Goal: Task Accomplishment & Management: Use online tool/utility

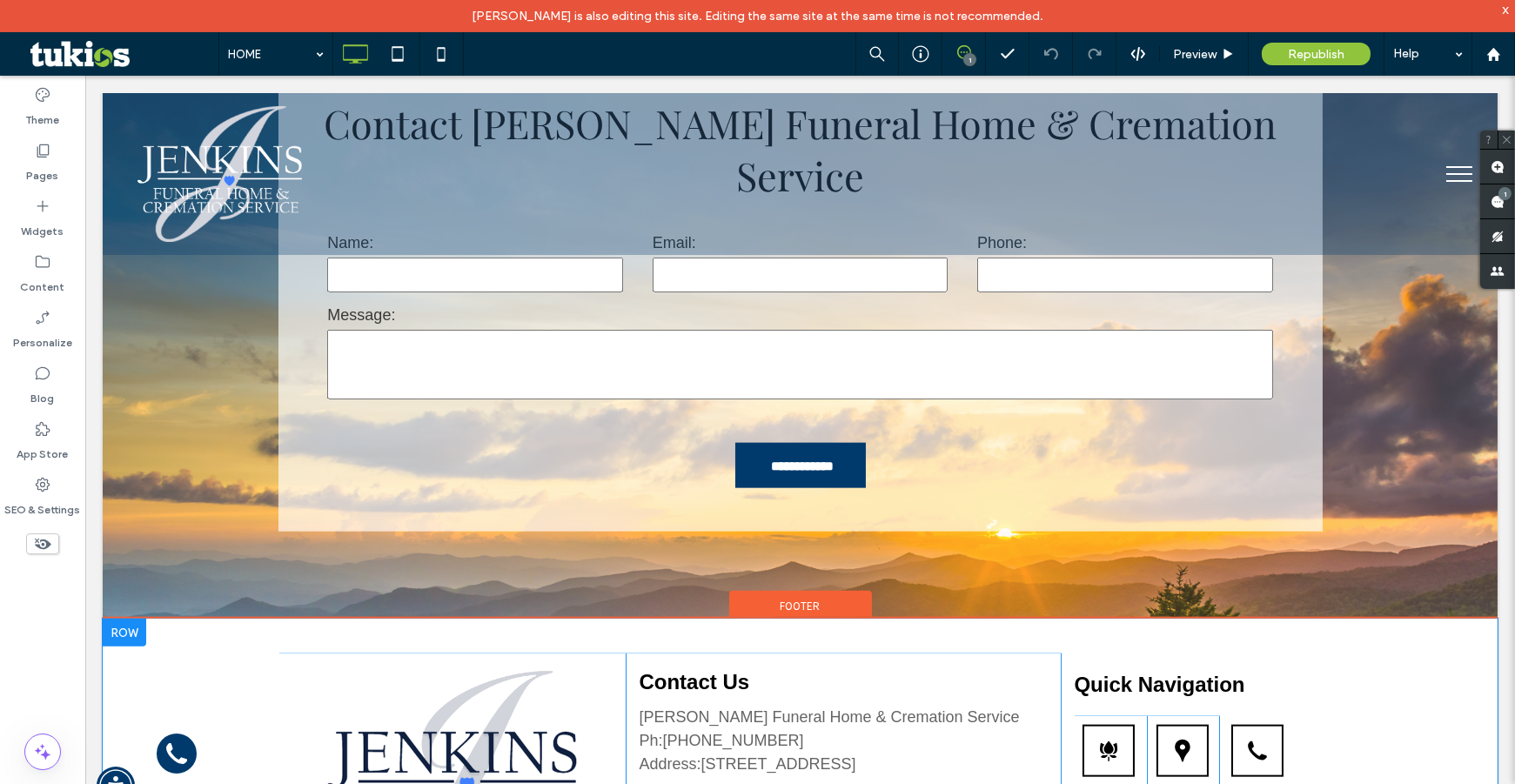
scroll to position [5410, 0]
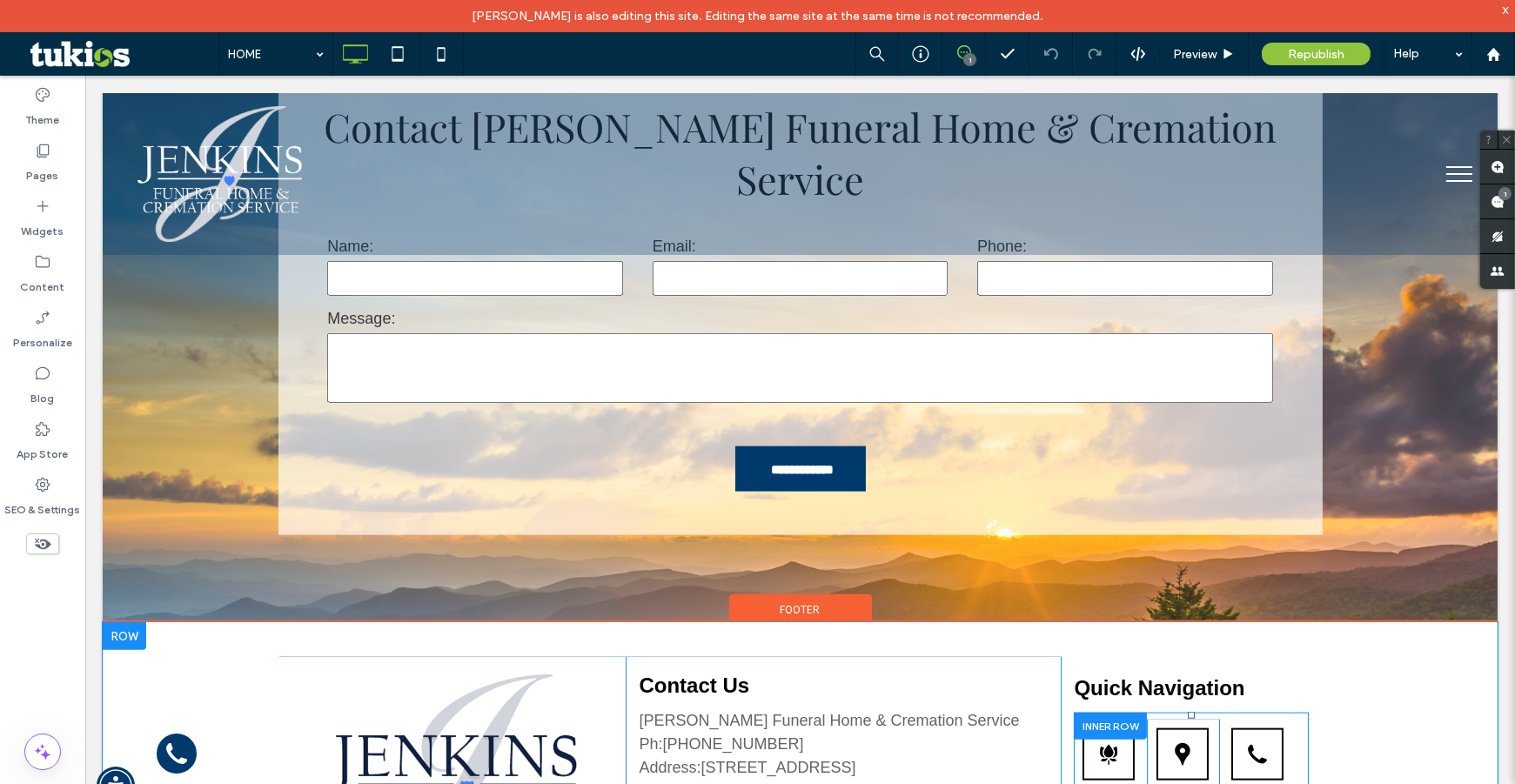
click at [1099, 712] on div at bounding box center [1110, 725] width 73 height 27
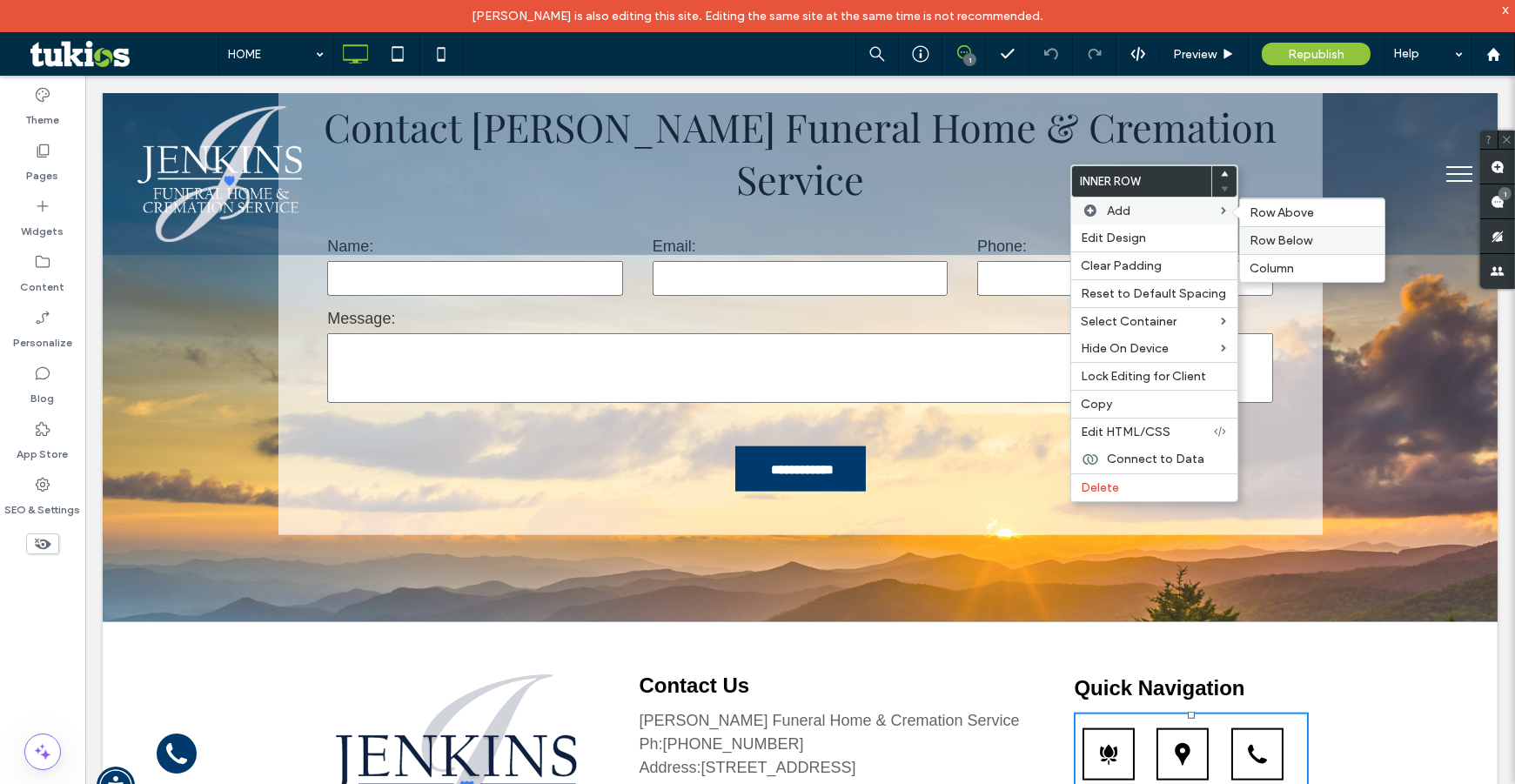
click at [1263, 234] on span "Row Below" at bounding box center [1282, 240] width 62 height 15
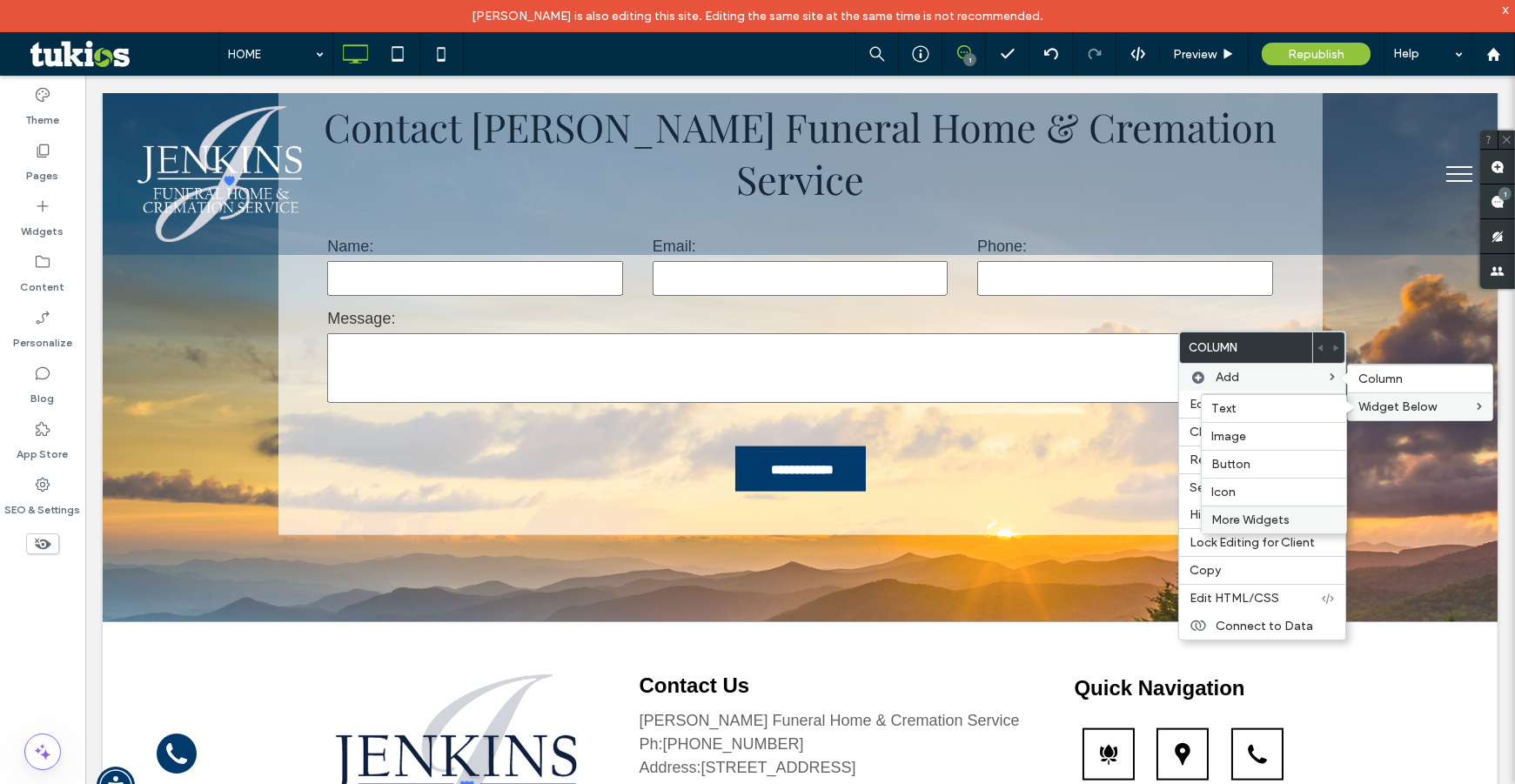
click at [1222, 512] on span "More Widgets" at bounding box center [1251, 519] width 78 height 15
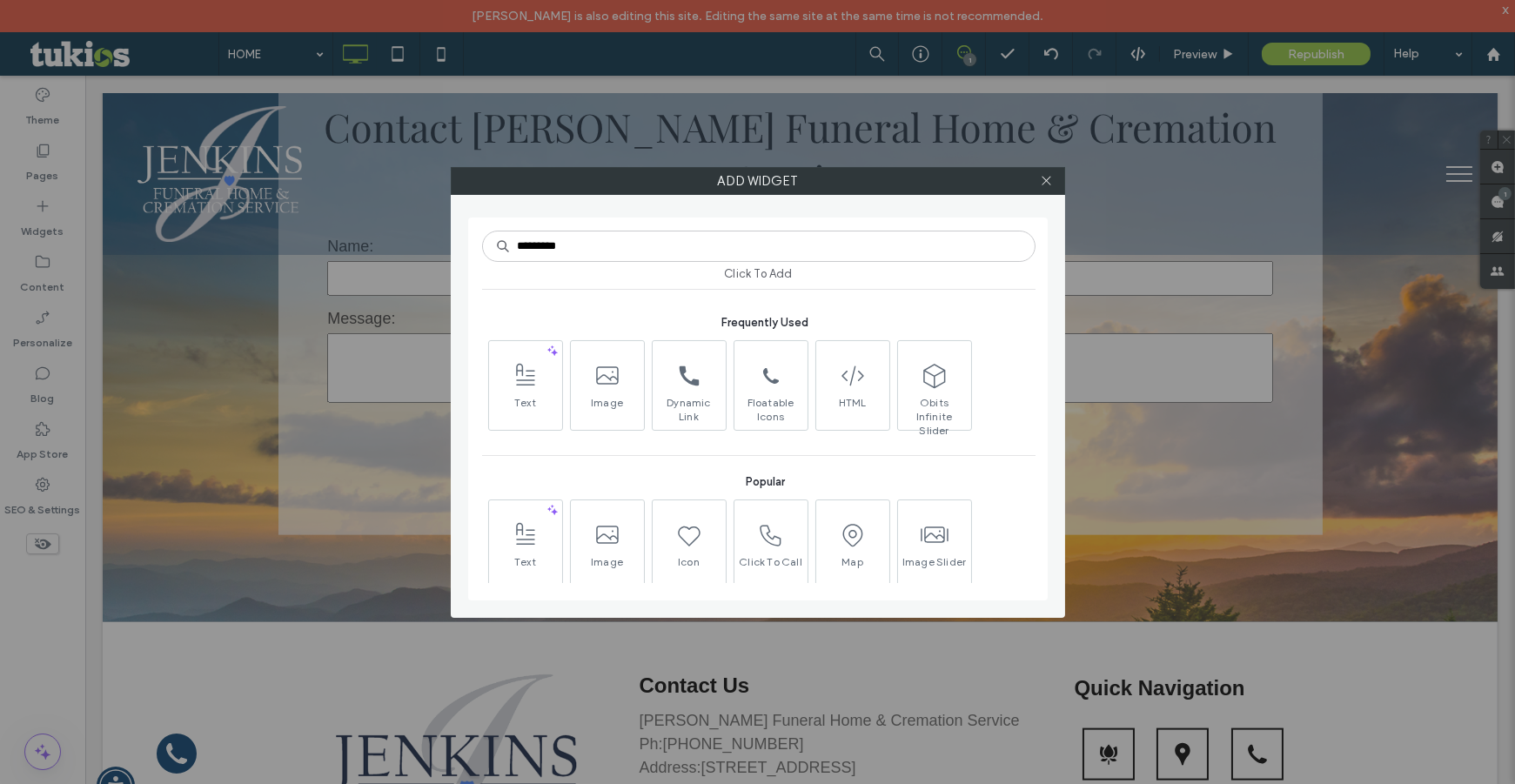
type input "*********"
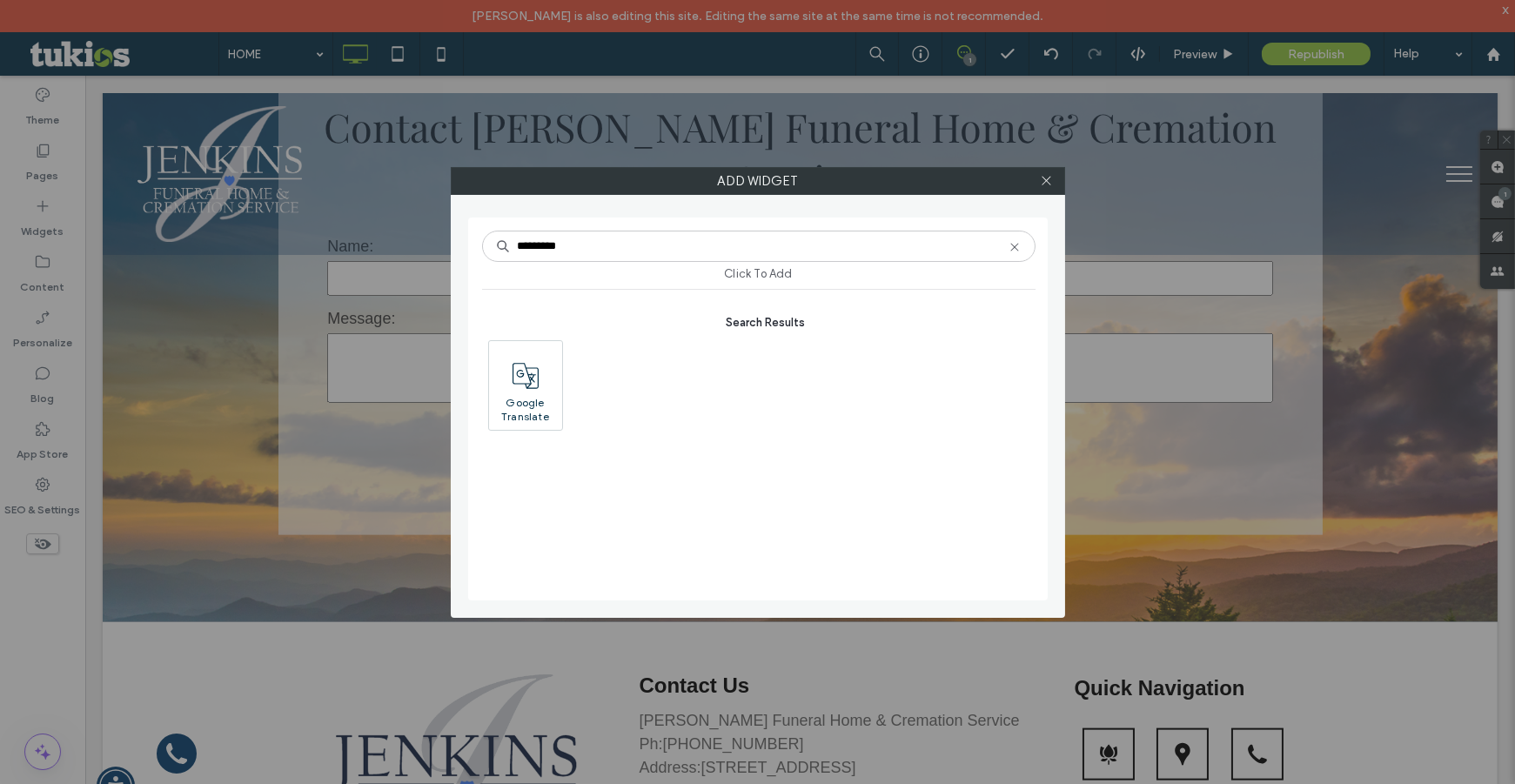
click at [515, 376] on icon at bounding box center [525, 375] width 26 height 26
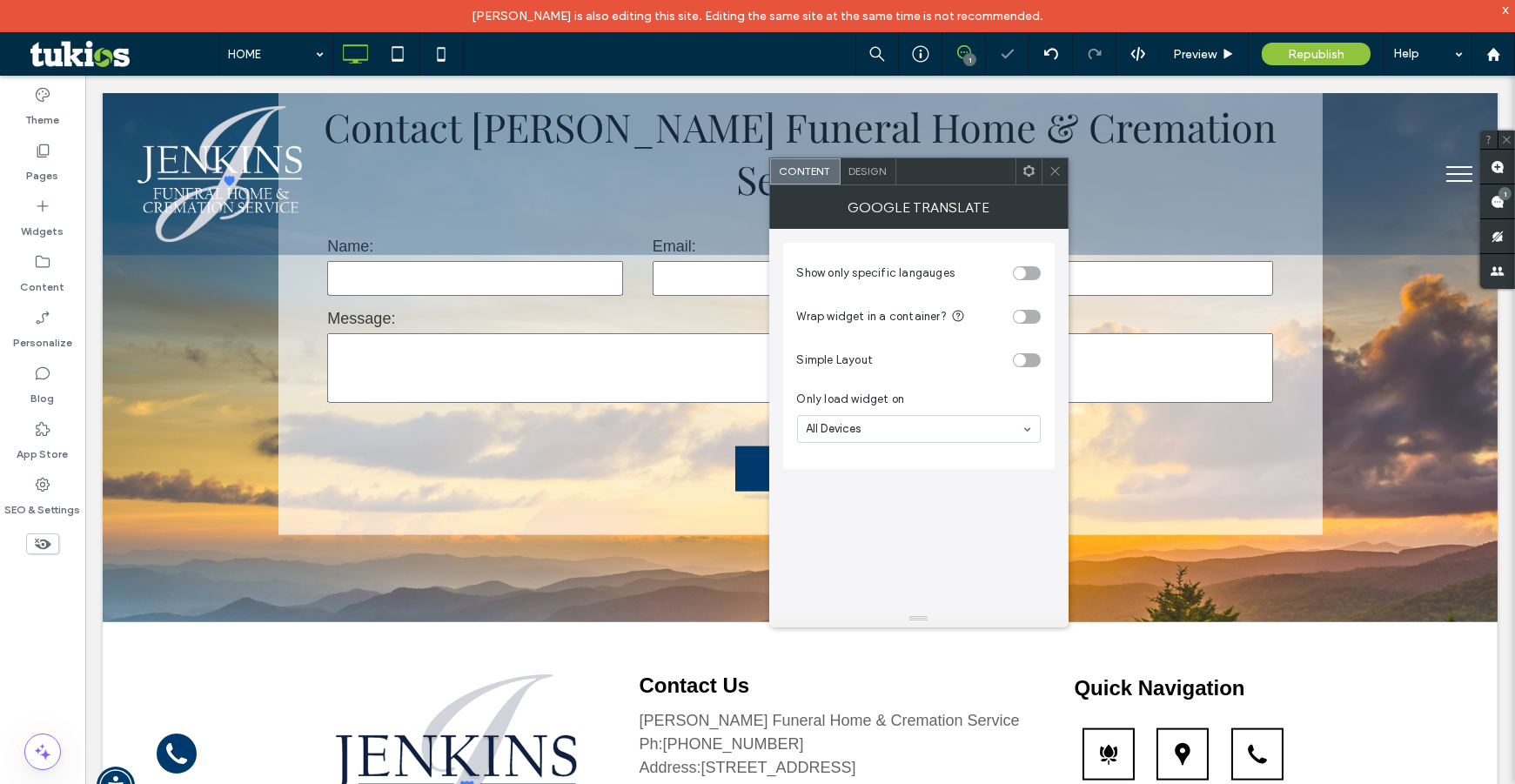
select select "Language Translate Widget"
click at [1057, 169] on use at bounding box center [1055, 171] width 9 height 9
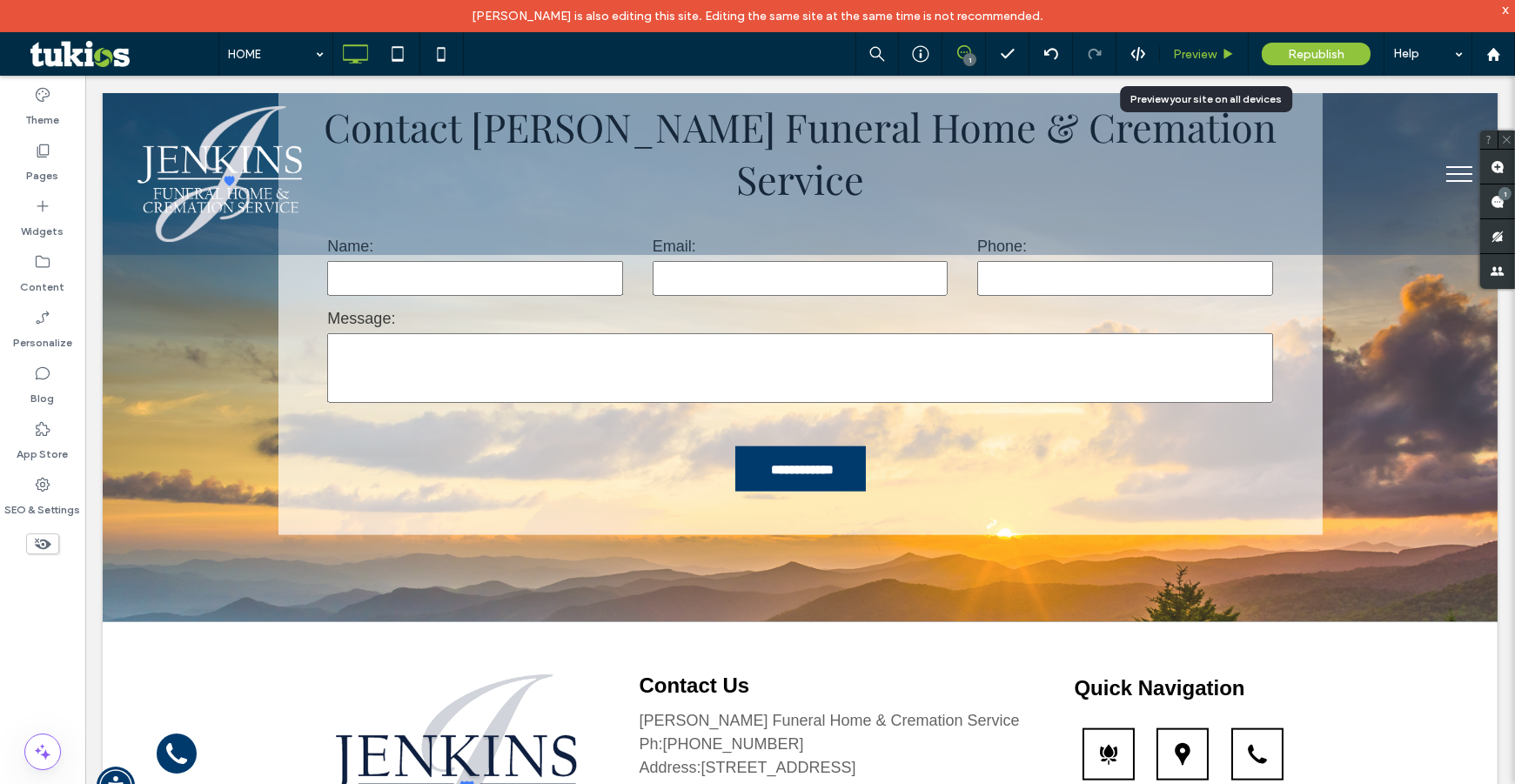
click at [1195, 51] on span "Preview" at bounding box center [1194, 54] width 44 height 15
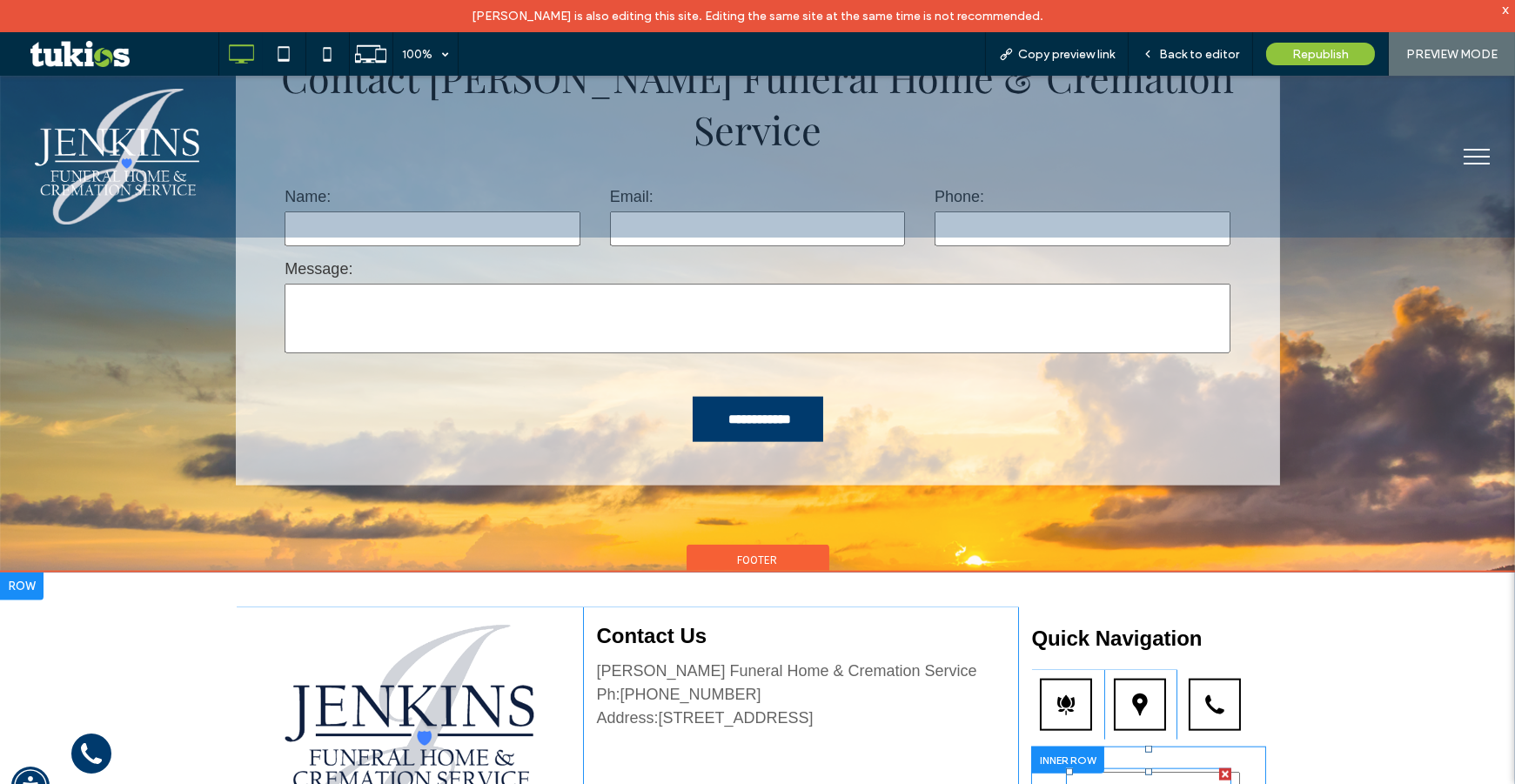
scroll to position [5376, 0]
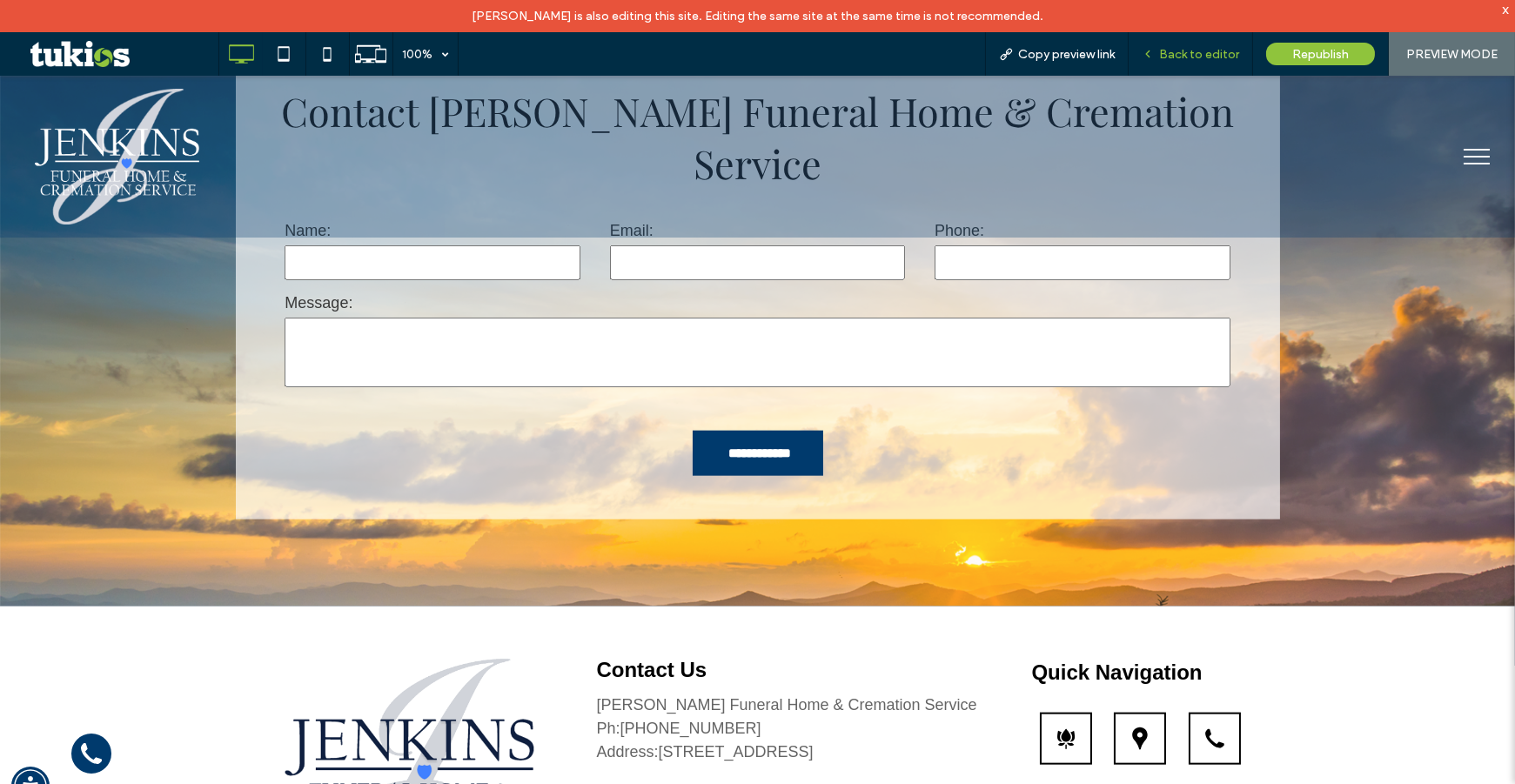
click at [1170, 53] on span "Back to editor" at bounding box center [1199, 54] width 80 height 15
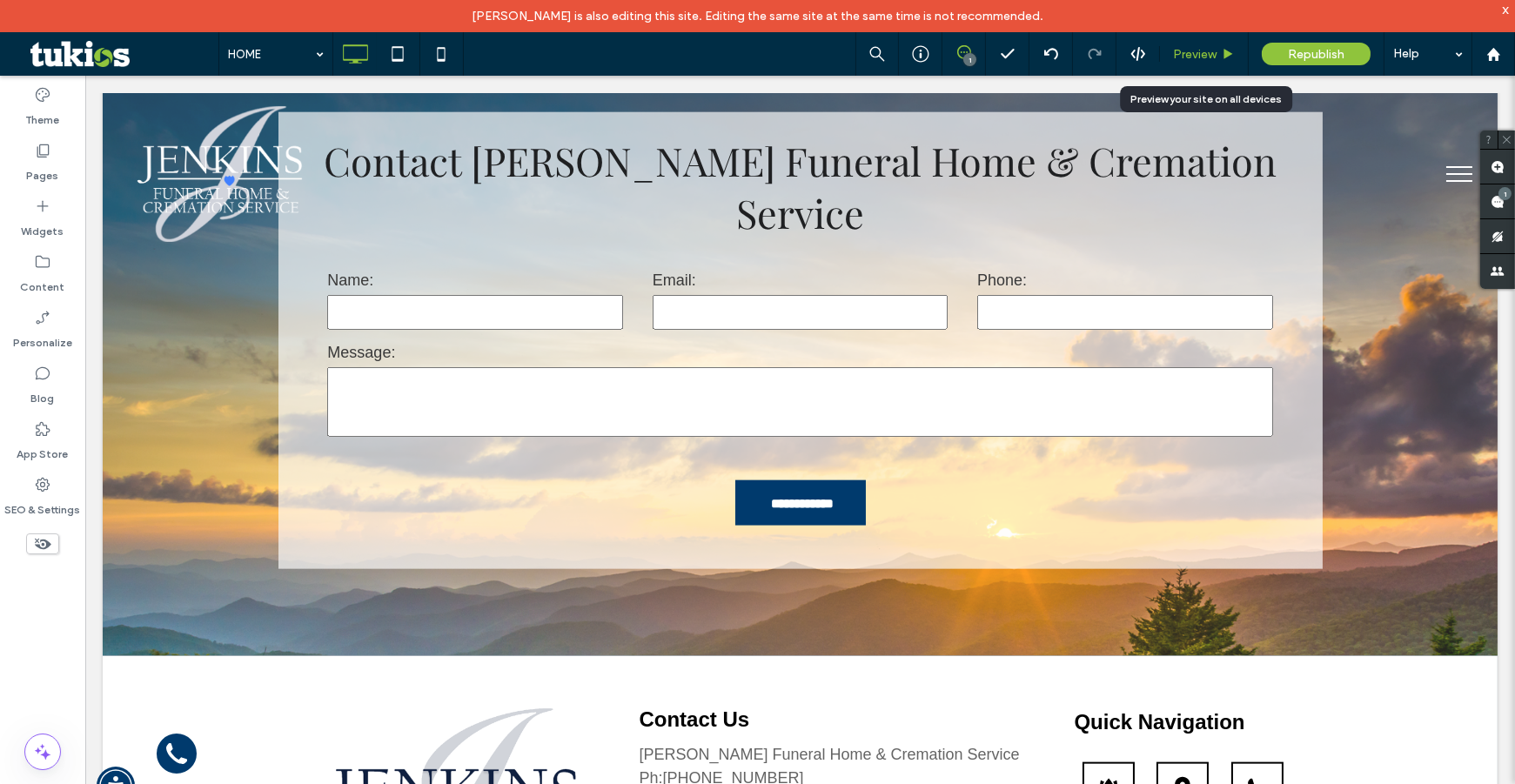
drag, startPoint x: 1200, startPoint y: 51, endPoint x: 1297, endPoint y: 519, distance: 477.9
click at [1200, 51] on span "Preview" at bounding box center [1194, 54] width 44 height 15
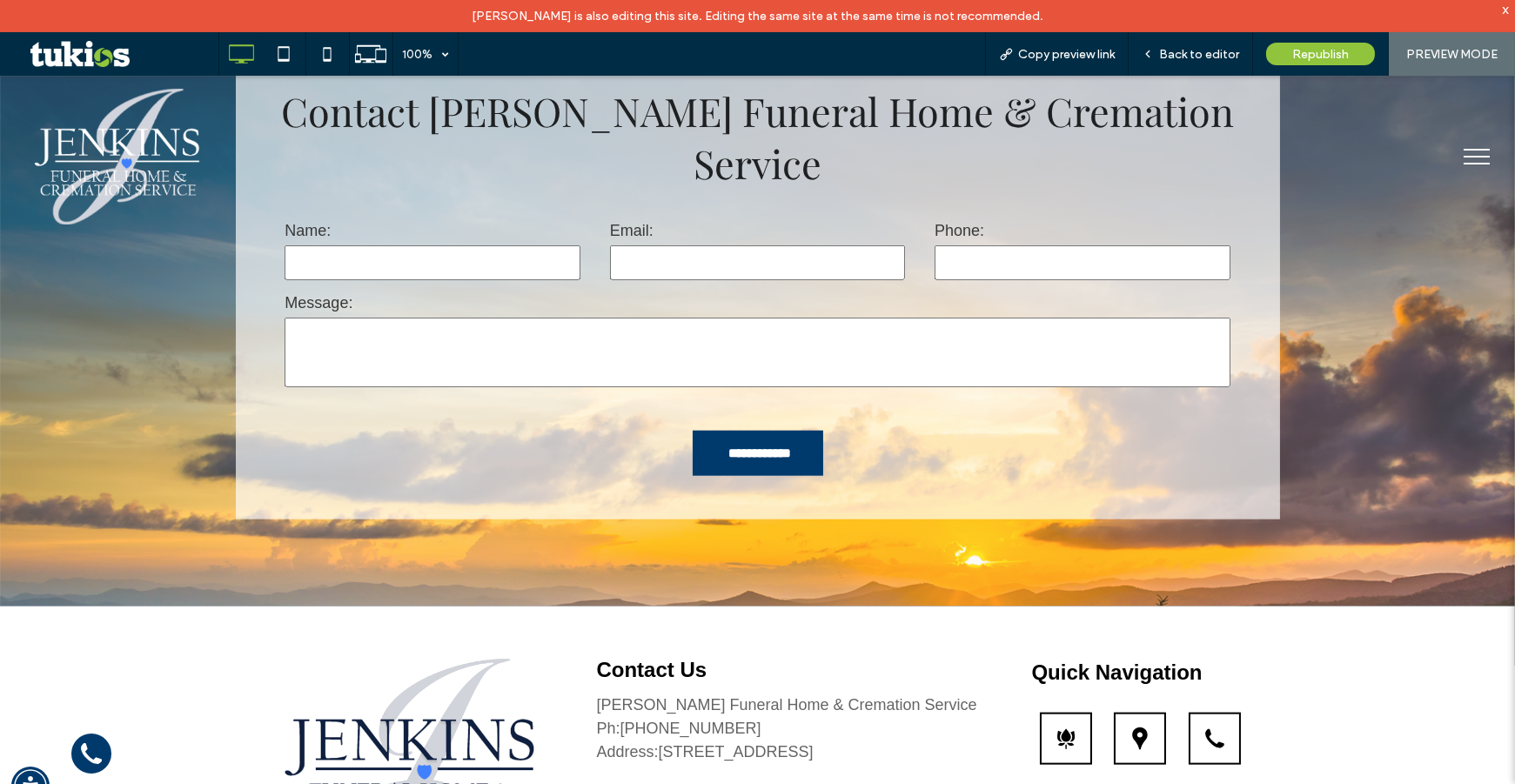
click at [1376, 660] on div "**********" at bounding box center [757, 777] width 1515 height 342
drag, startPoint x: 1204, startPoint y: 51, endPoint x: 1112, endPoint y: 597, distance: 553.7
click at [1204, 51] on span "Back to editor" at bounding box center [1199, 54] width 80 height 15
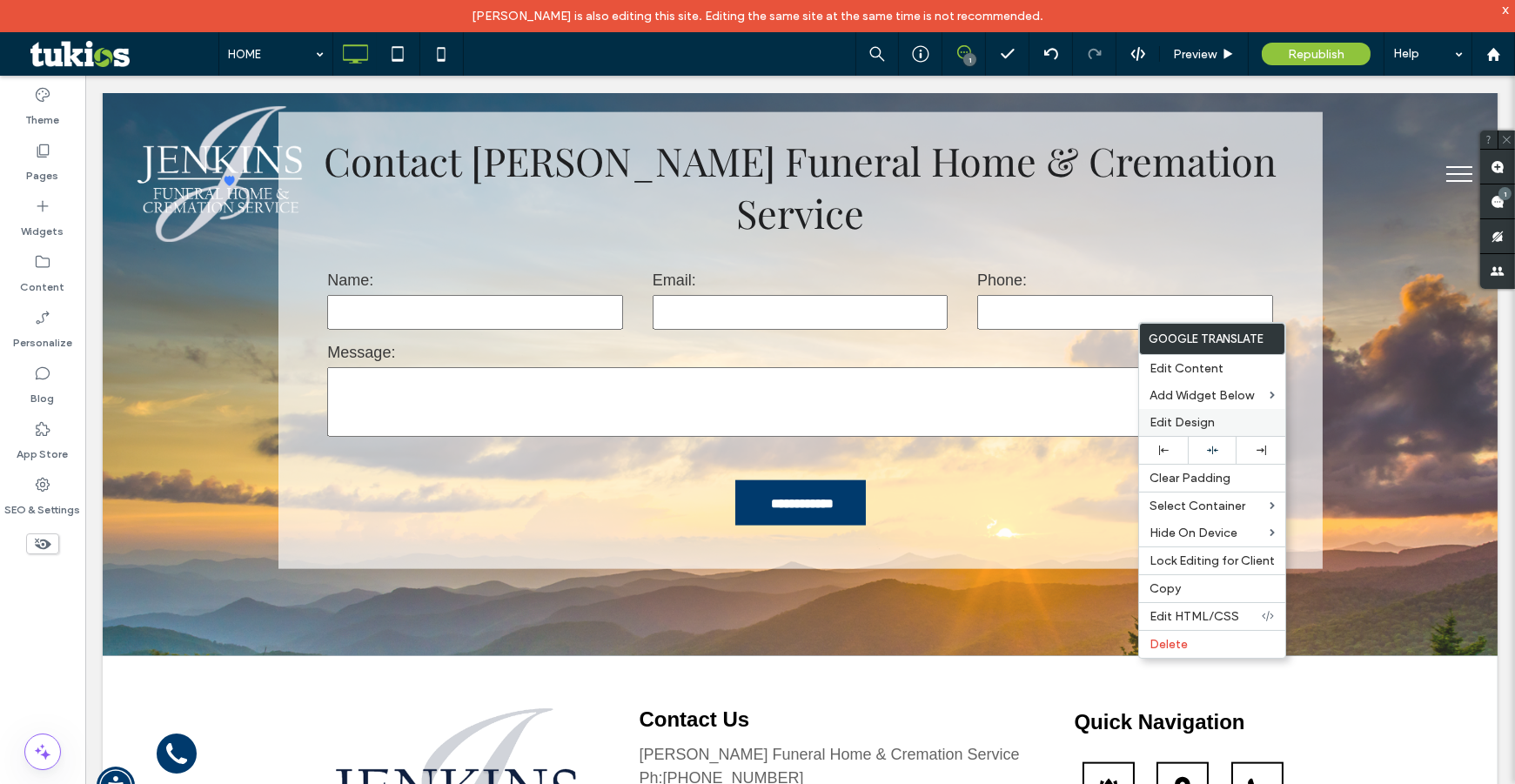
click at [1190, 422] on span "Edit Design" at bounding box center [1181, 421] width 65 height 15
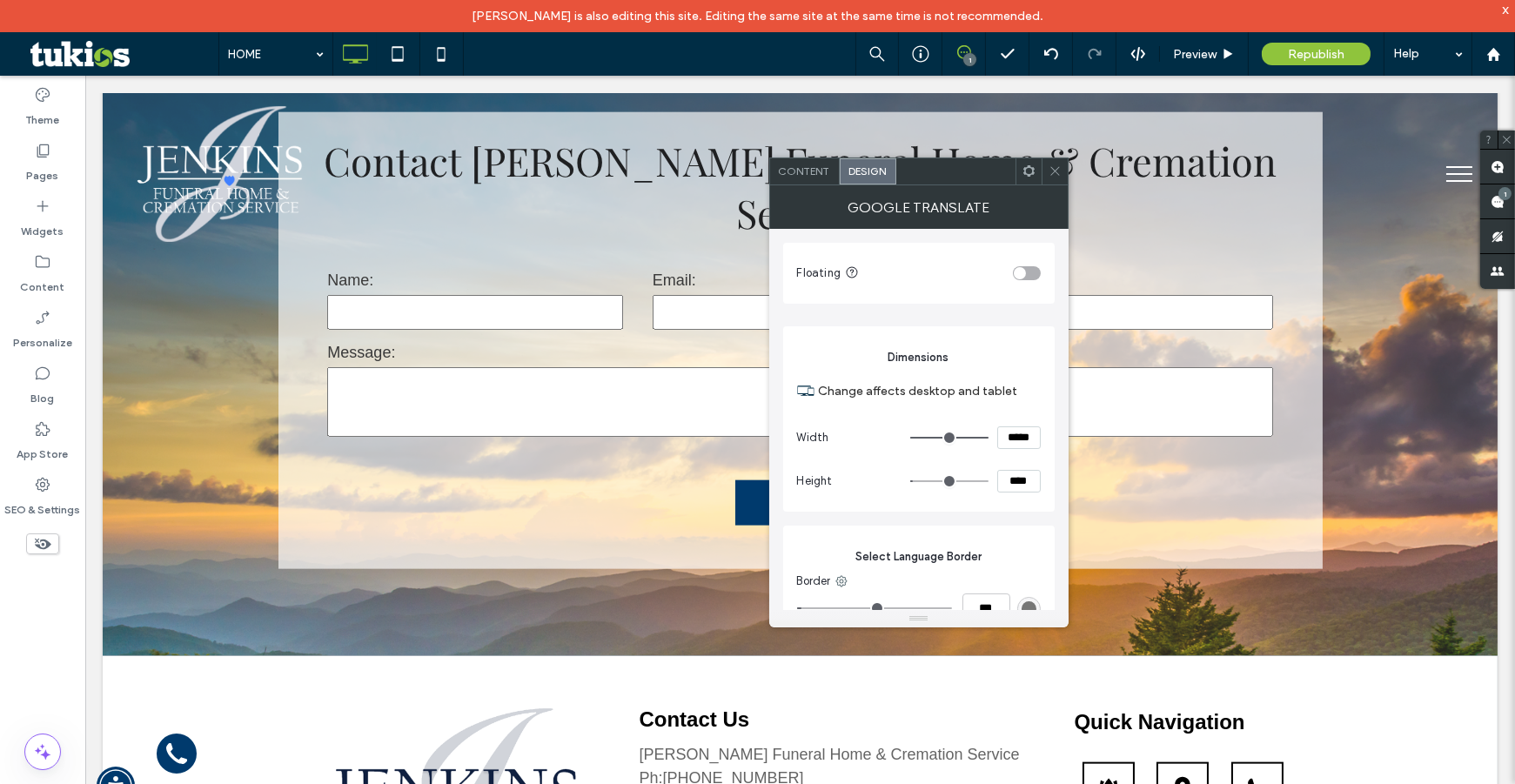
click at [1026, 270] on div "toggle" at bounding box center [1026, 273] width 28 height 14
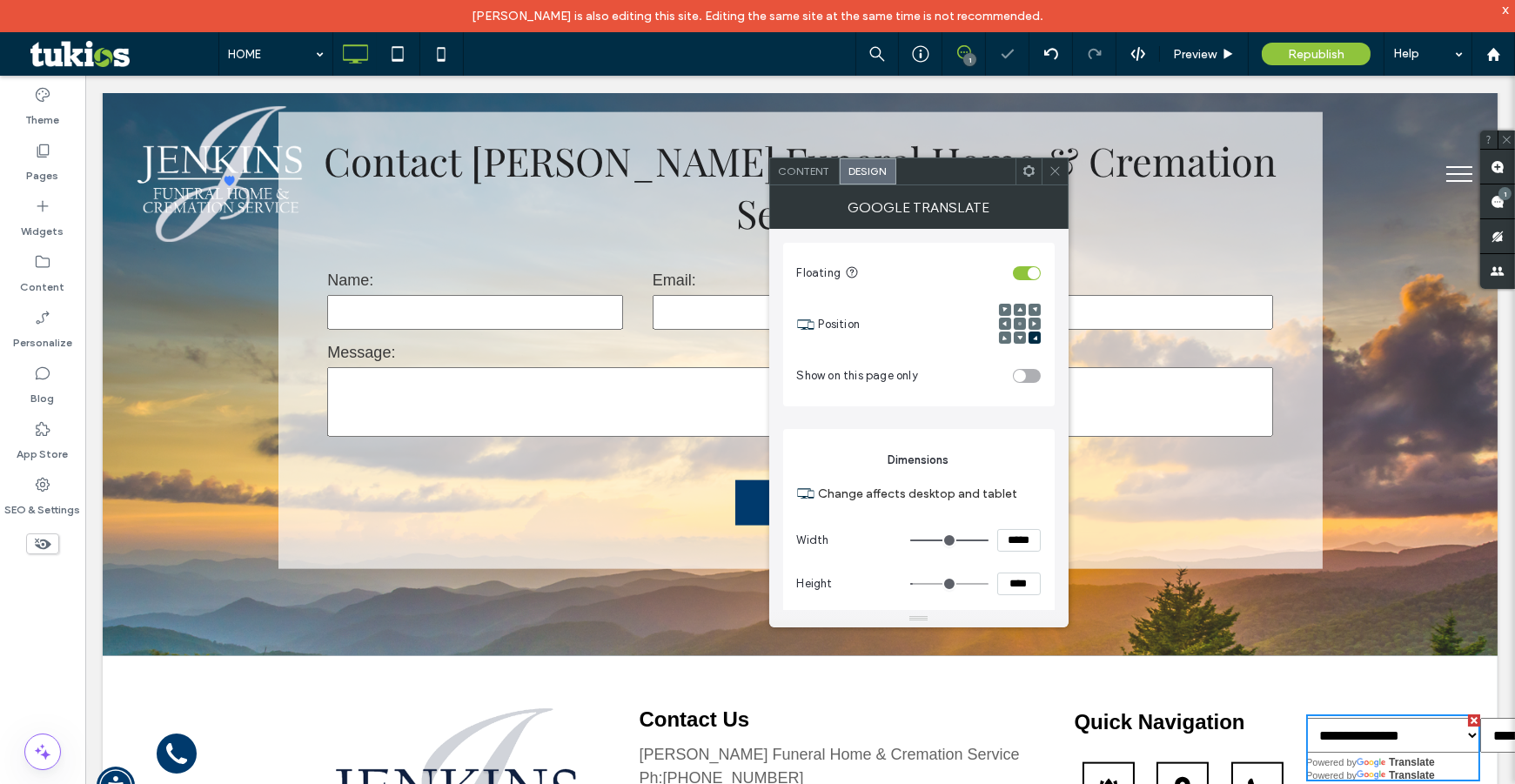
scroll to position [14, 0]
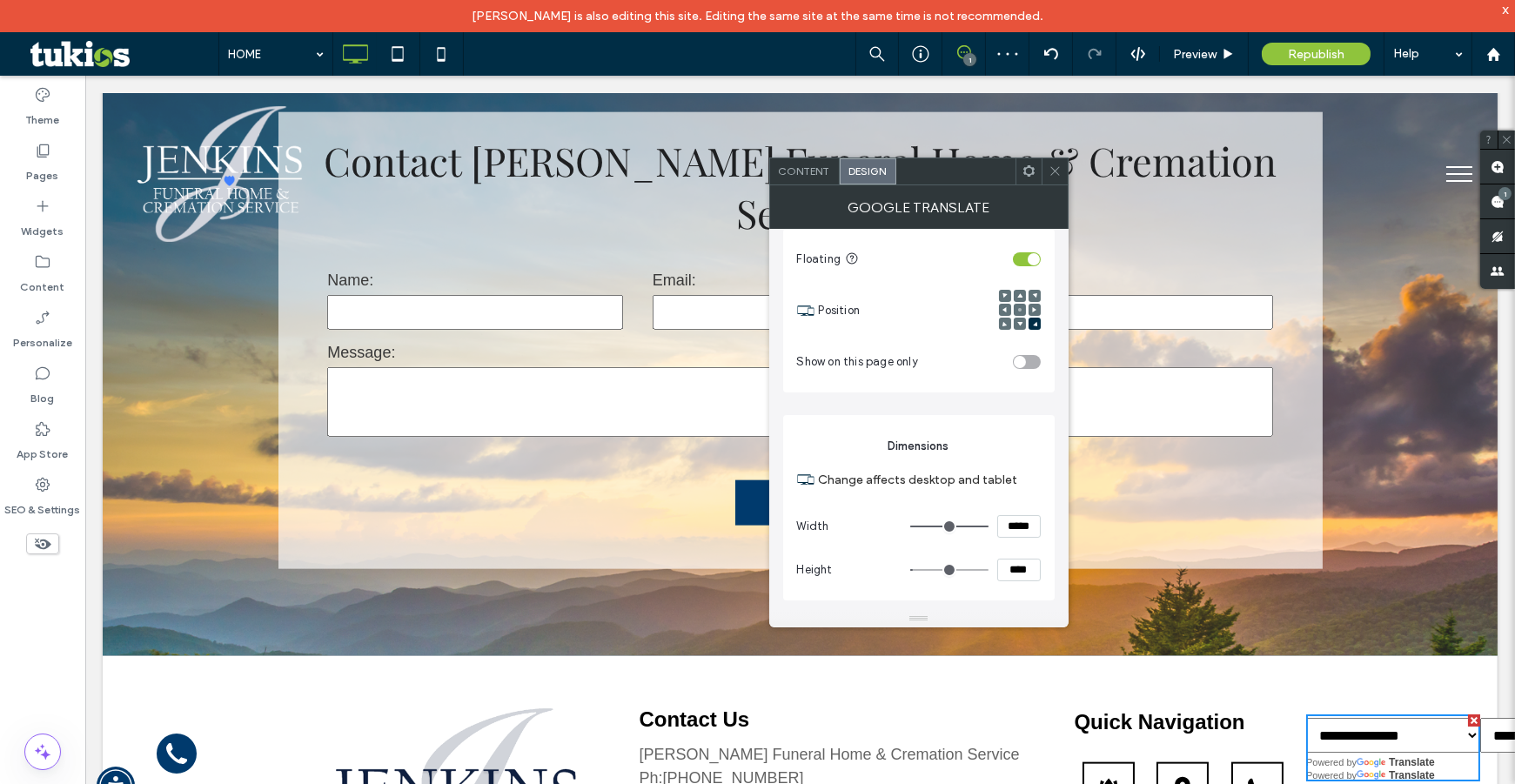
click at [1010, 321] on div at bounding box center [1019, 310] width 42 height 42
click at [1038, 294] on div at bounding box center [1034, 295] width 12 height 12
click at [1034, 290] on span at bounding box center [1034, 295] width 5 height 12
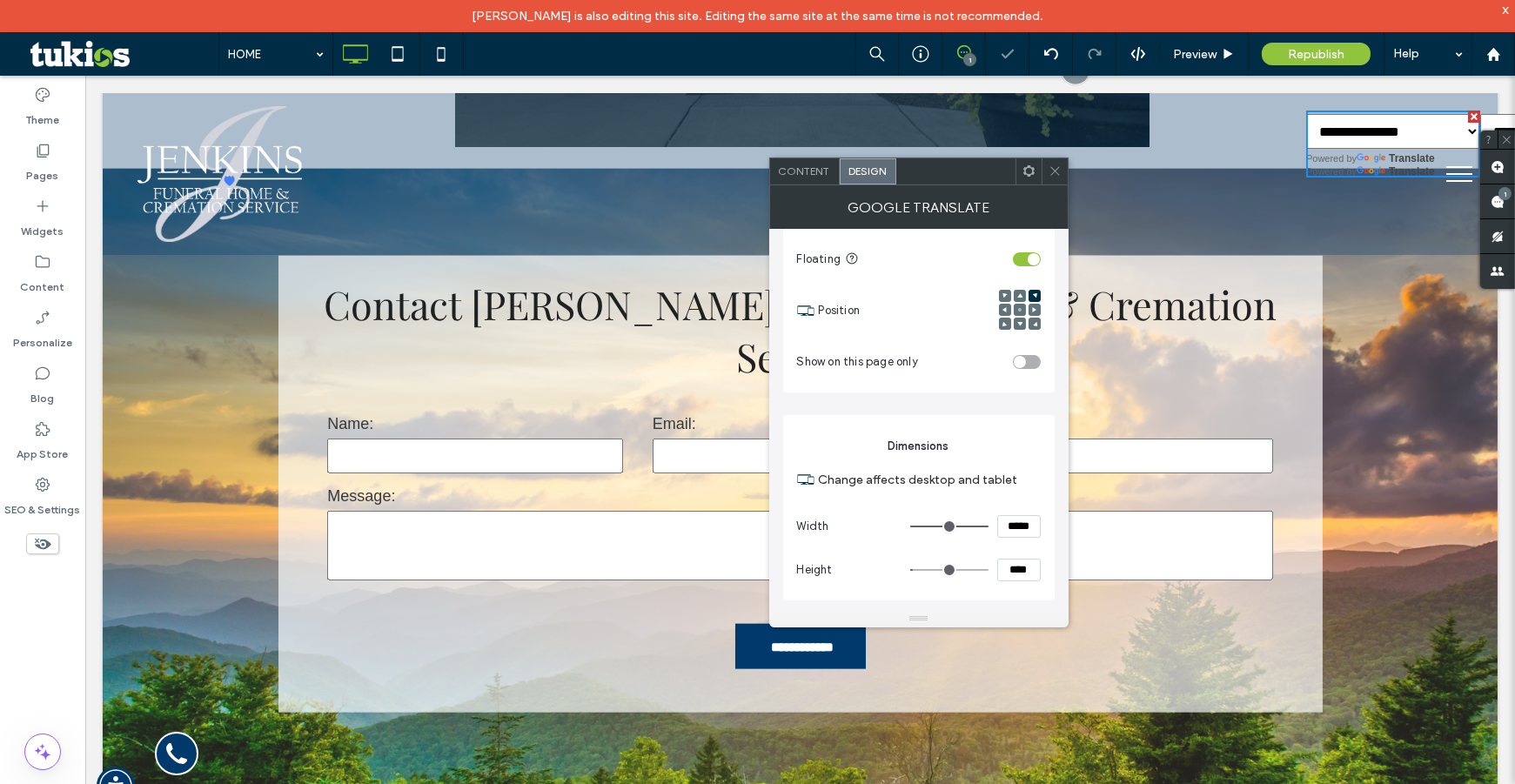
scroll to position [5059, 0]
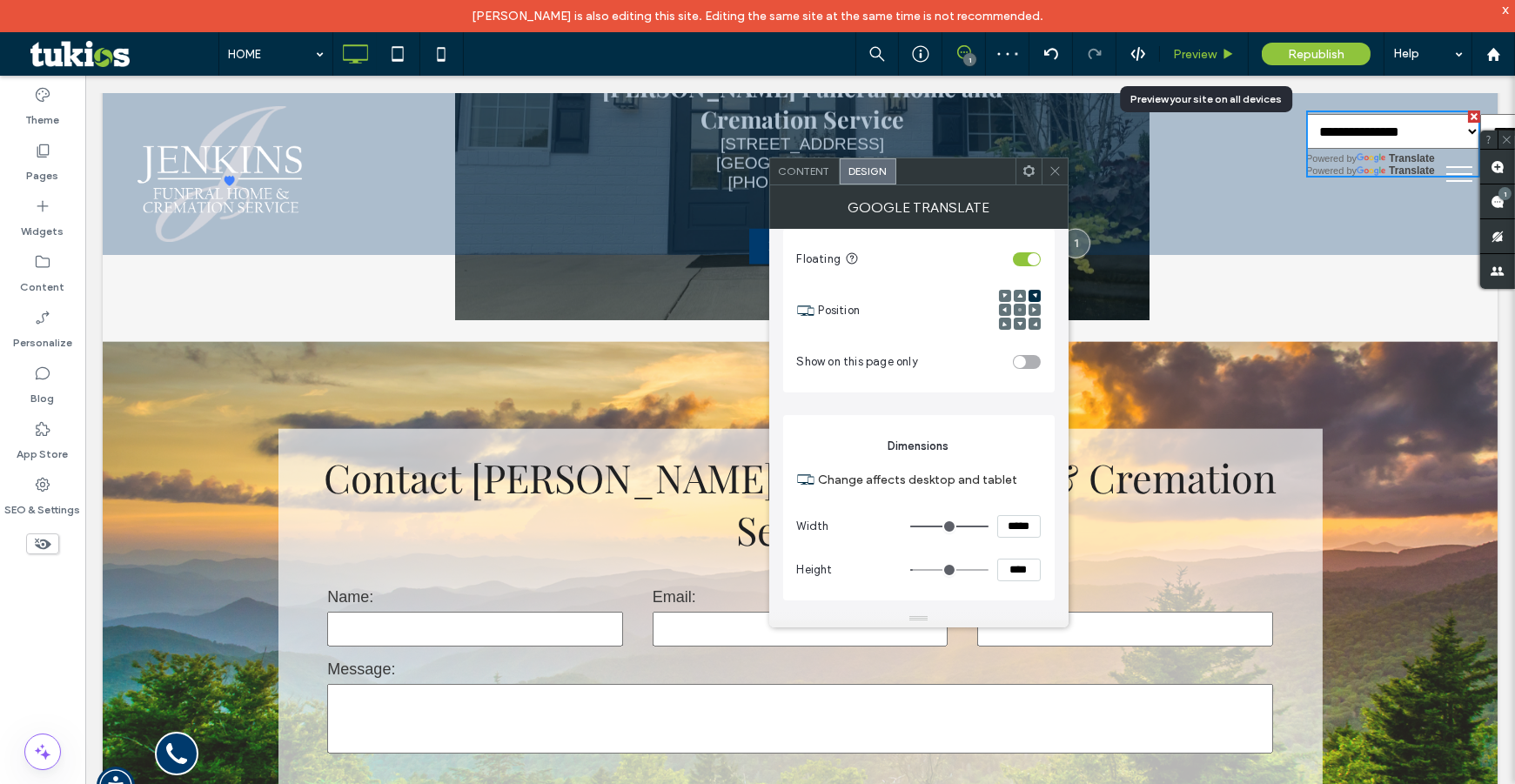
drag, startPoint x: 1196, startPoint y: 53, endPoint x: 1283, endPoint y: 53, distance: 87.0
click at [1196, 53] on span "Preview" at bounding box center [1194, 54] width 44 height 15
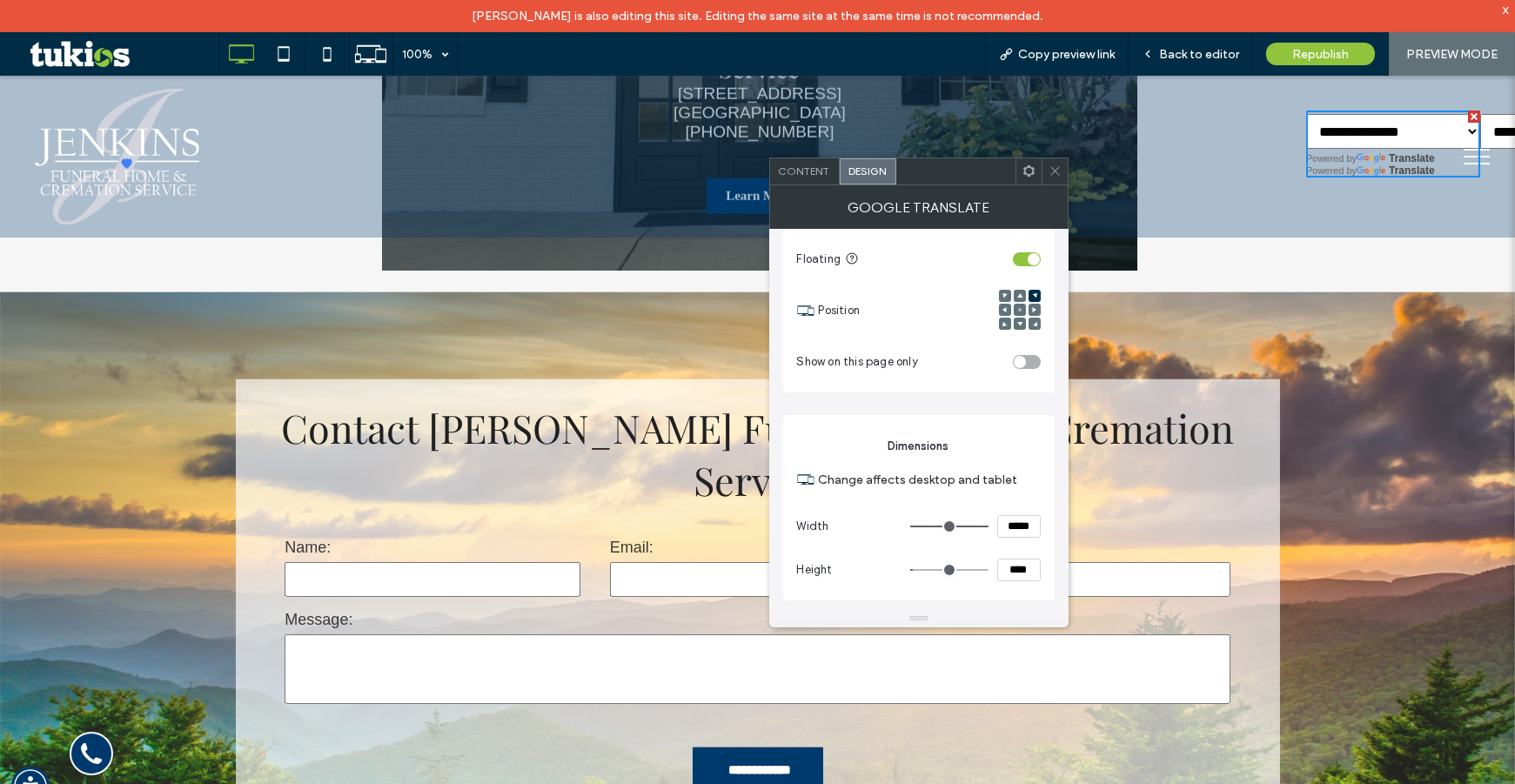
click at [1461, 134] on select "**********" at bounding box center [1393, 132] width 174 height 35
click at [1178, 49] on span "Back to editor" at bounding box center [1199, 54] width 80 height 15
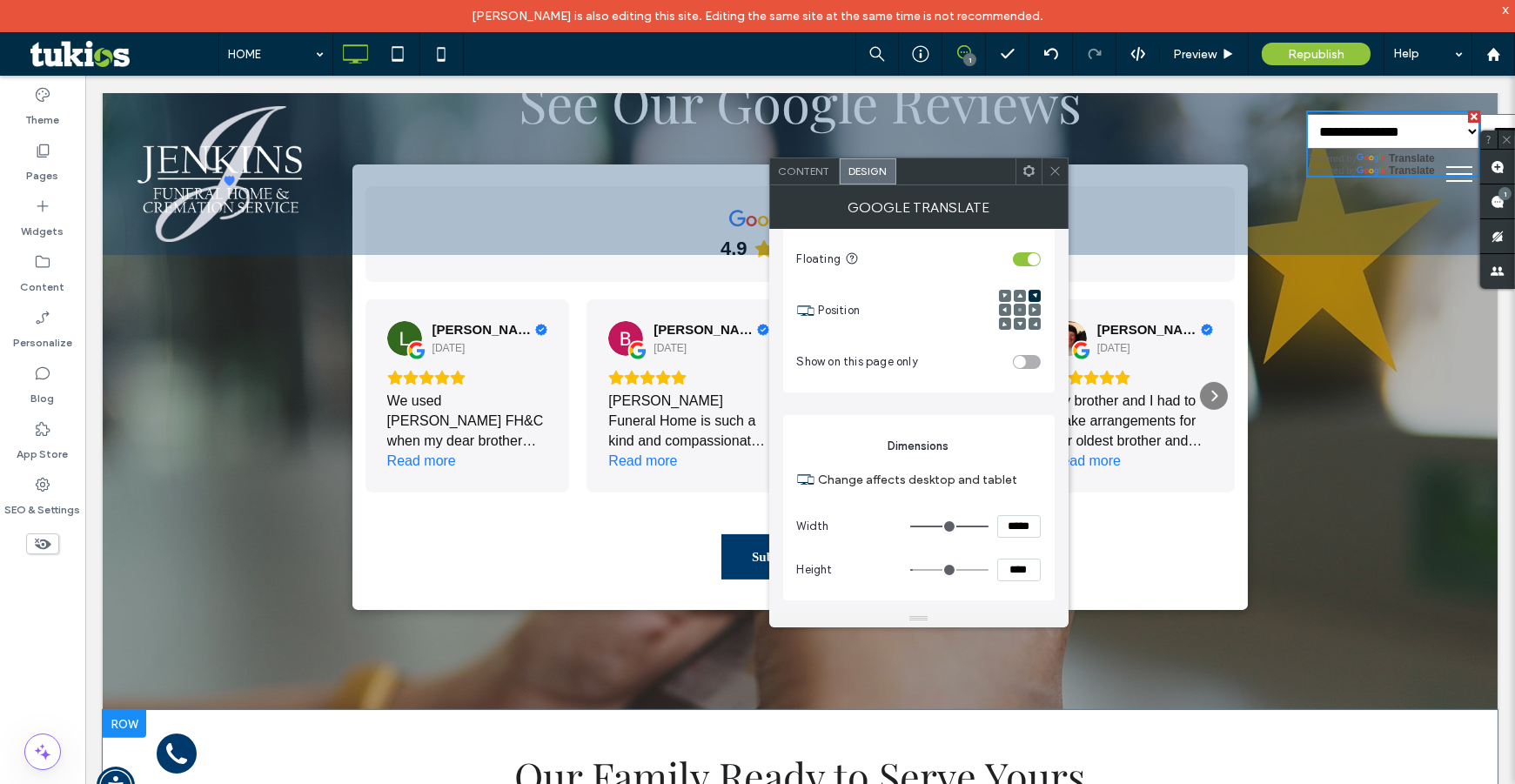
scroll to position [1422, 0]
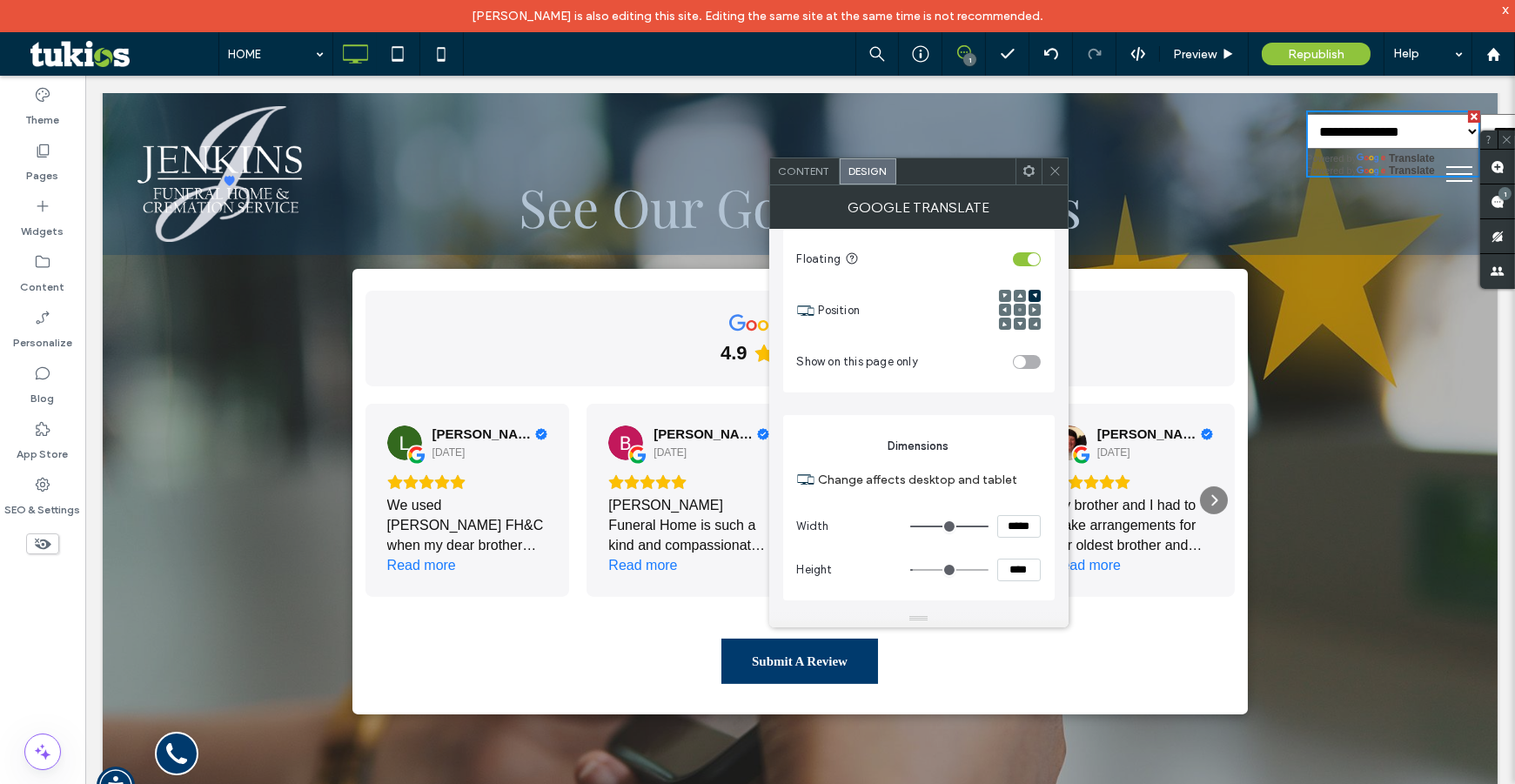
click at [1021, 294] on div at bounding box center [1019, 295] width 12 height 12
click at [1018, 292] on span at bounding box center [1019, 295] width 5 height 12
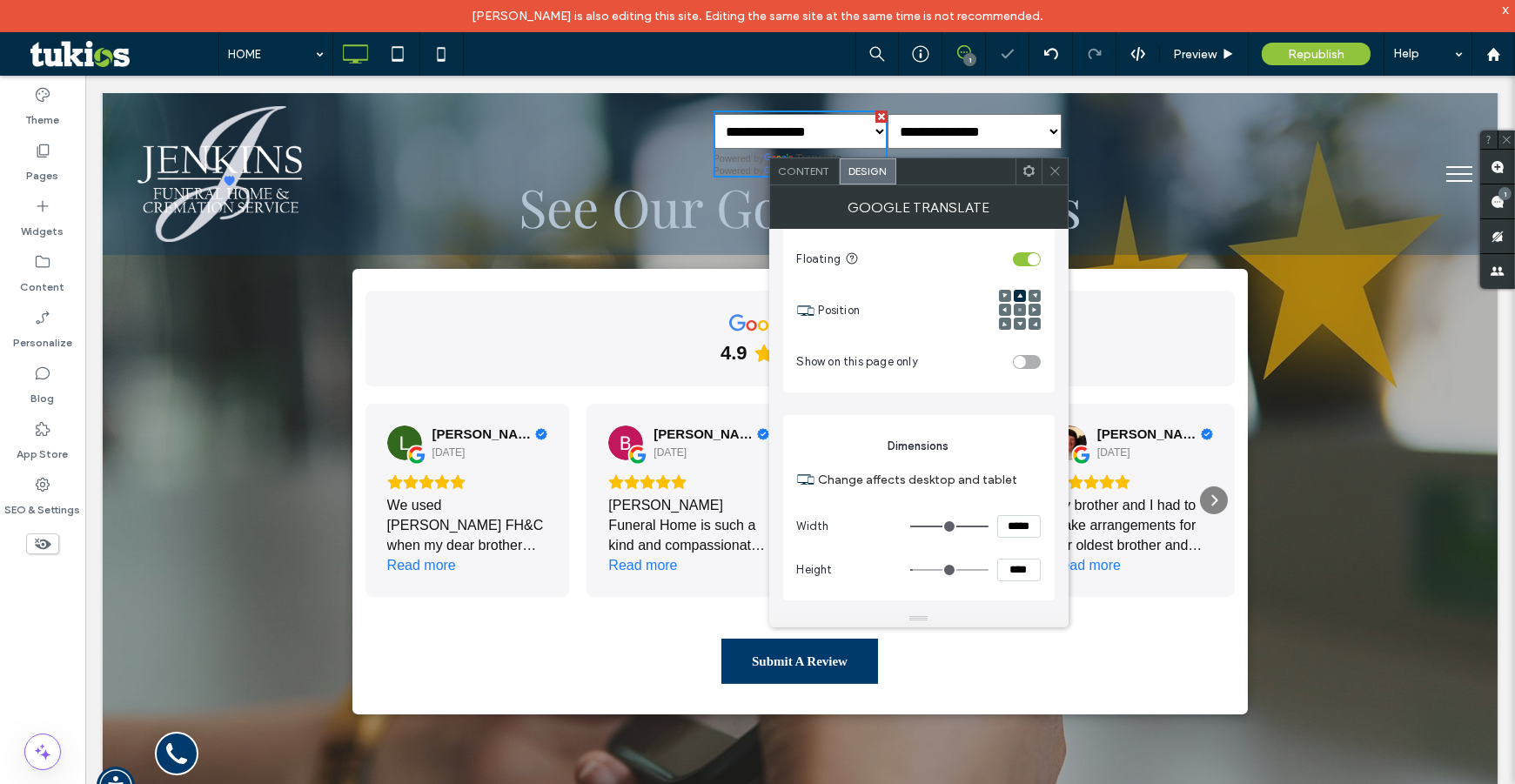
click at [1019, 327] on span at bounding box center [1019, 324] width 5 height 12
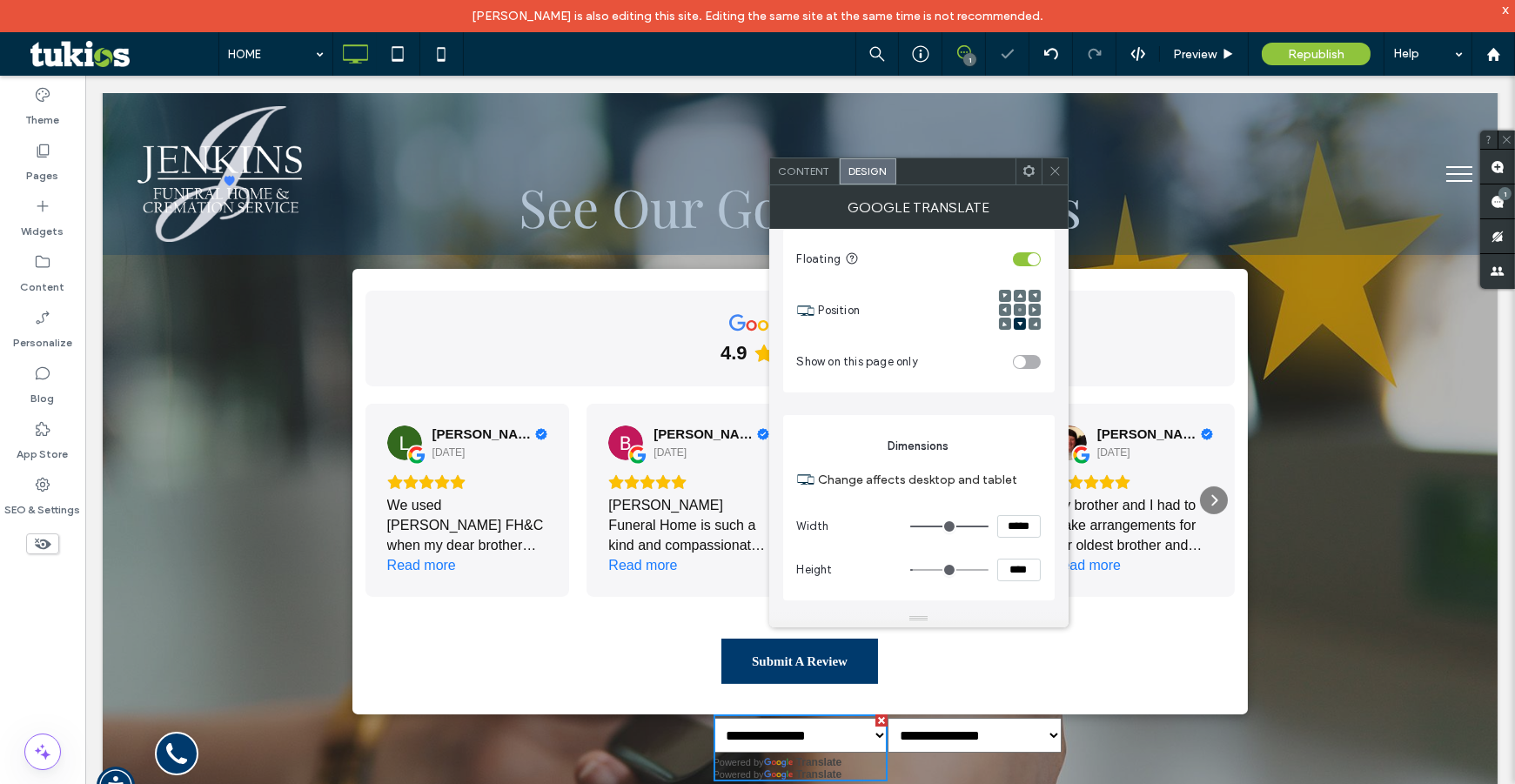
type input "*"
click at [1038, 322] on div at bounding box center [1034, 324] width 12 height 12
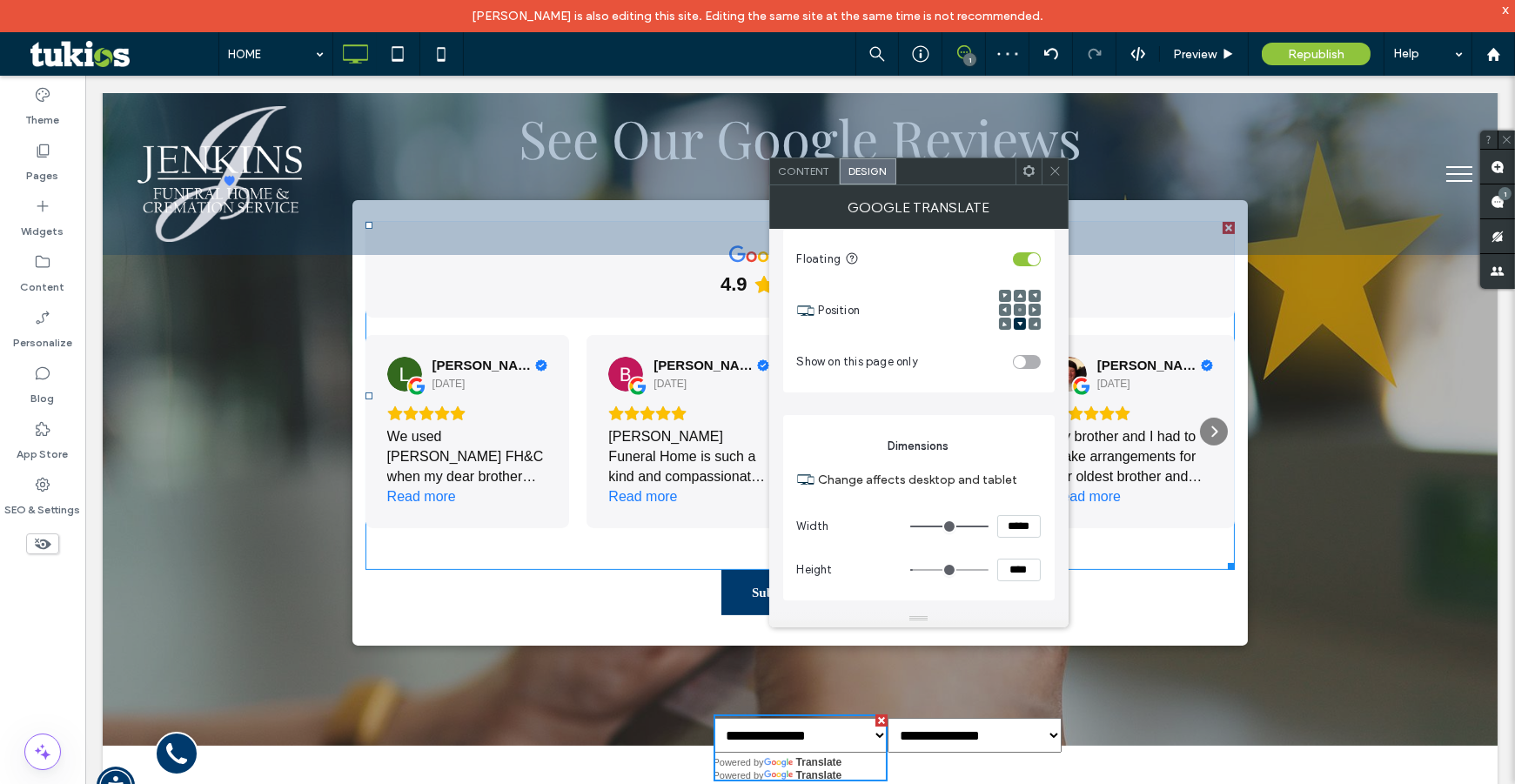
scroll to position [1501, 0]
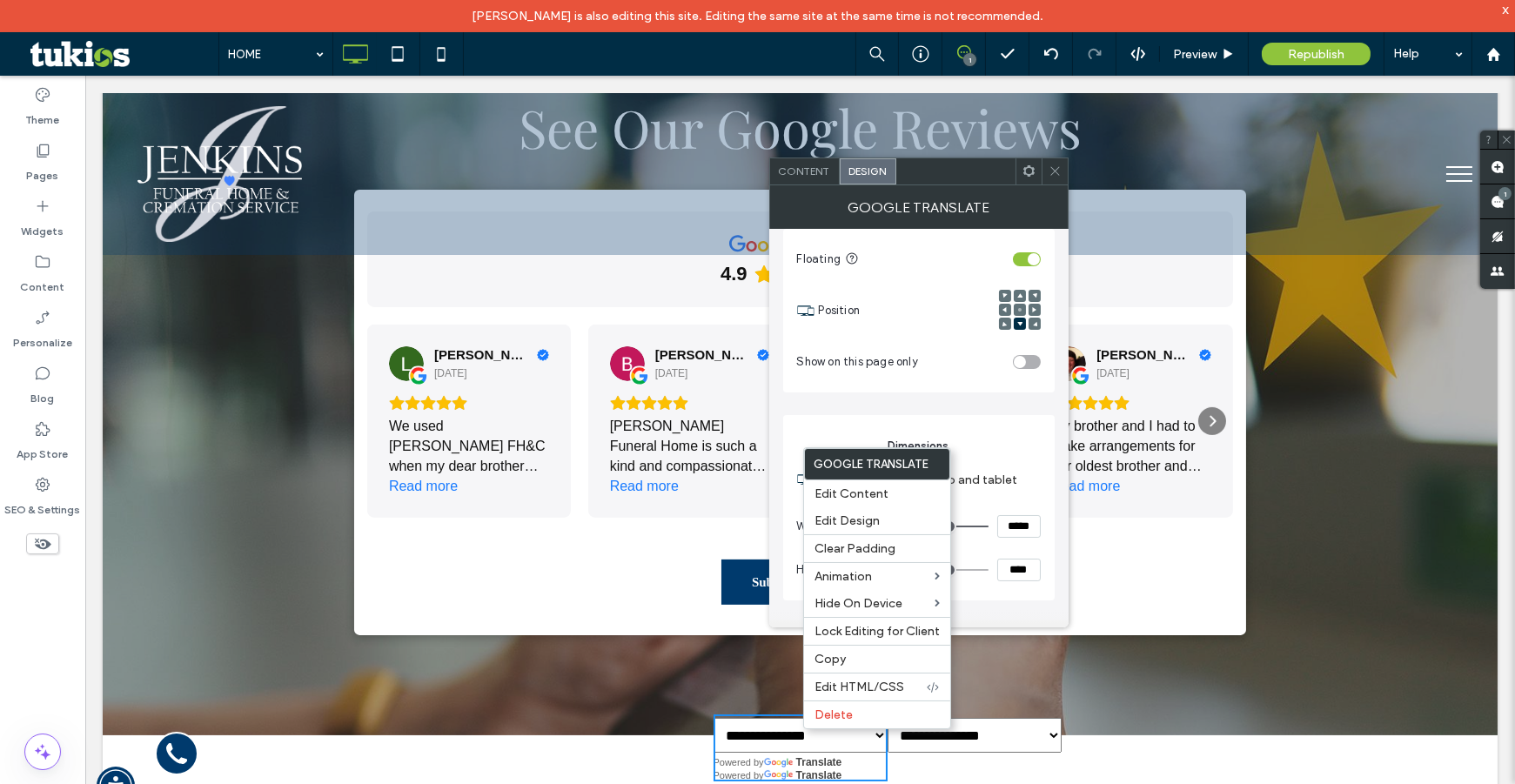
drag, startPoint x: 1023, startPoint y: 252, endPoint x: 1030, endPoint y: 244, distance: 10.6
click at [1023, 254] on div "toggle" at bounding box center [1026, 259] width 28 height 14
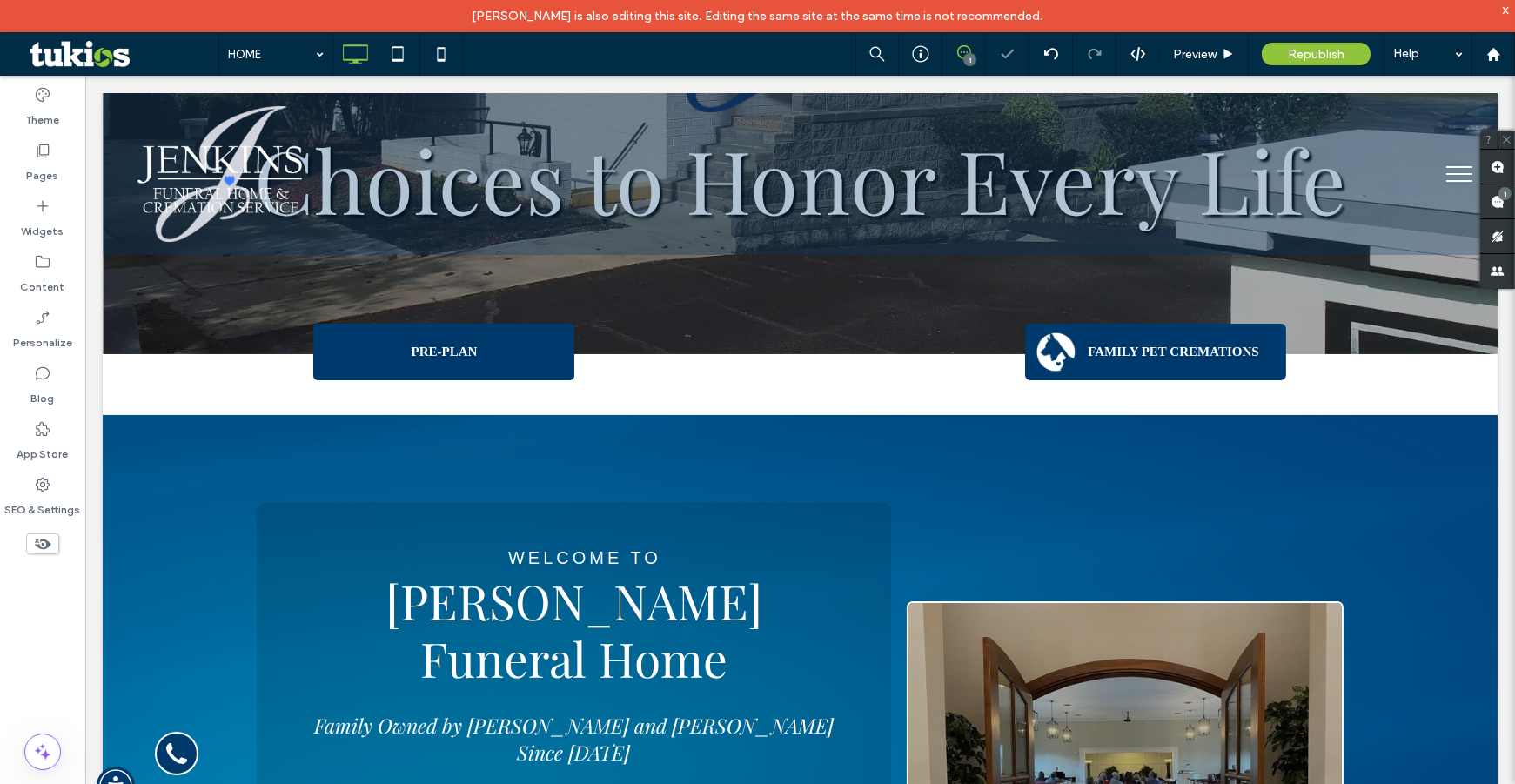
select select "Language Translate Widget"
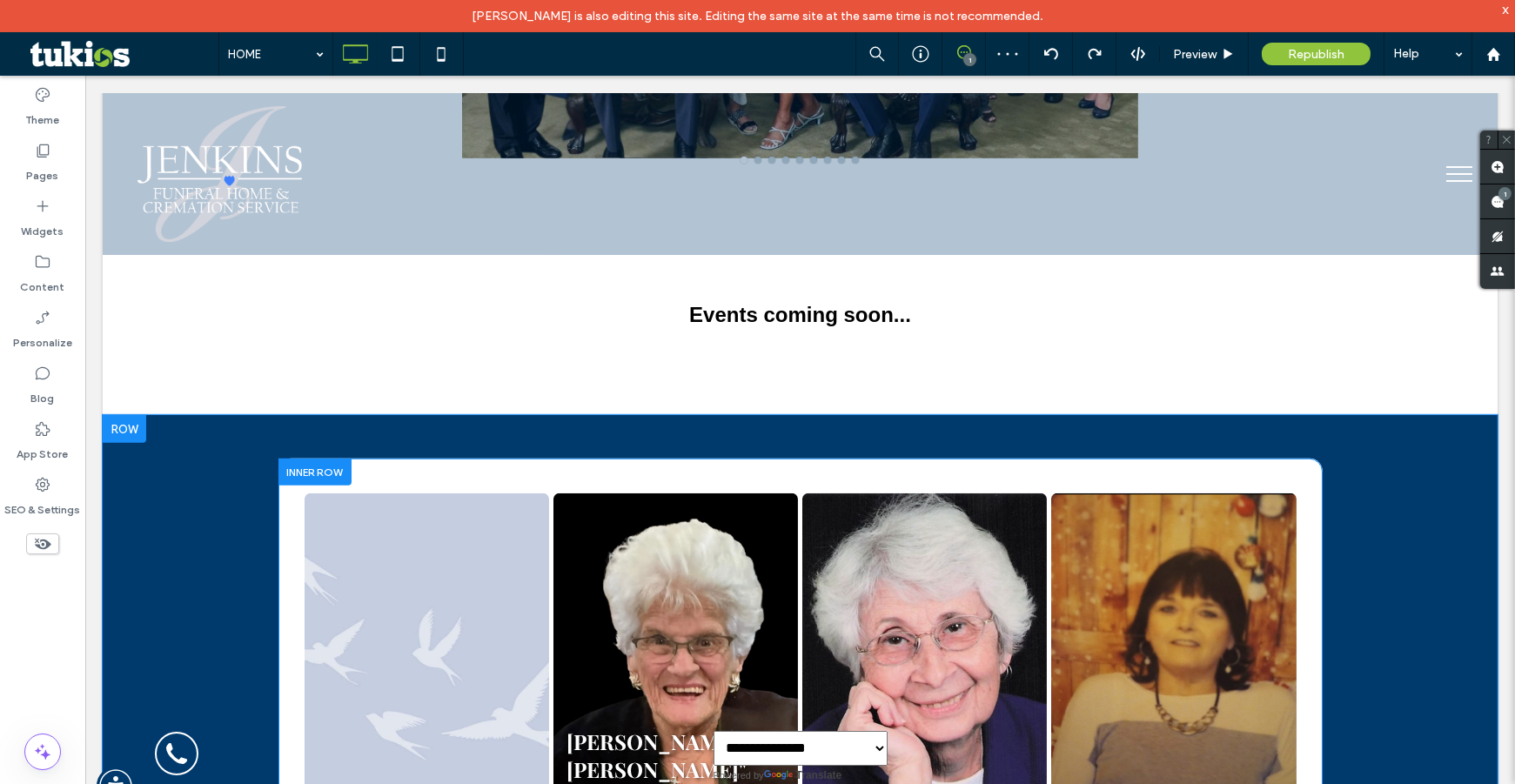
scroll to position [2766, 0]
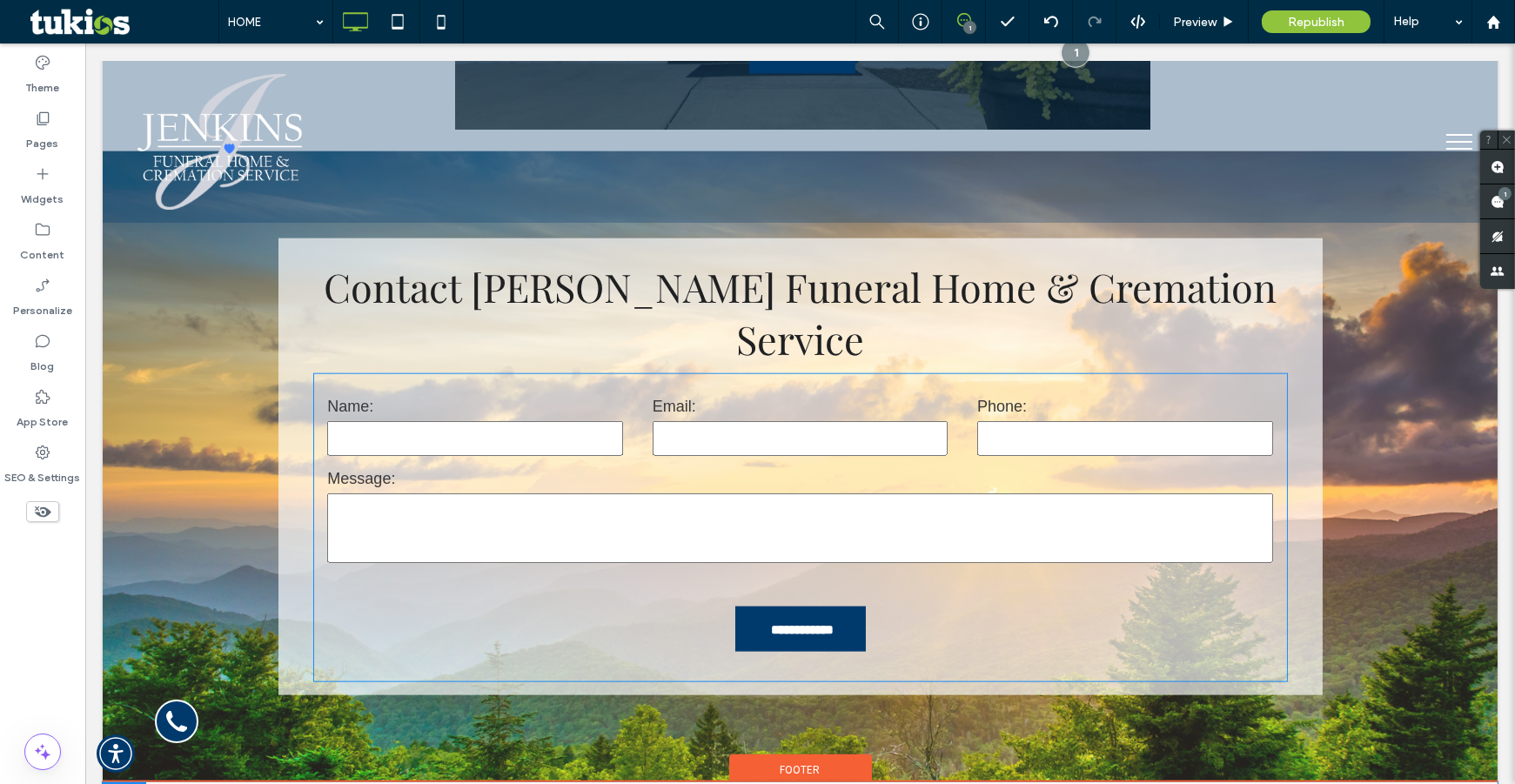
scroll to position [5410, 0]
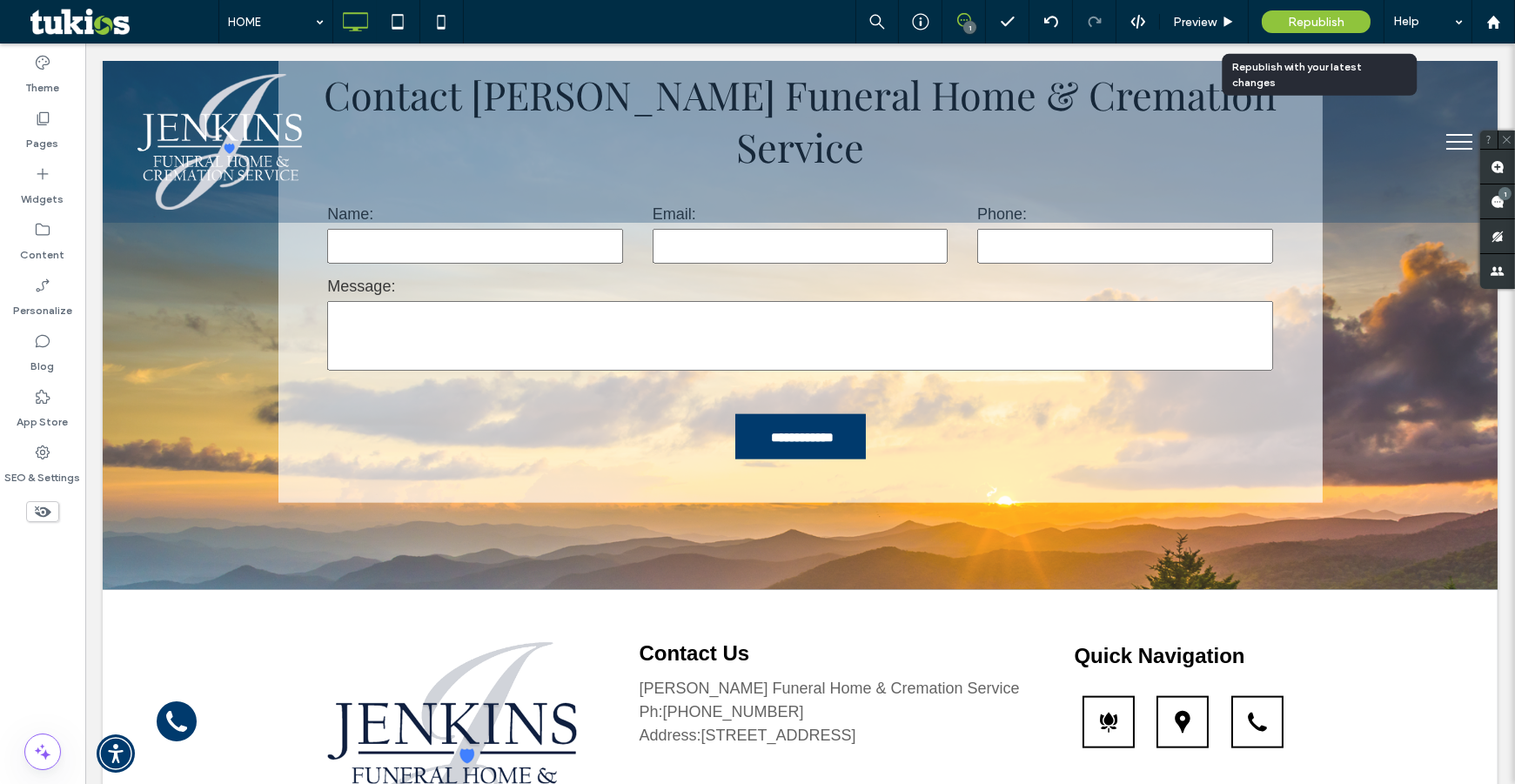
click at [1330, 20] on span "Republish" at bounding box center [1316, 21] width 57 height 15
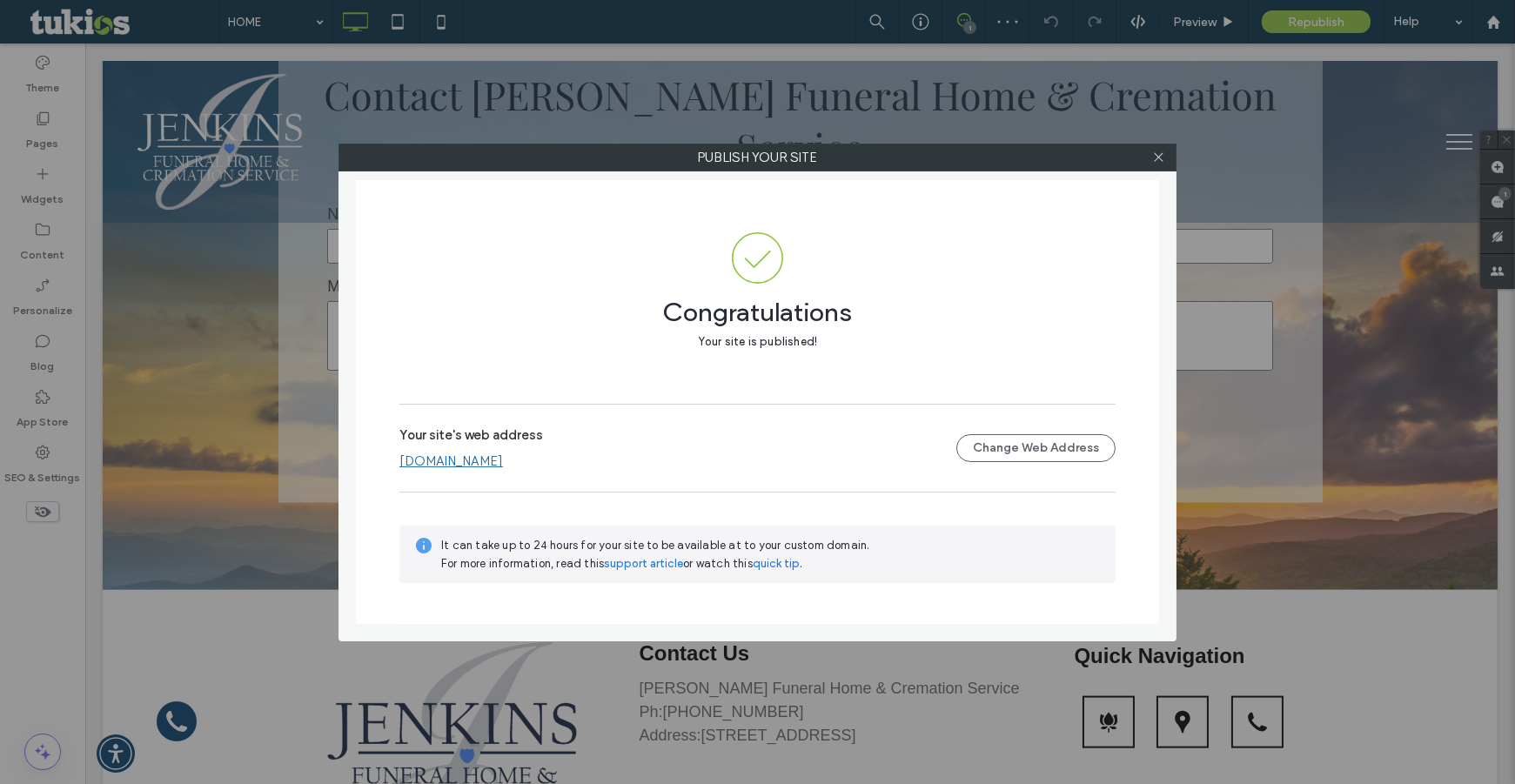
click at [1168, 152] on div at bounding box center [1158, 157] width 26 height 26
click at [1157, 152] on icon at bounding box center [1158, 156] width 13 height 13
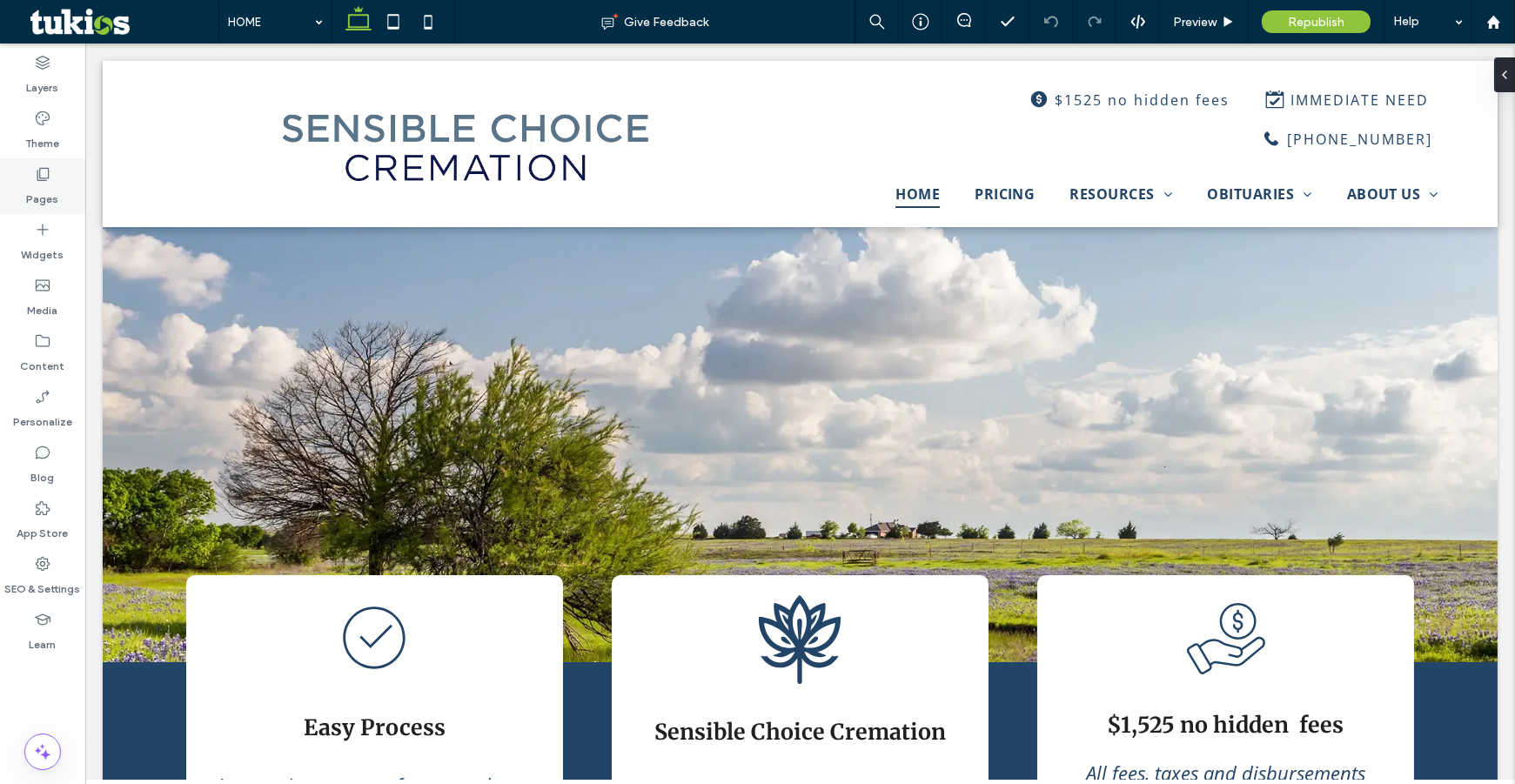
click at [44, 180] on use at bounding box center [43, 174] width 12 height 13
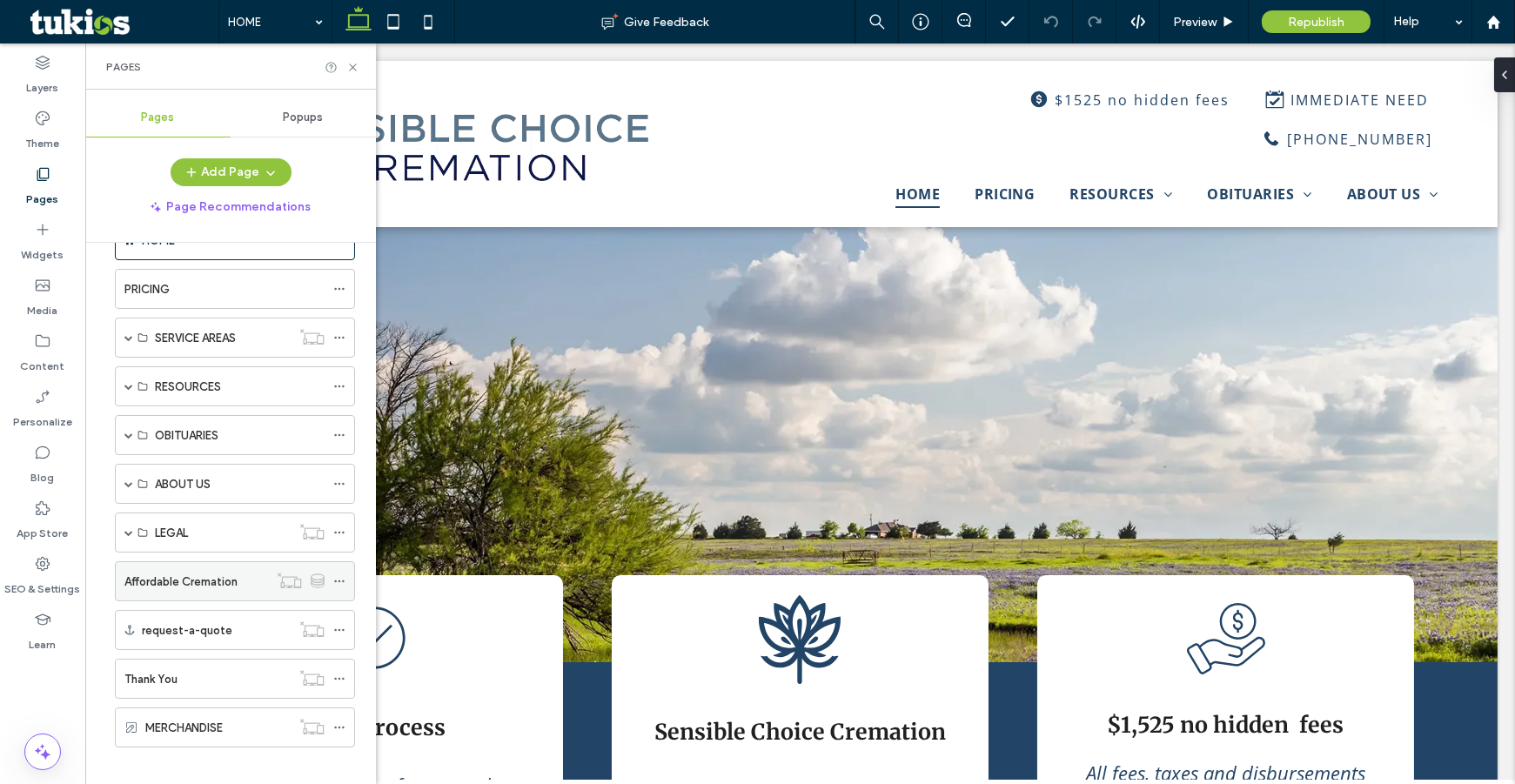
scroll to position [61, 0]
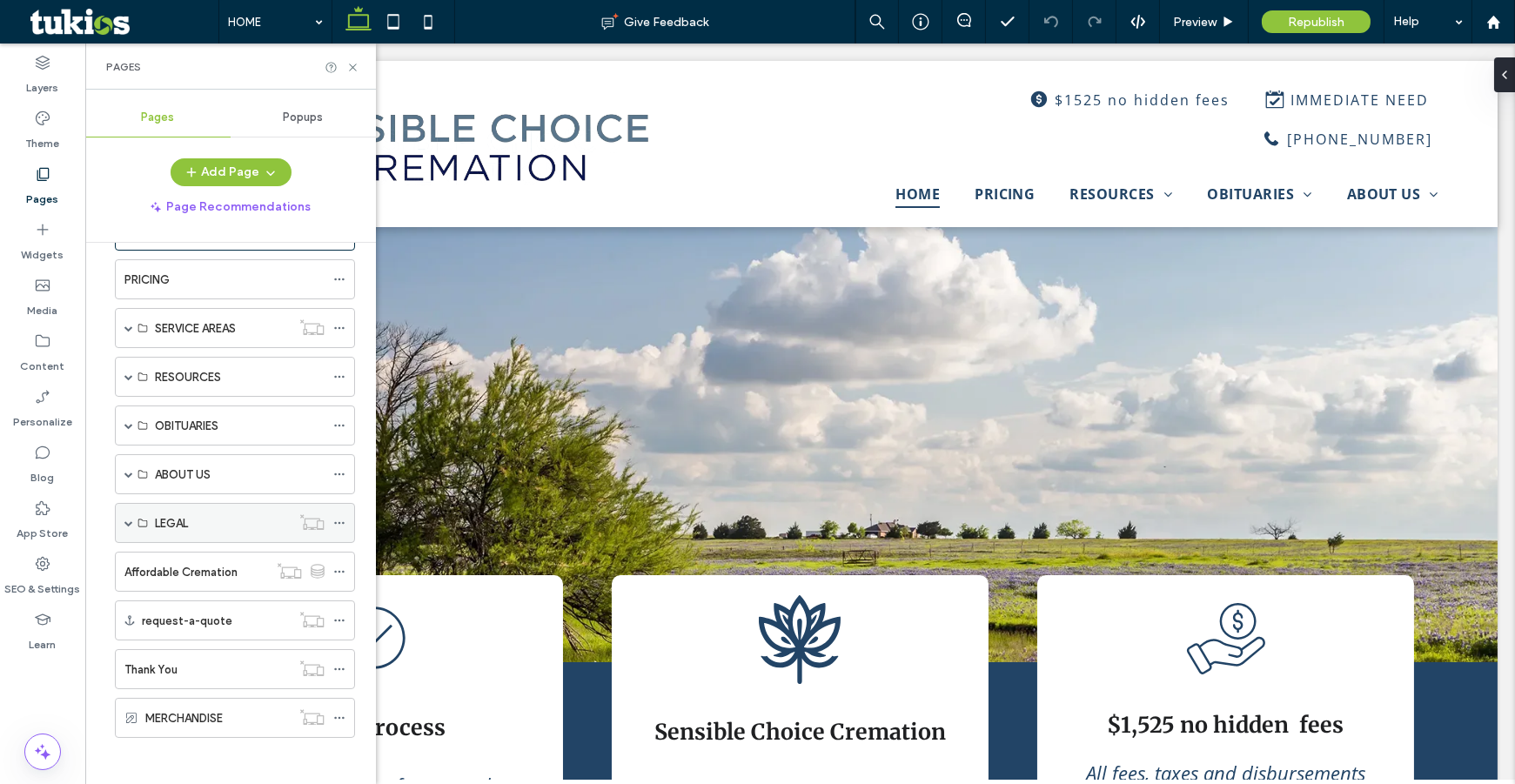
click at [127, 519] on span at bounding box center [129, 523] width 9 height 9
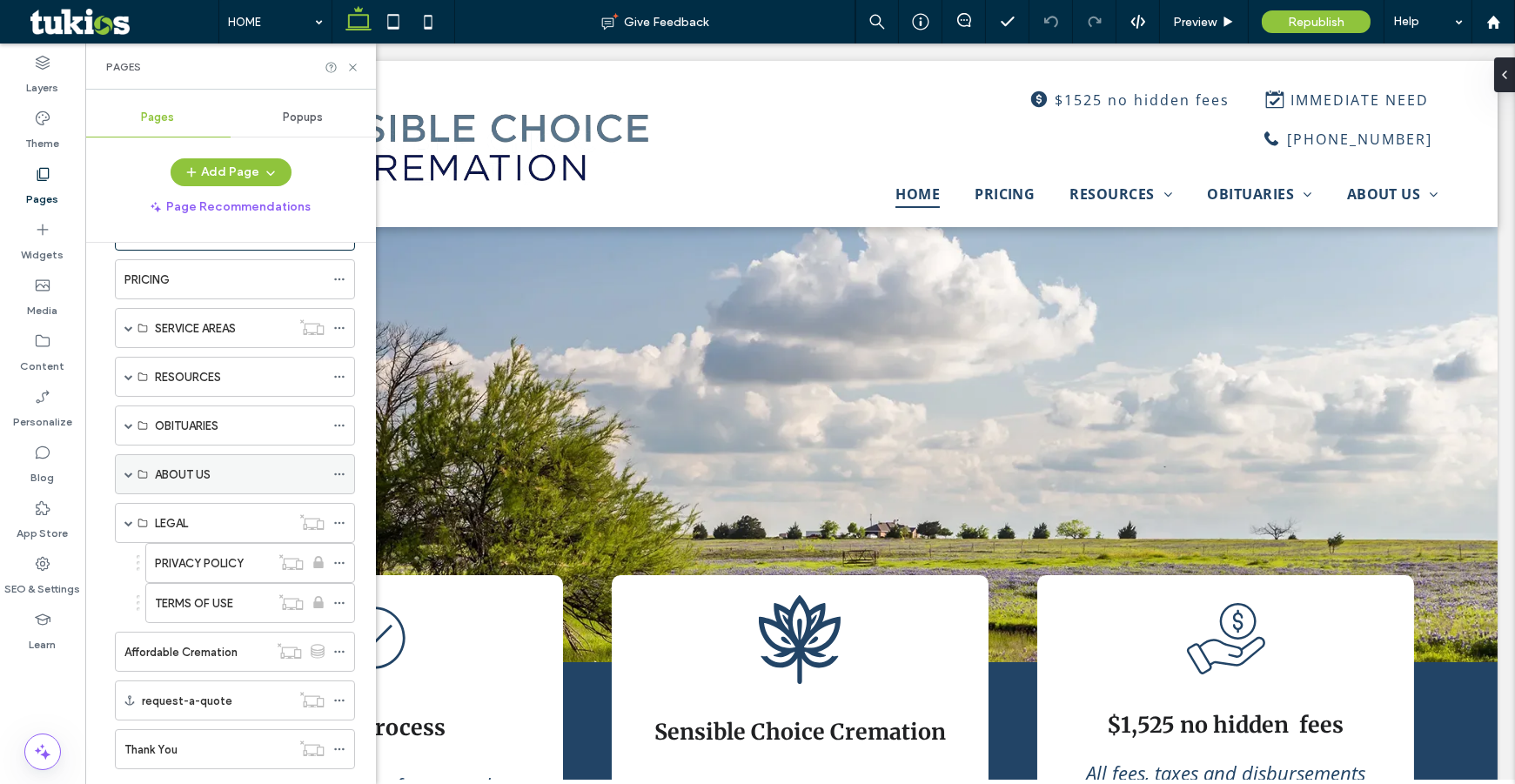
click at [132, 470] on span at bounding box center [129, 474] width 9 height 9
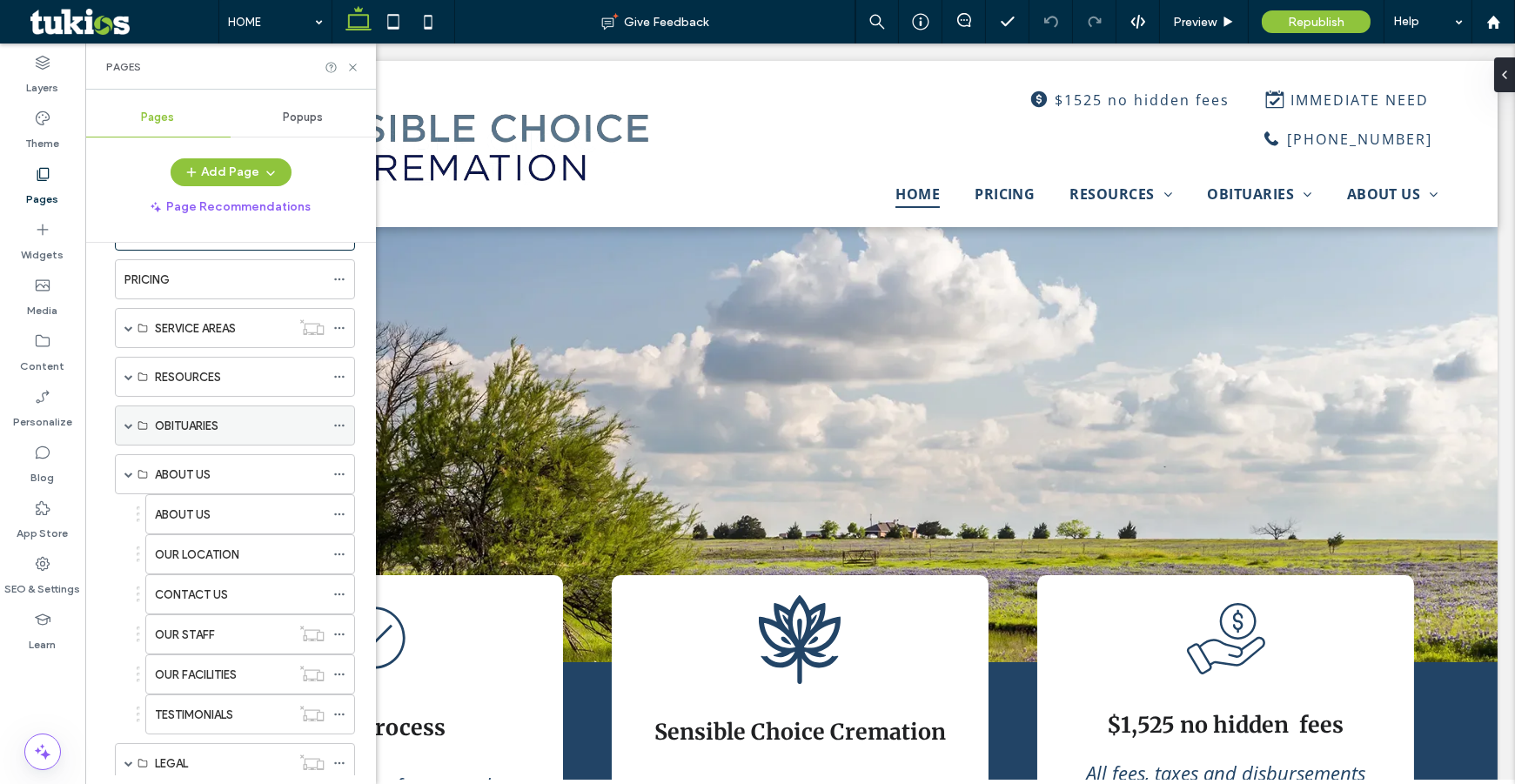
click at [126, 431] on span at bounding box center [129, 425] width 9 height 38
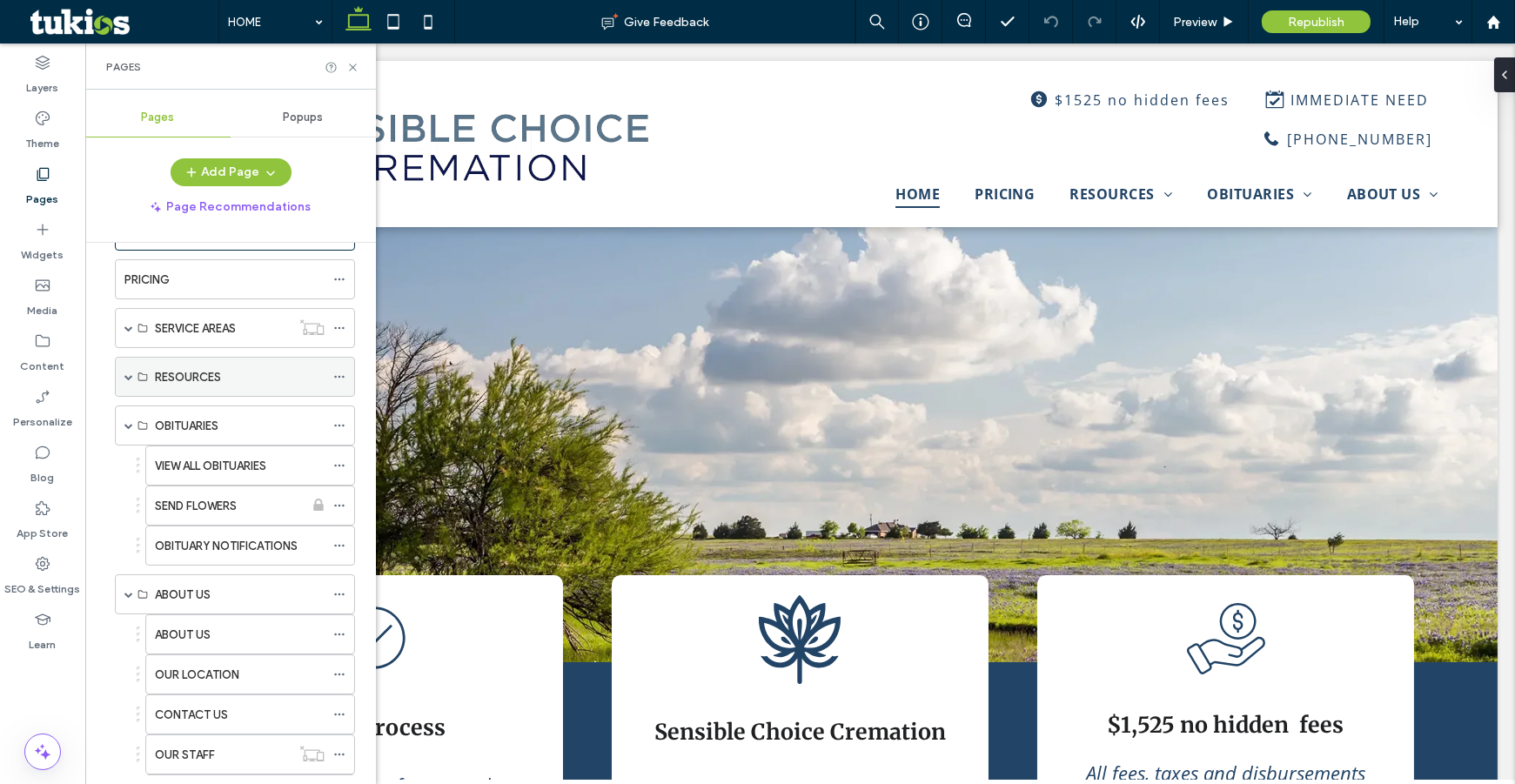
click at [127, 376] on span at bounding box center [129, 376] width 9 height 9
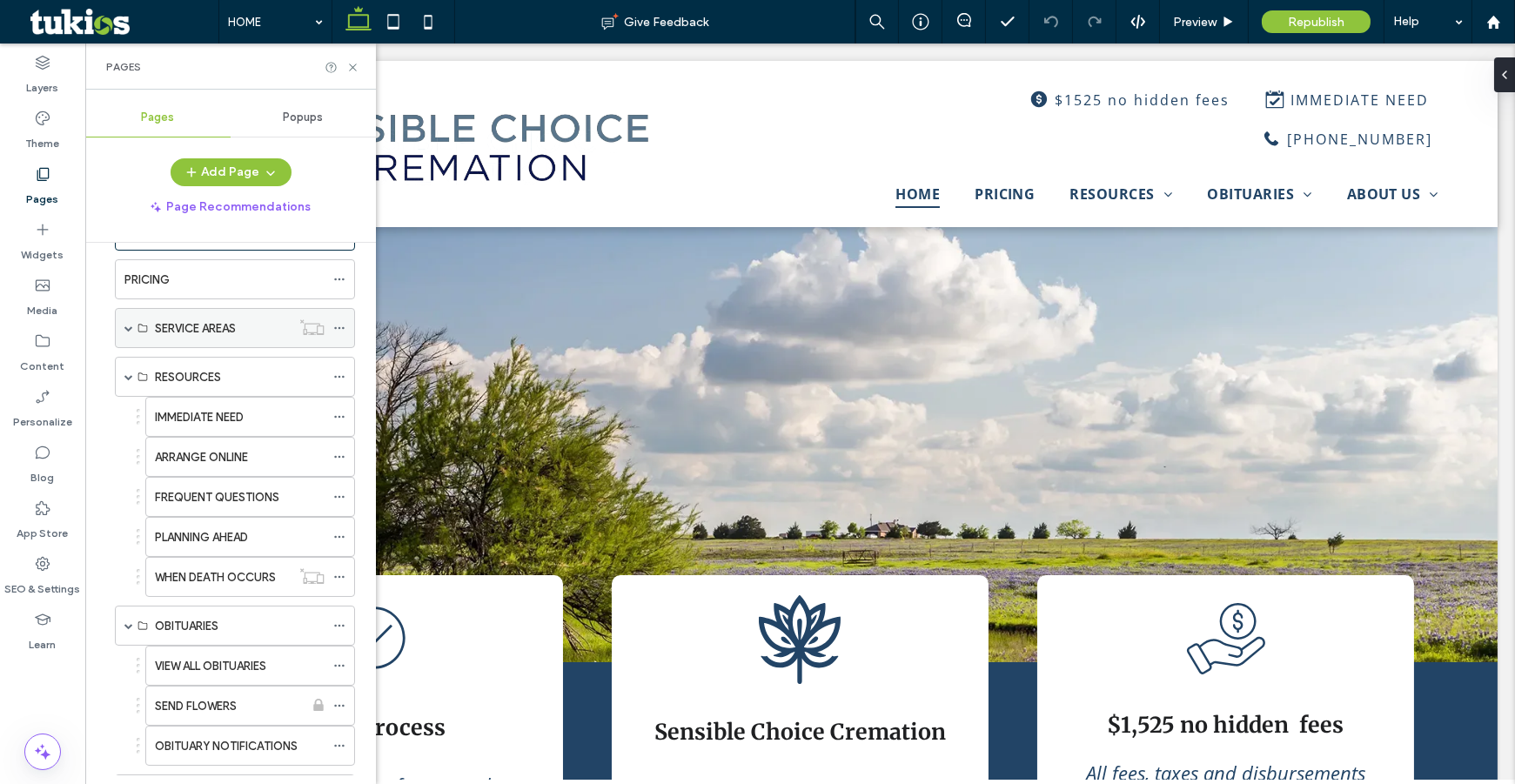
click at [128, 327] on span at bounding box center [129, 328] width 9 height 9
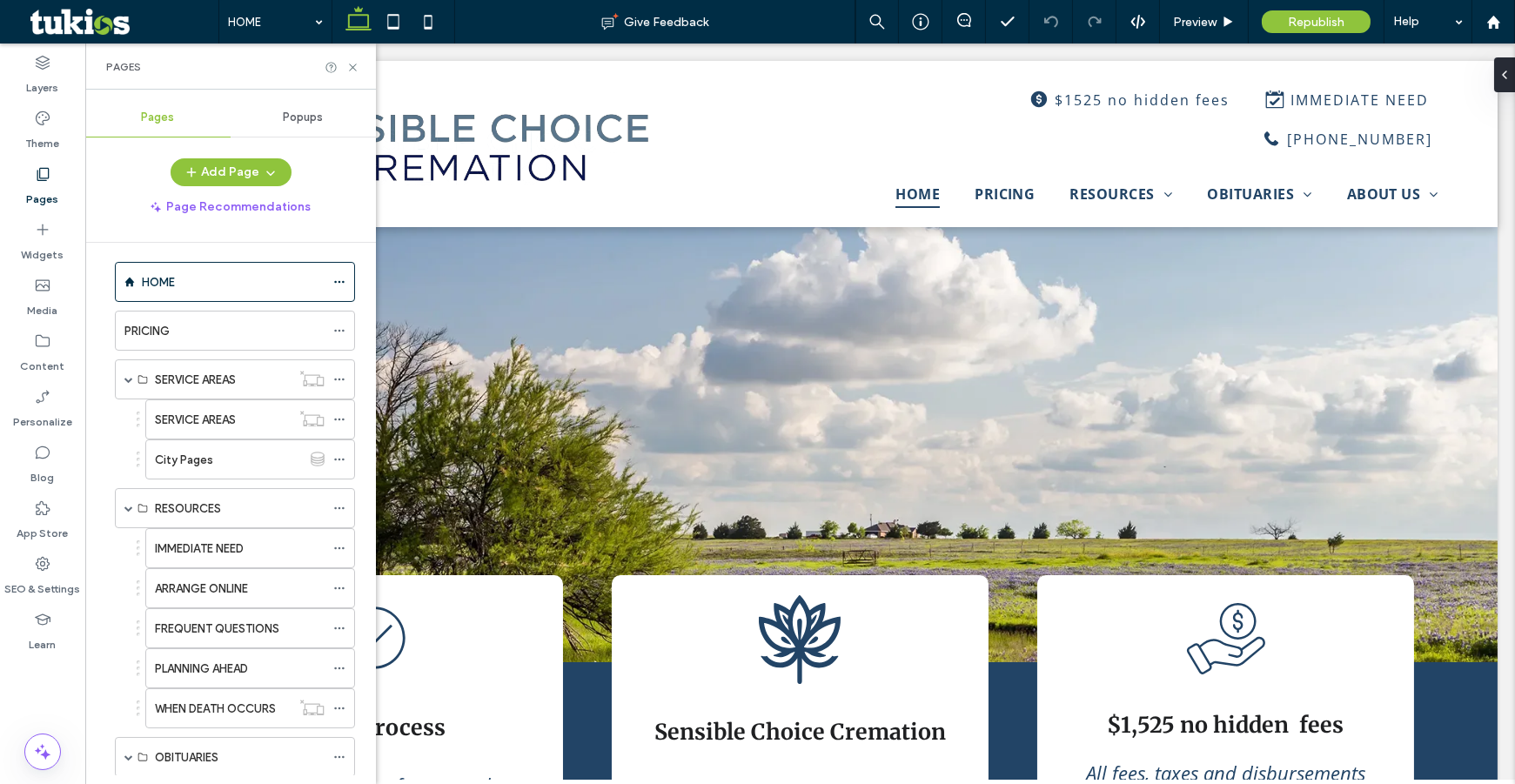
scroll to position [0, 0]
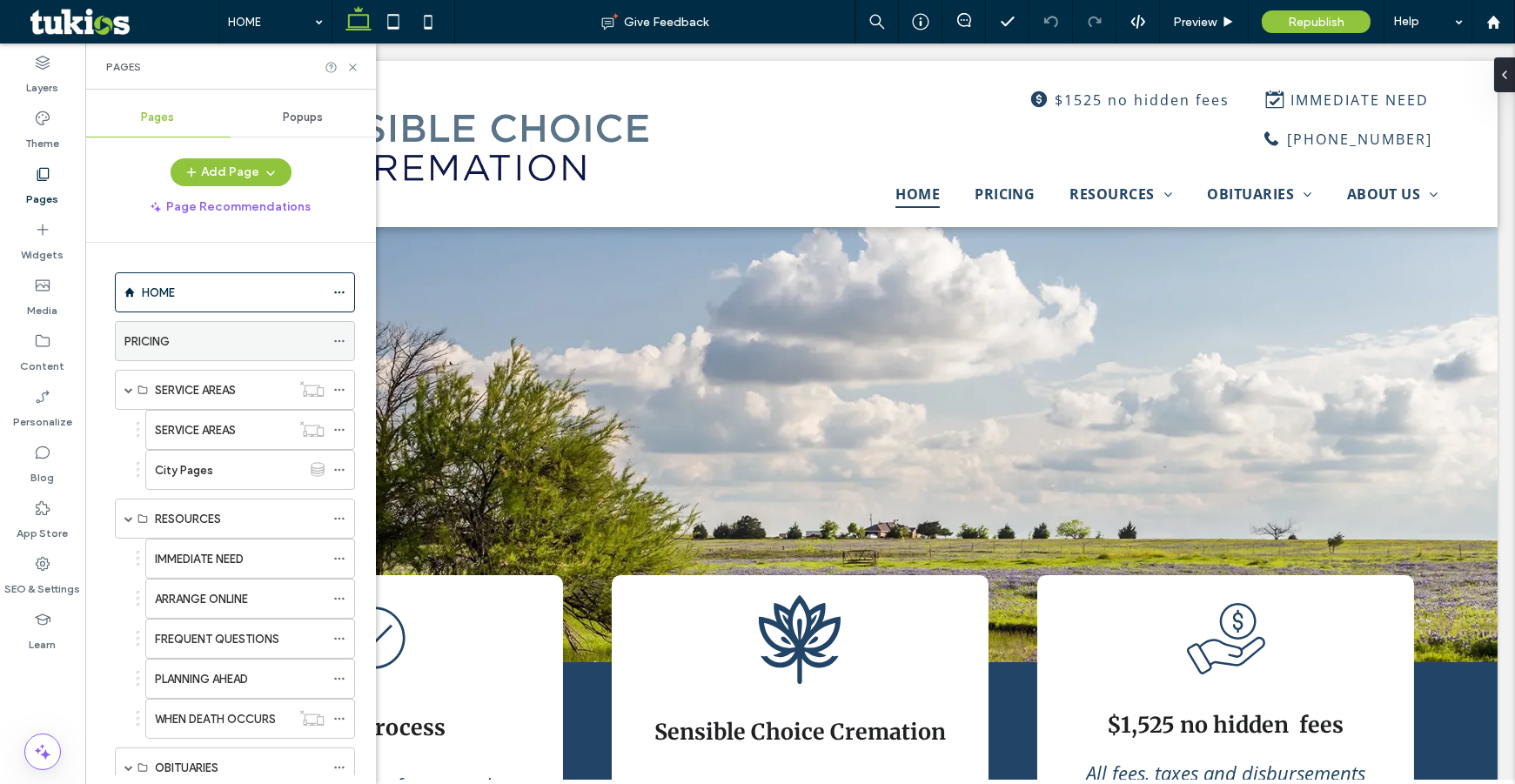
click at [135, 343] on label "PRICING" at bounding box center [147, 340] width 45 height 30
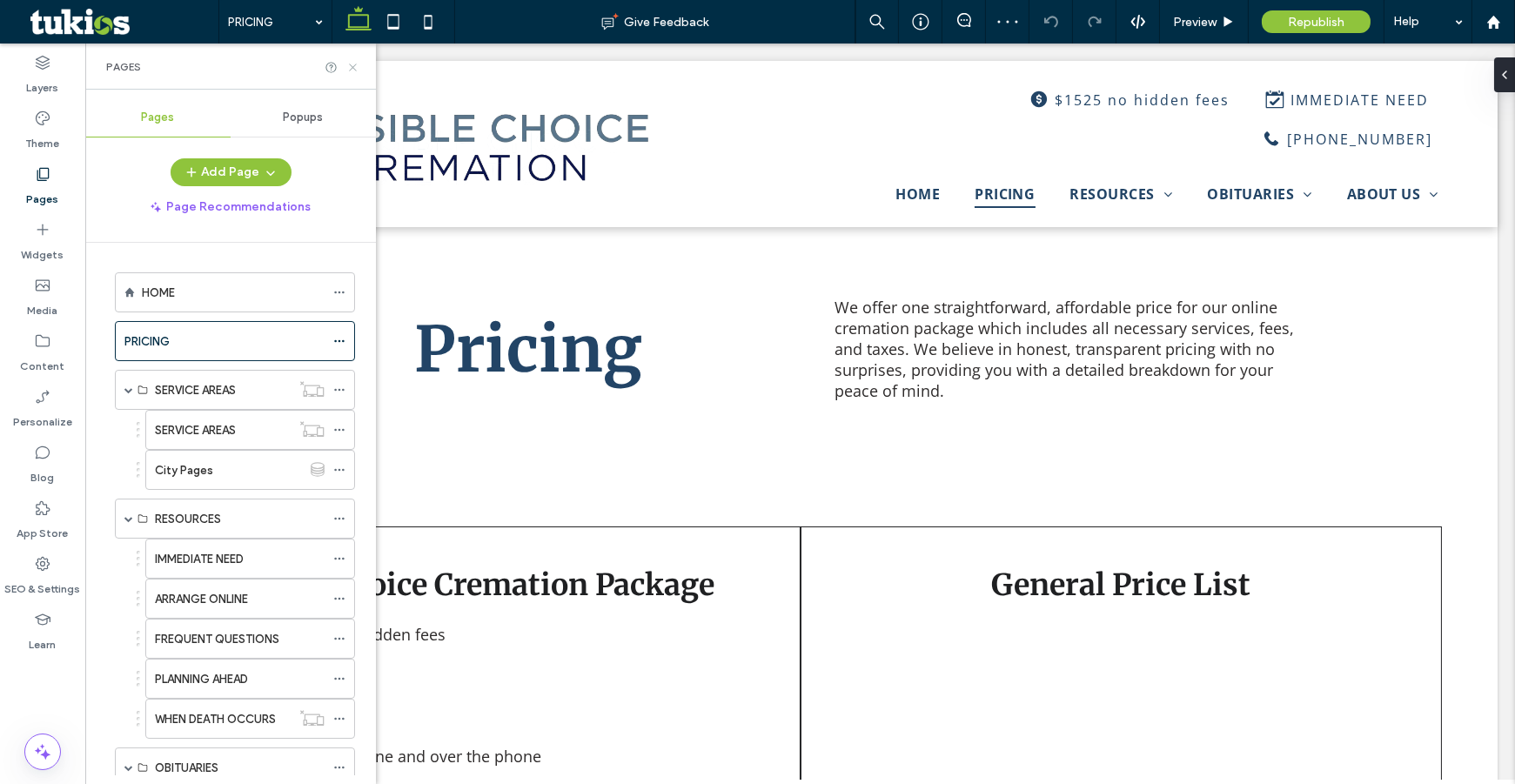
click at [354, 67] on icon at bounding box center [352, 66] width 13 height 13
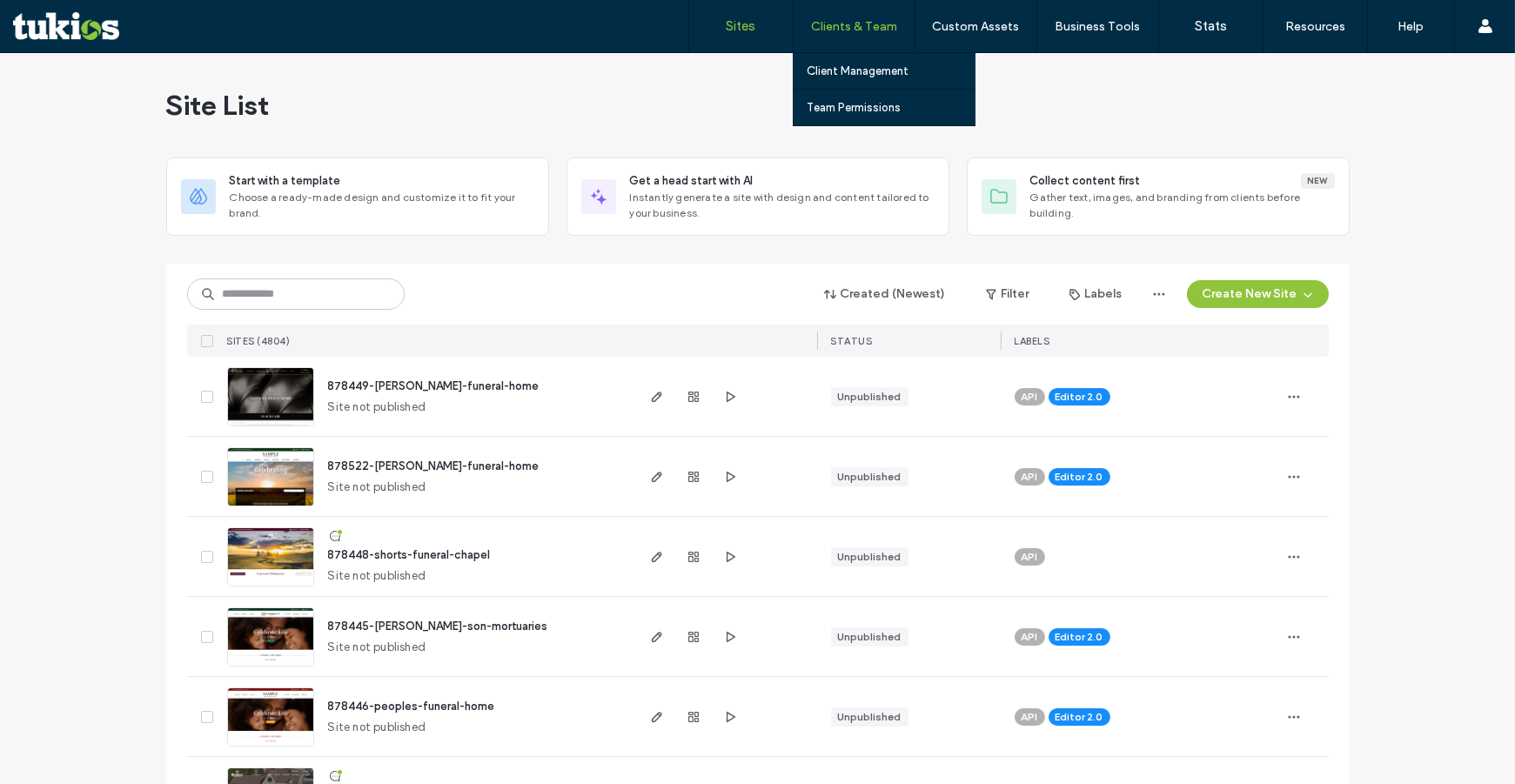
click at [874, 15] on div "Clients & Team" at bounding box center [854, 26] width 121 height 53
click at [867, 26] on label "Clients & Team" at bounding box center [854, 26] width 86 height 15
click at [851, 79] on link "Client Management" at bounding box center [891, 70] width 168 height 36
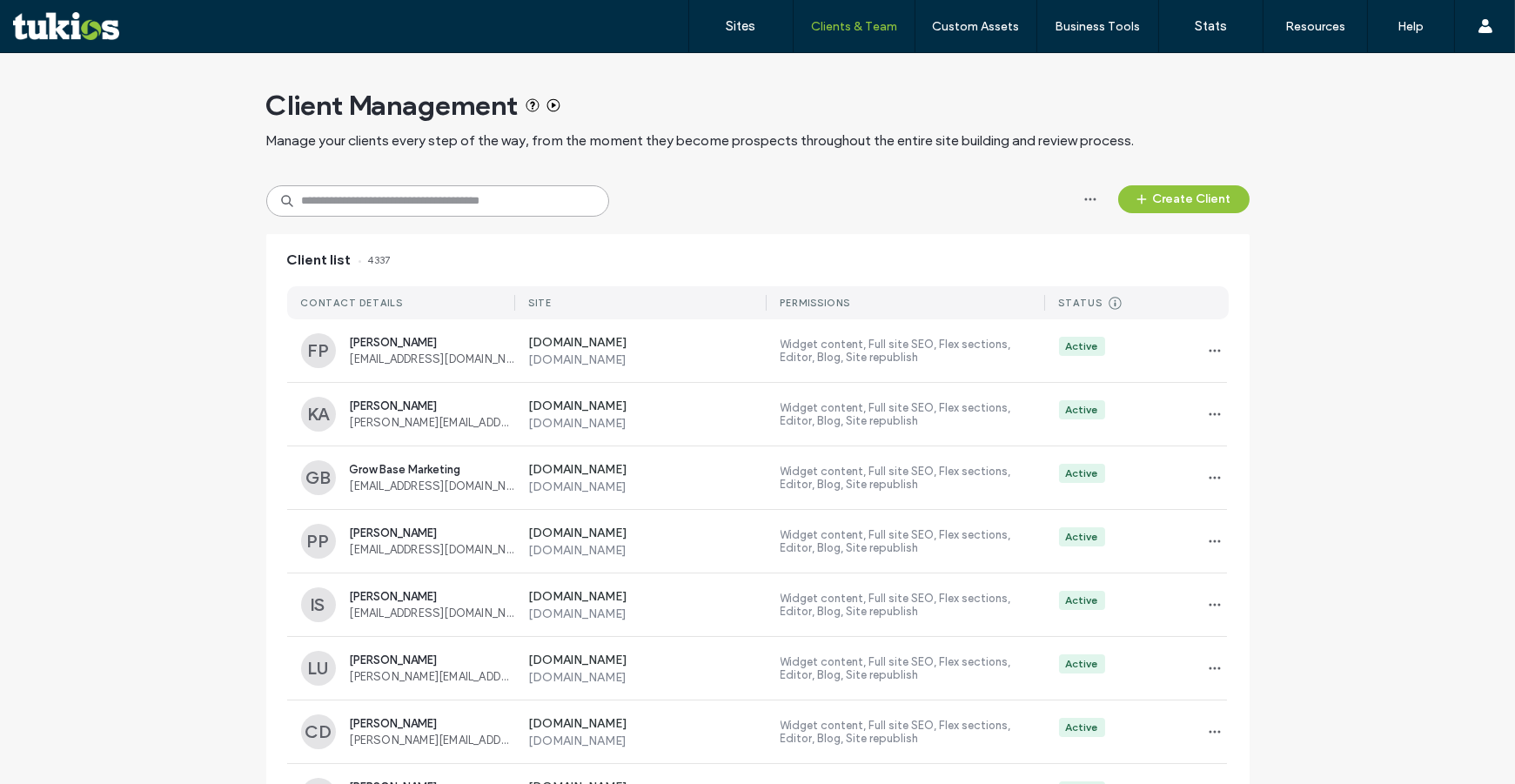
click at [380, 213] on input at bounding box center [437, 201] width 342 height 31
type input "**********"
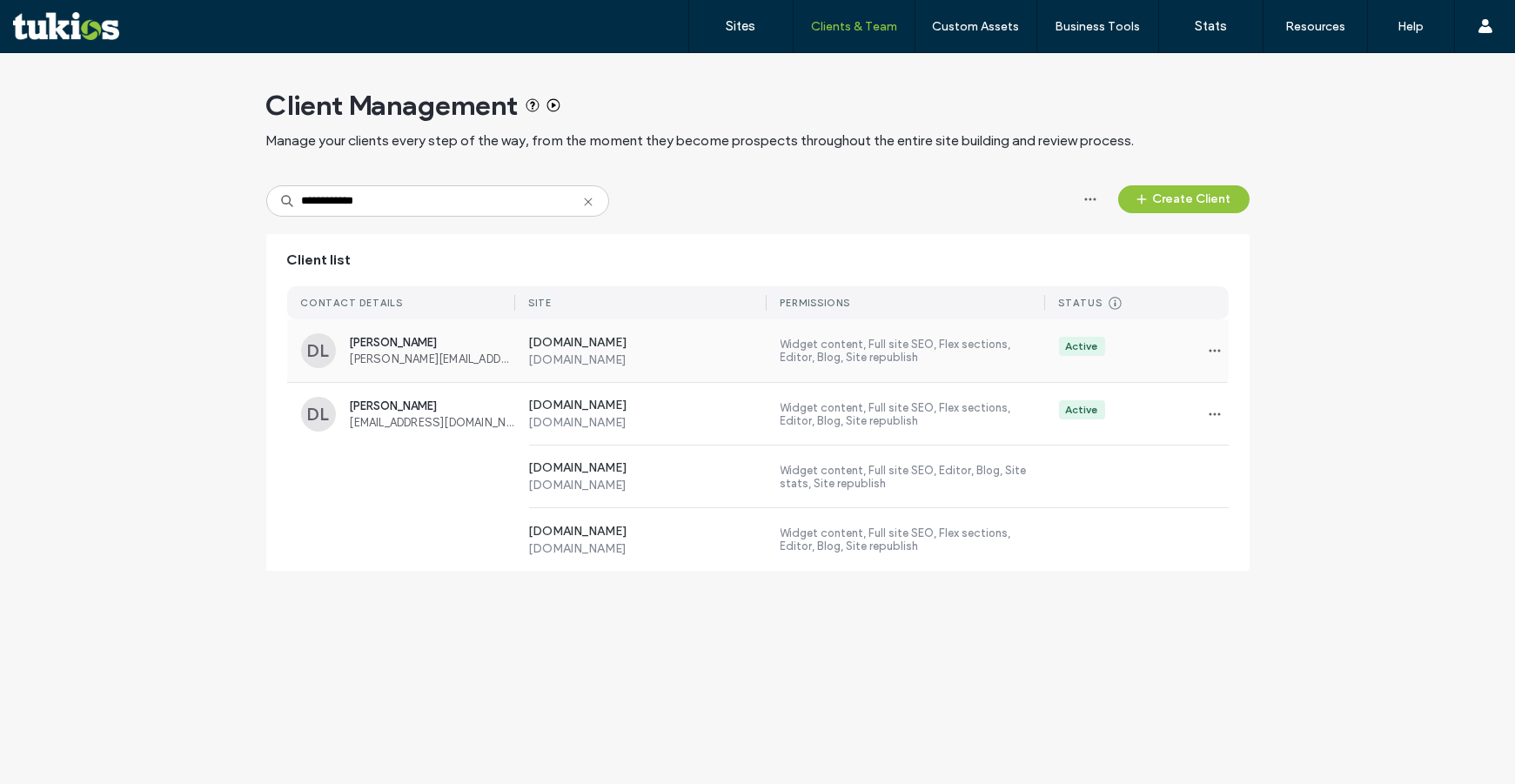
click at [424, 343] on span "Dave Laemers" at bounding box center [432, 341] width 165 height 13
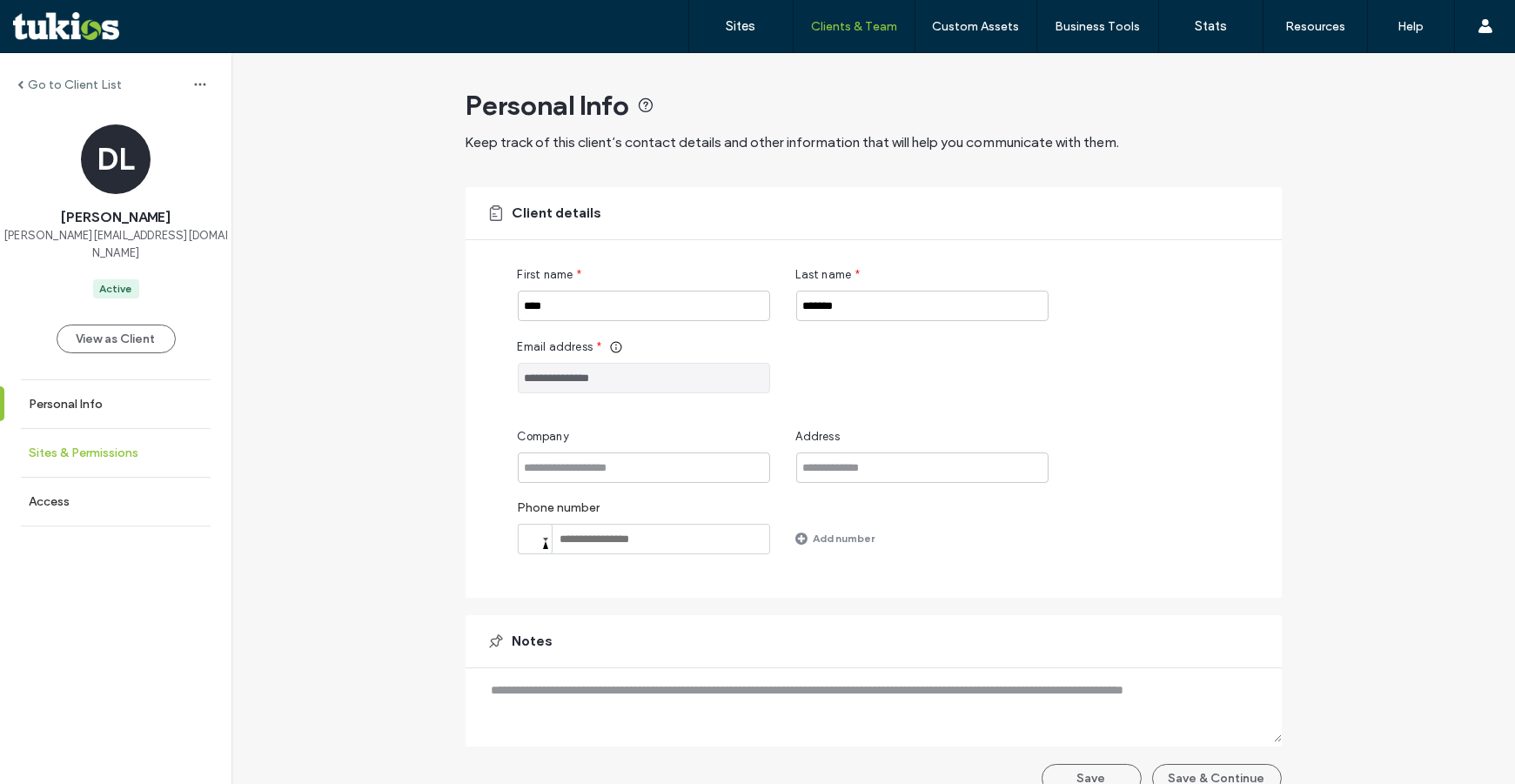
click at [106, 442] on link "Sites & Permissions" at bounding box center [115, 452] width 231 height 48
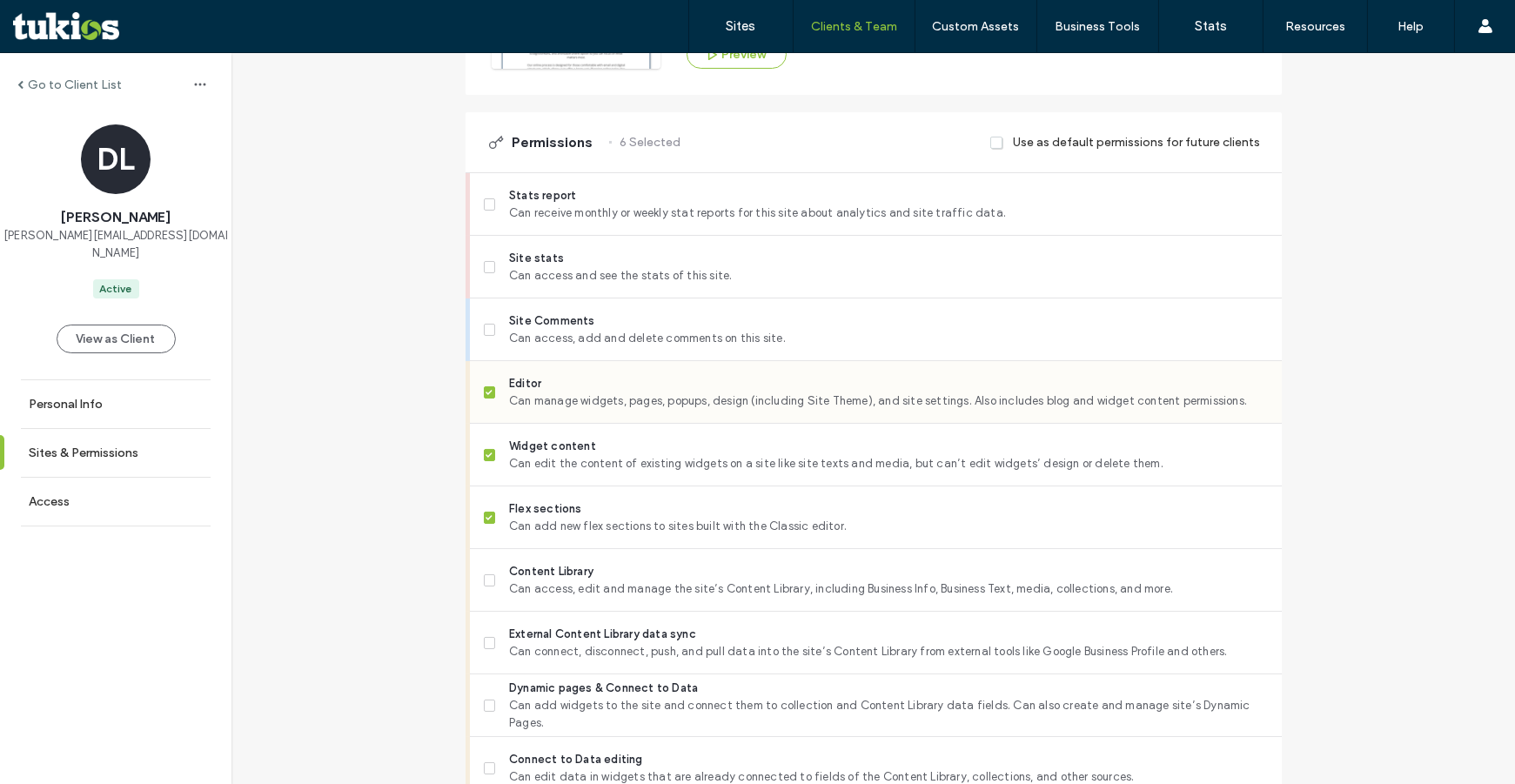
scroll to position [553, 0]
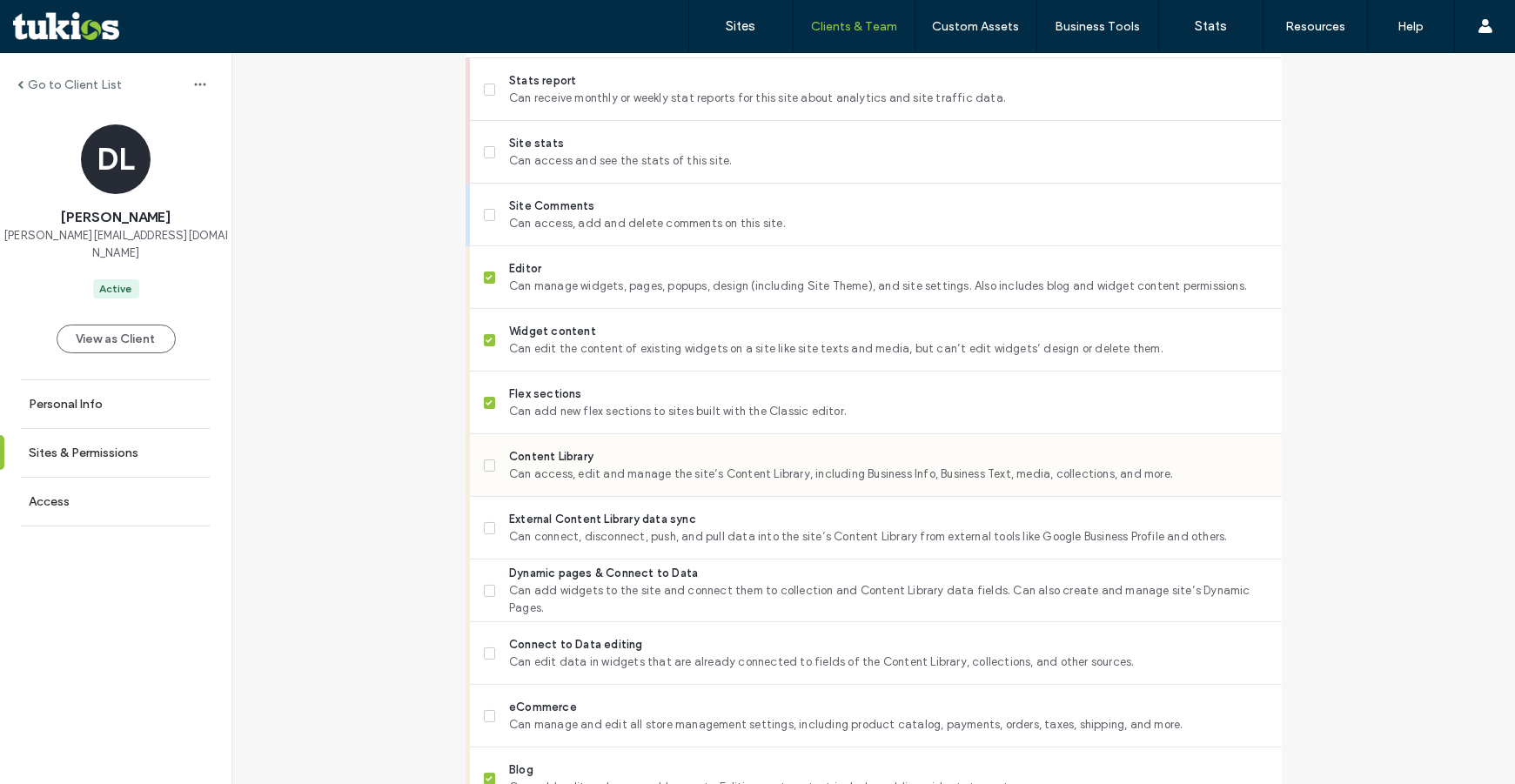
click at [564, 449] on span "Content Library" at bounding box center [888, 456] width 758 height 18
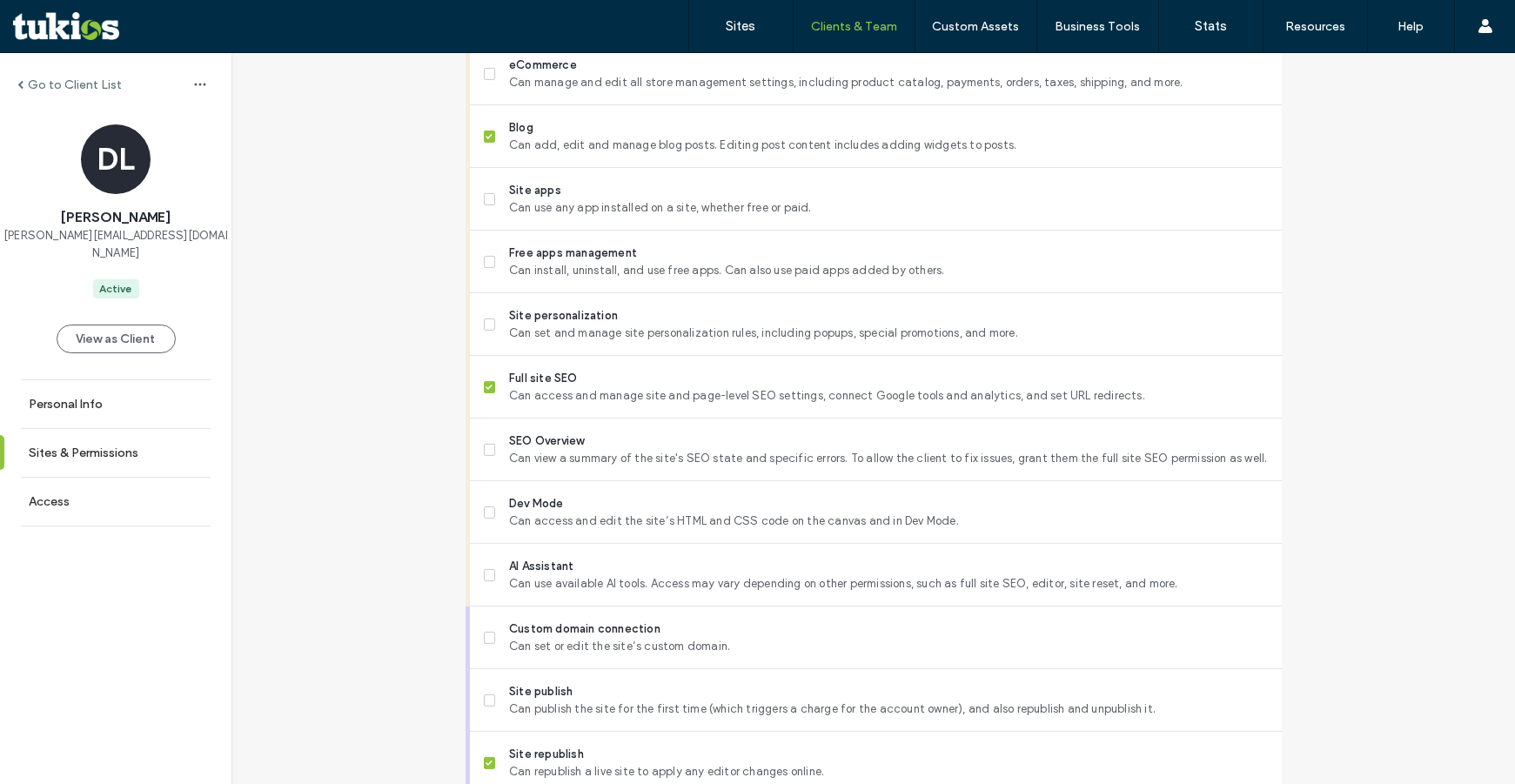
scroll to position [1392, 0]
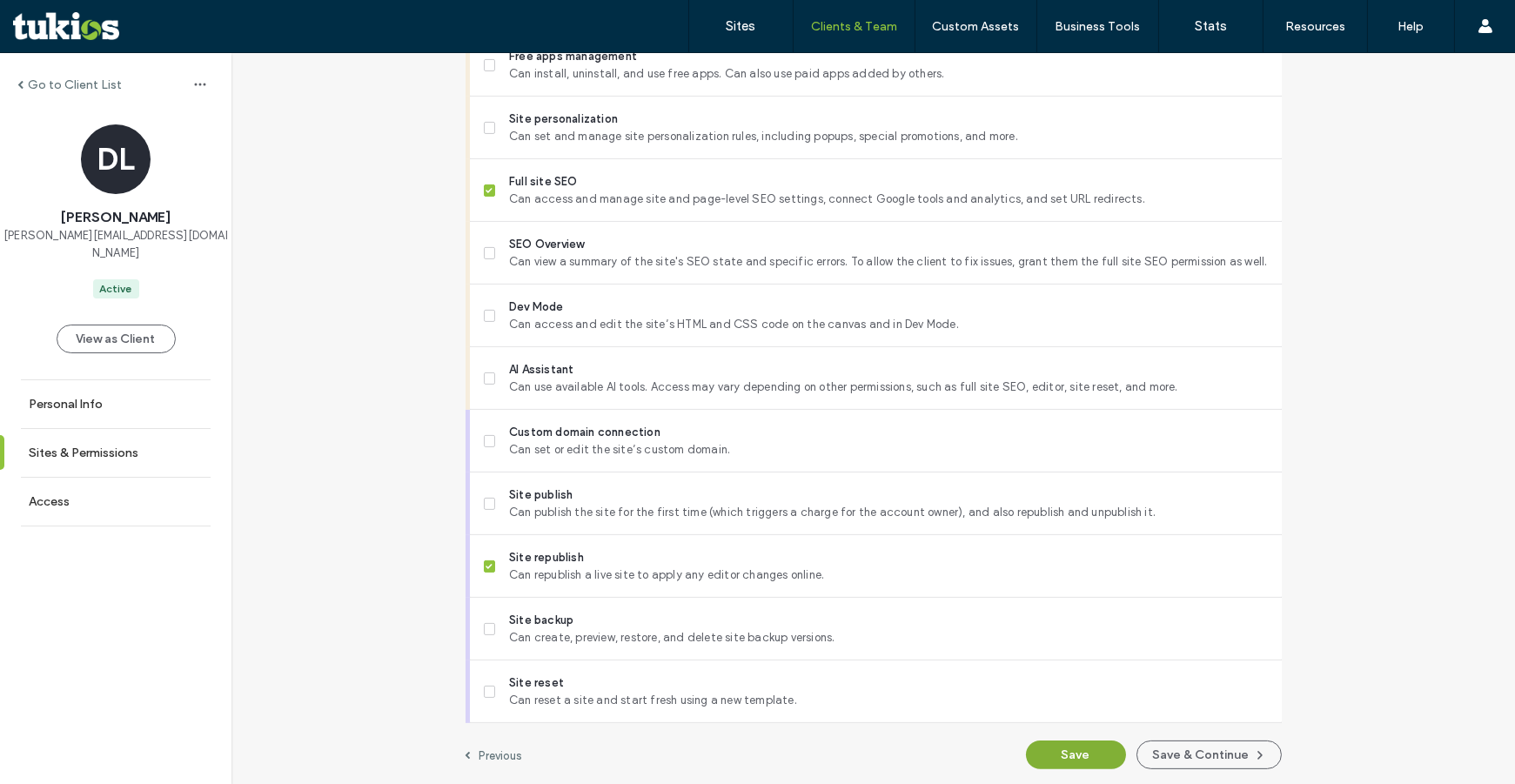
click at [1046, 747] on button "Save" at bounding box center [1076, 754] width 100 height 28
click at [1199, 751] on button "Save & Continue" at bounding box center [1209, 754] width 145 height 28
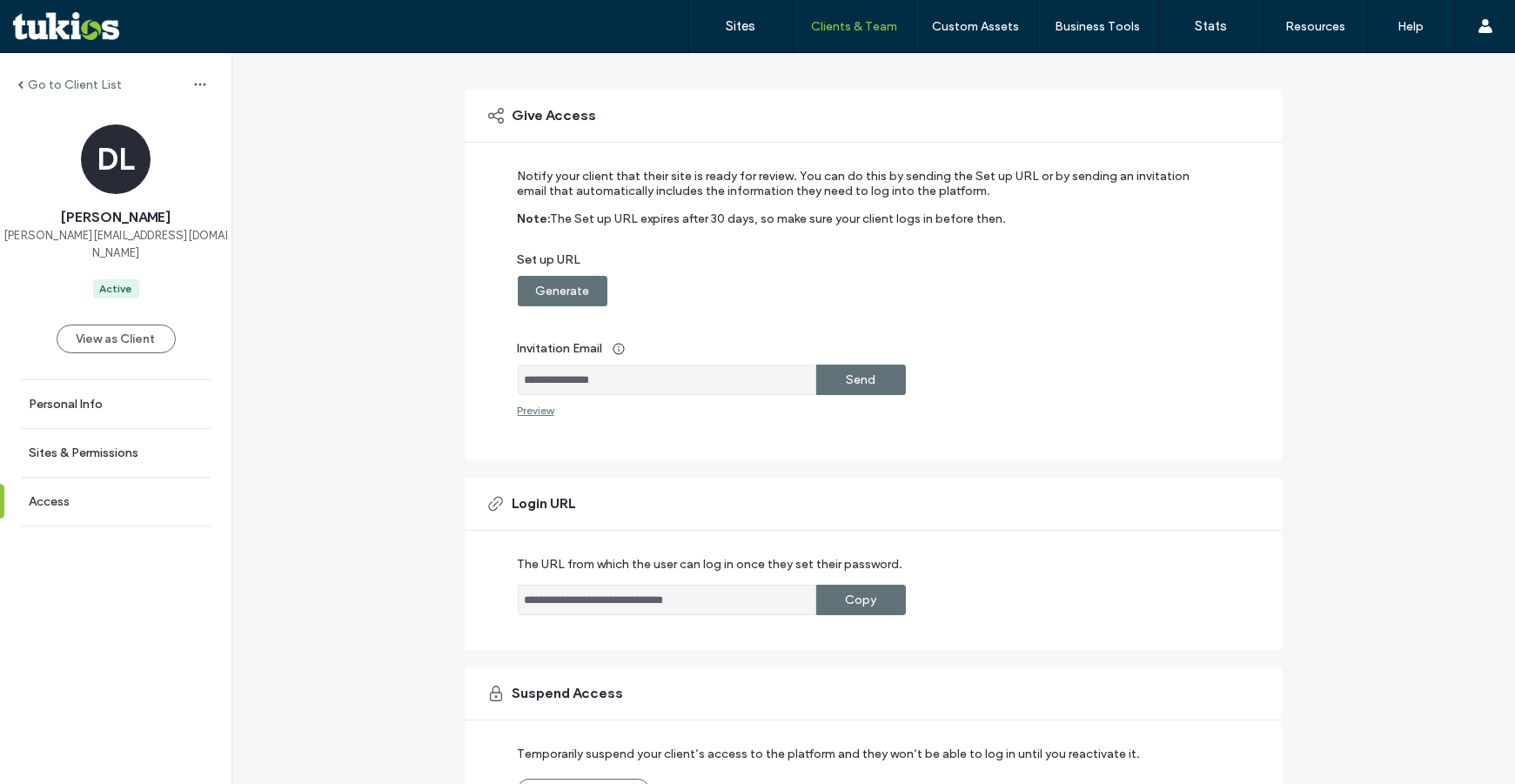
scroll to position [209, 0]
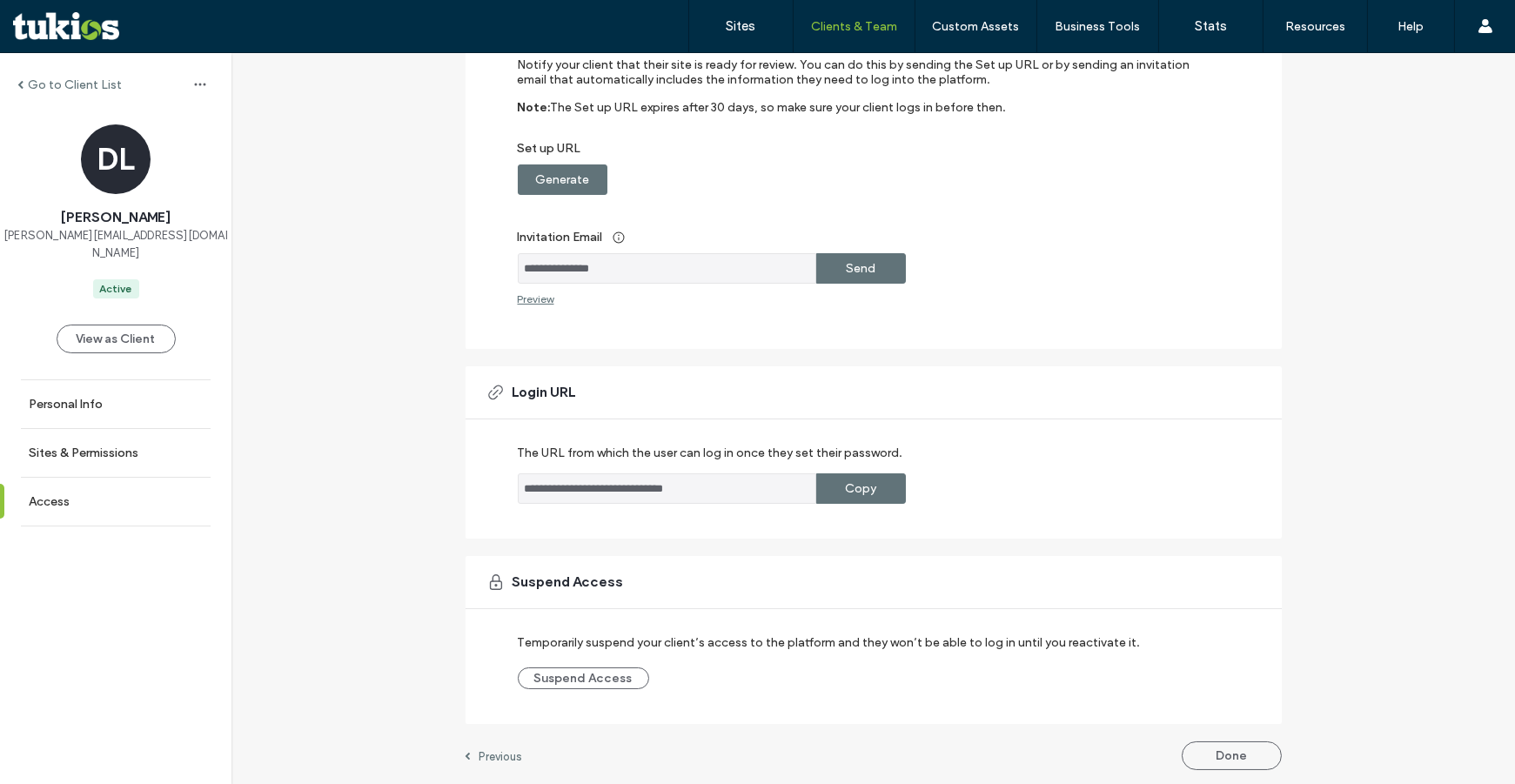
drag, startPoint x: 1215, startPoint y: 745, endPoint x: 1206, endPoint y: 741, distance: 9.8
click at [1215, 745] on button "Done" at bounding box center [1231, 755] width 100 height 28
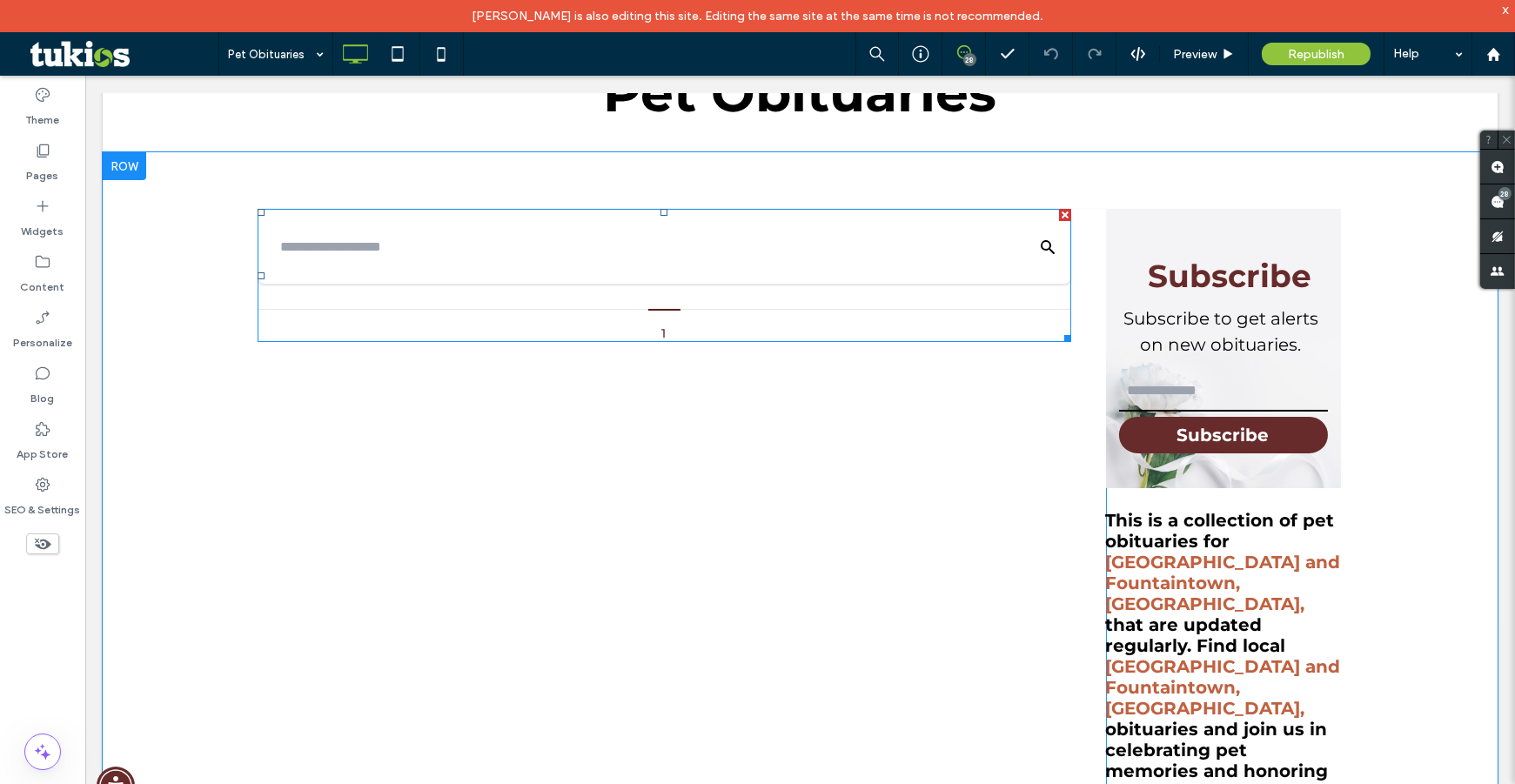
click at [648, 326] on button "1" at bounding box center [663, 326] width 32 height 33
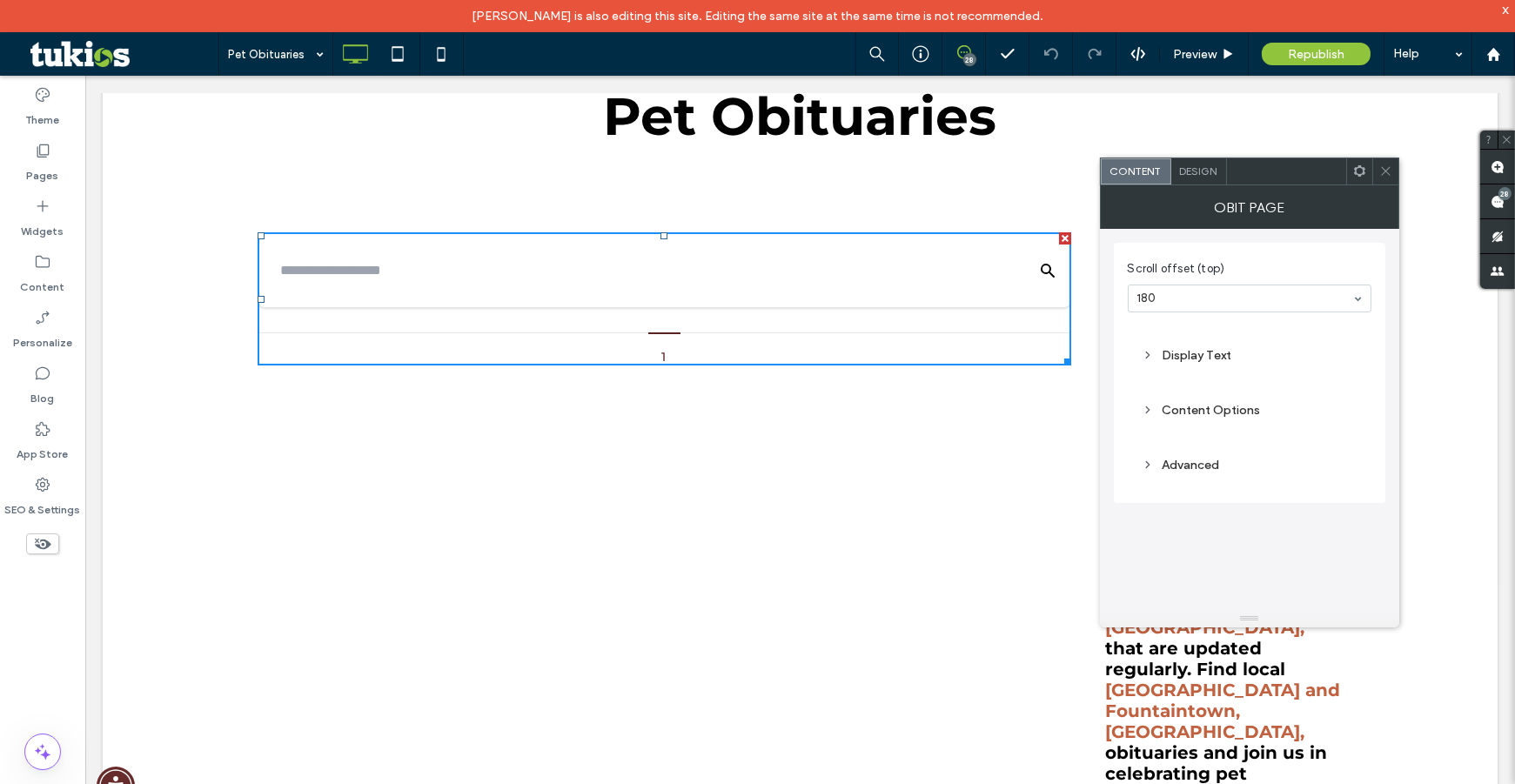
click at [1213, 355] on div "Display Text" at bounding box center [1249, 355] width 216 height 15
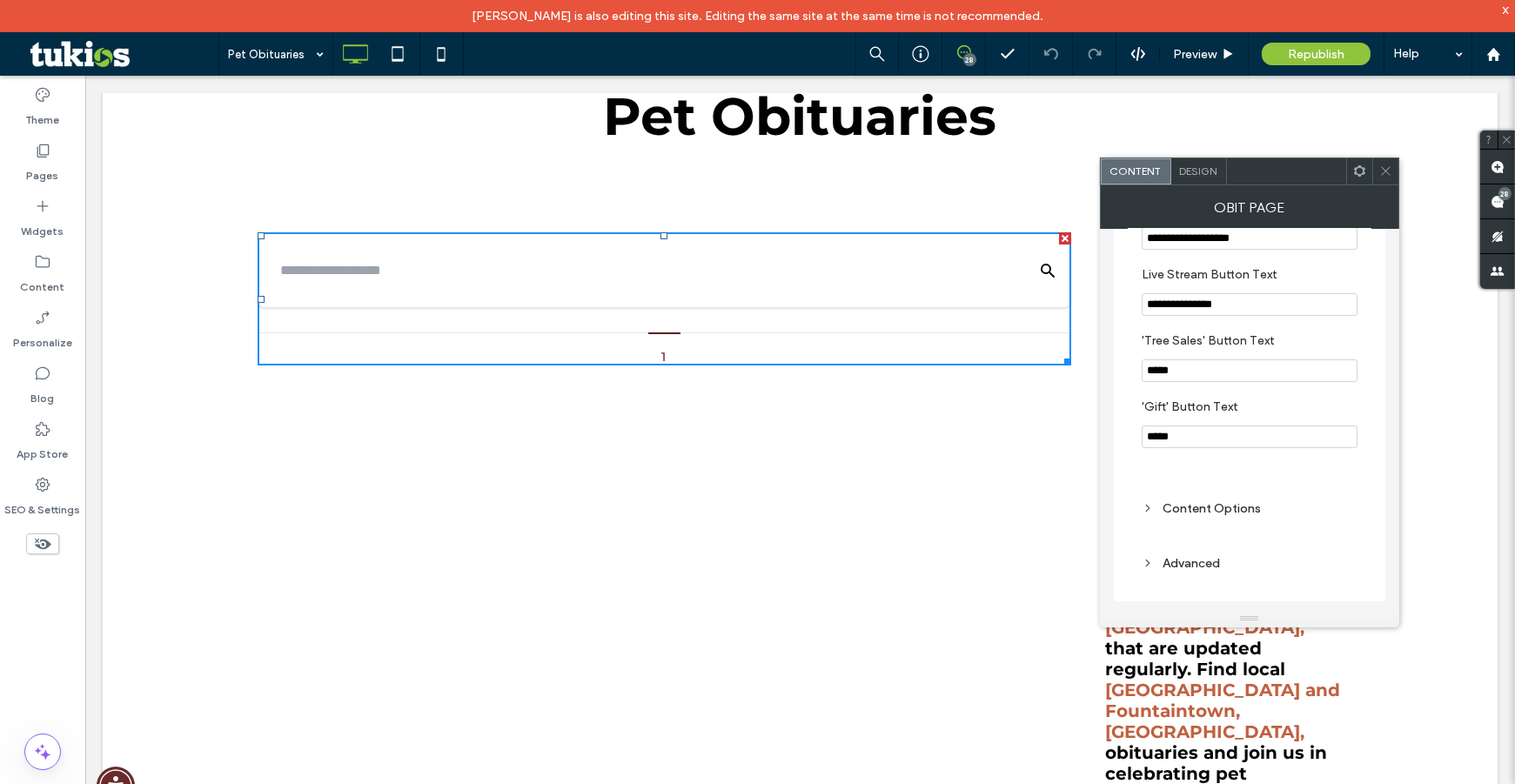
click at [1224, 504] on div "Content Options" at bounding box center [1249, 508] width 216 height 15
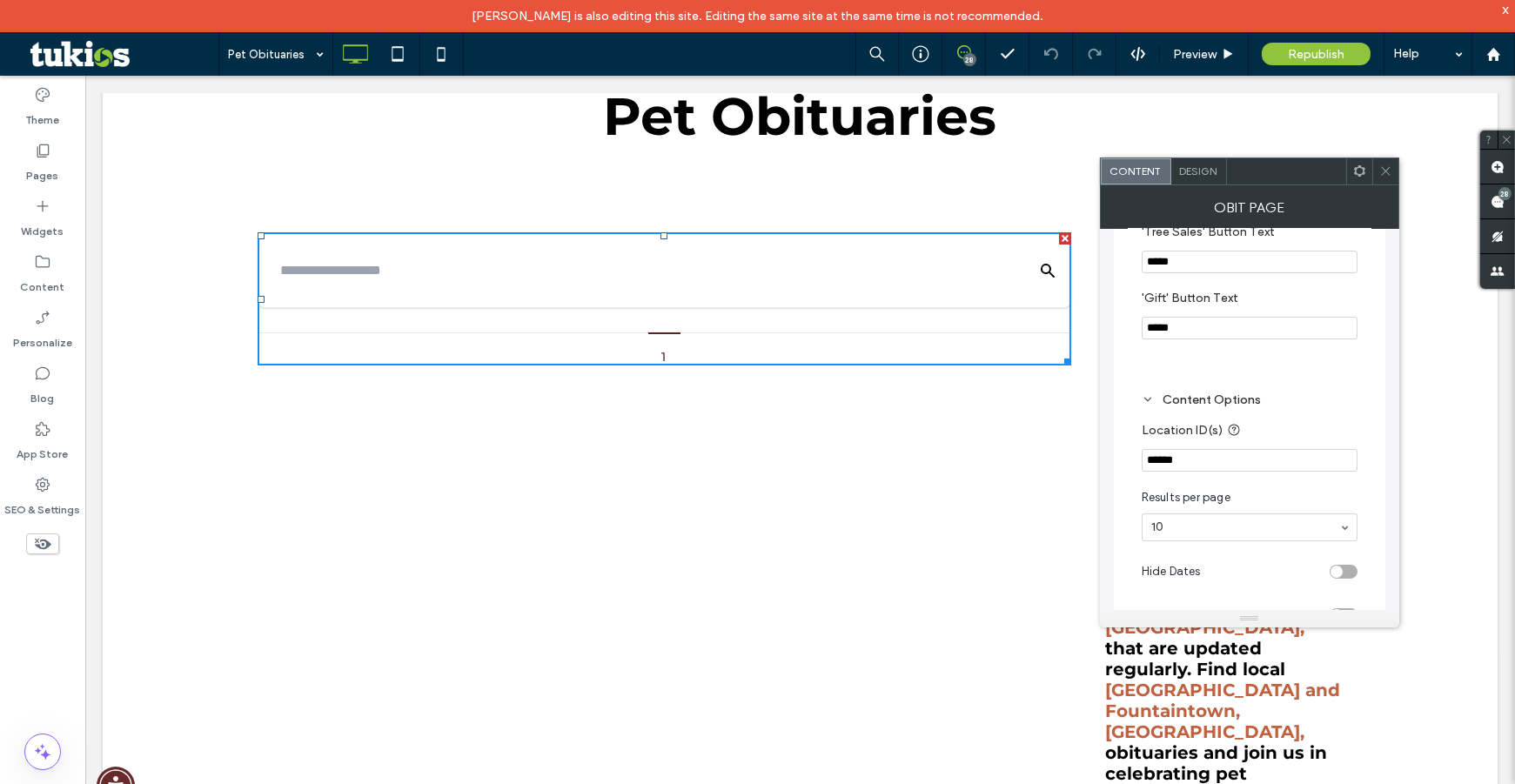
scroll to position [536, 0]
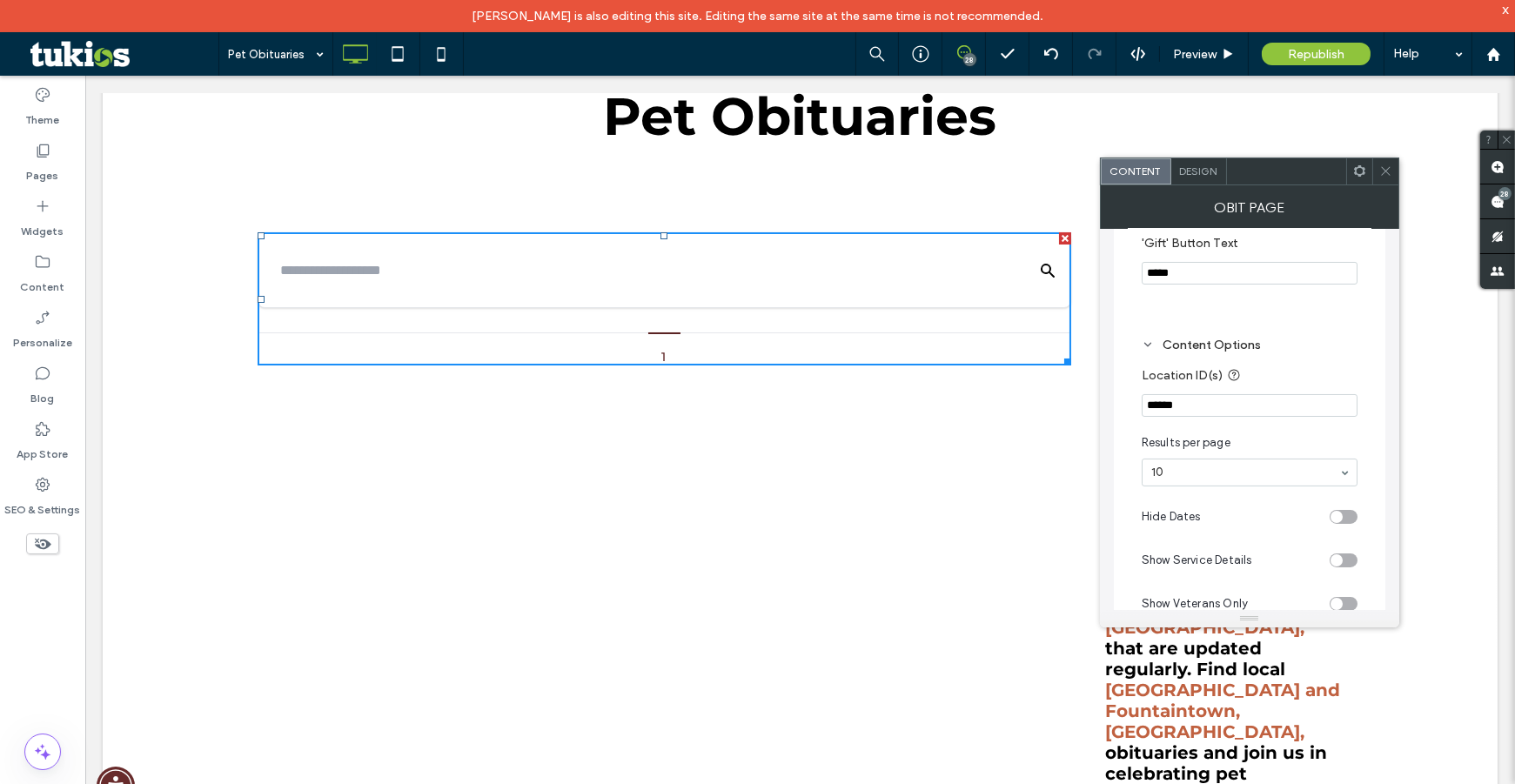
drag, startPoint x: 1317, startPoint y: 487, endPoint x: 1025, endPoint y: 384, distance: 309.6
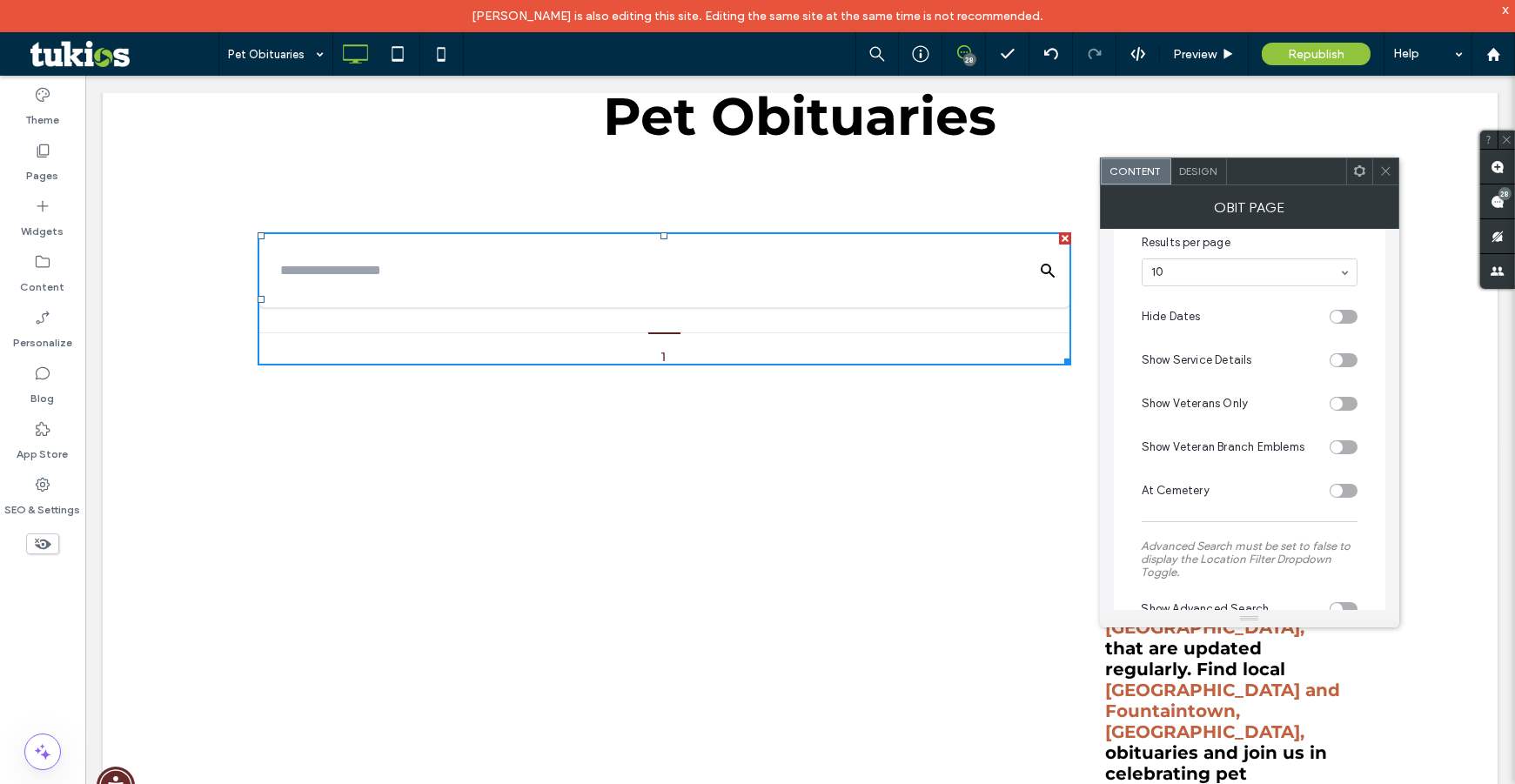
scroll to position [682, 0]
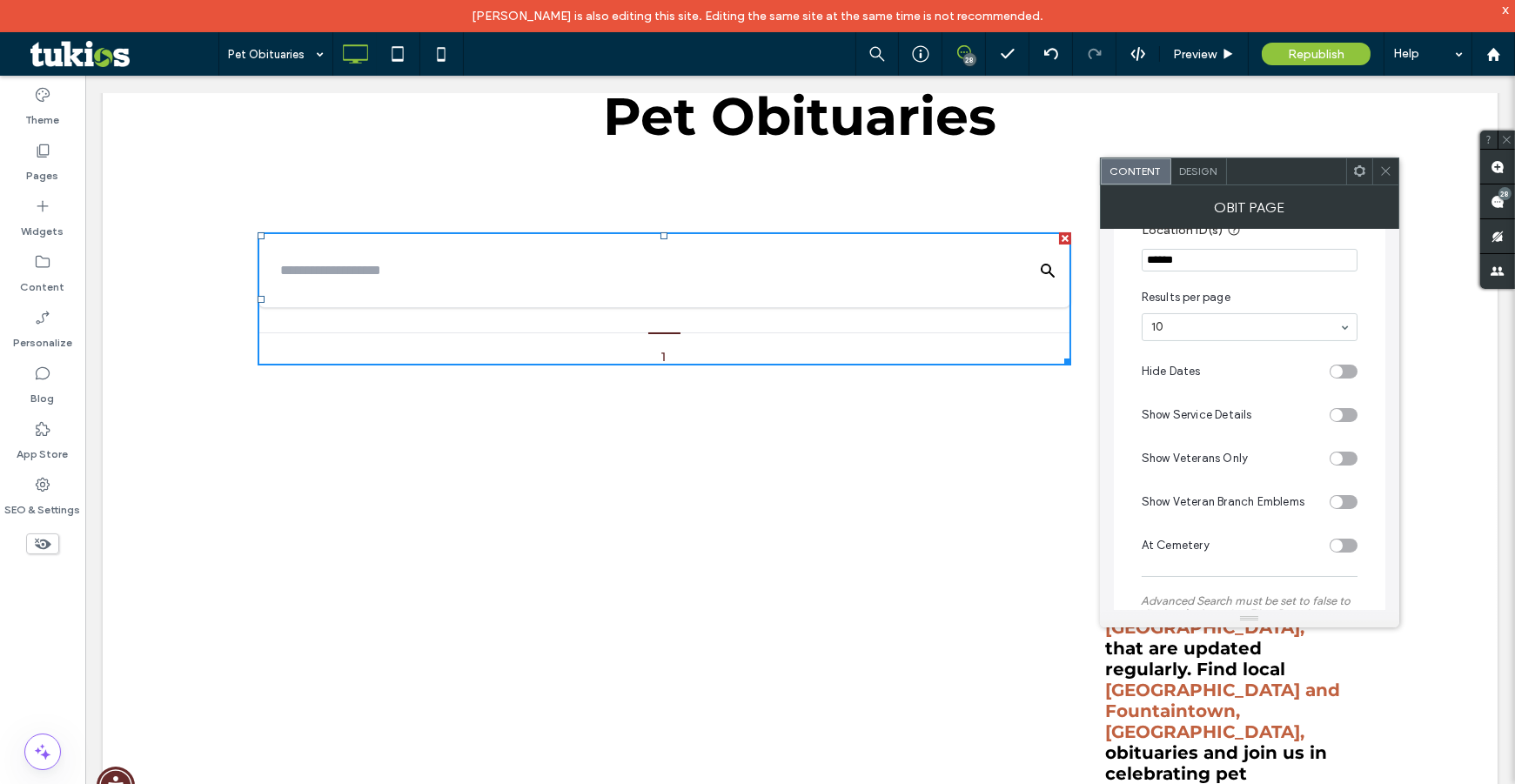
click at [1208, 269] on input "******" at bounding box center [1249, 259] width 216 height 22
click at [1207, 269] on input "******" at bounding box center [1249, 259] width 216 height 22
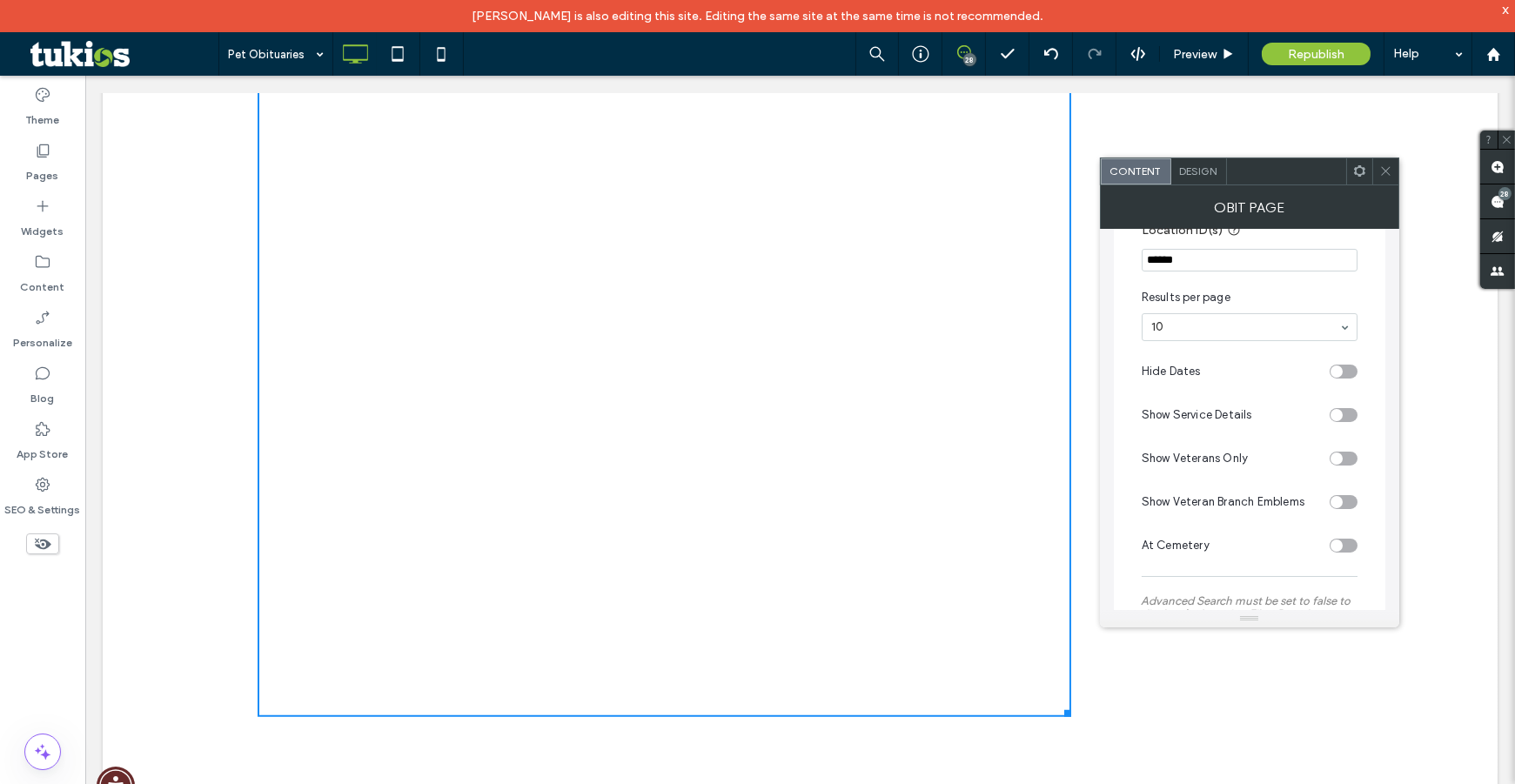
scroll to position [1178, 0]
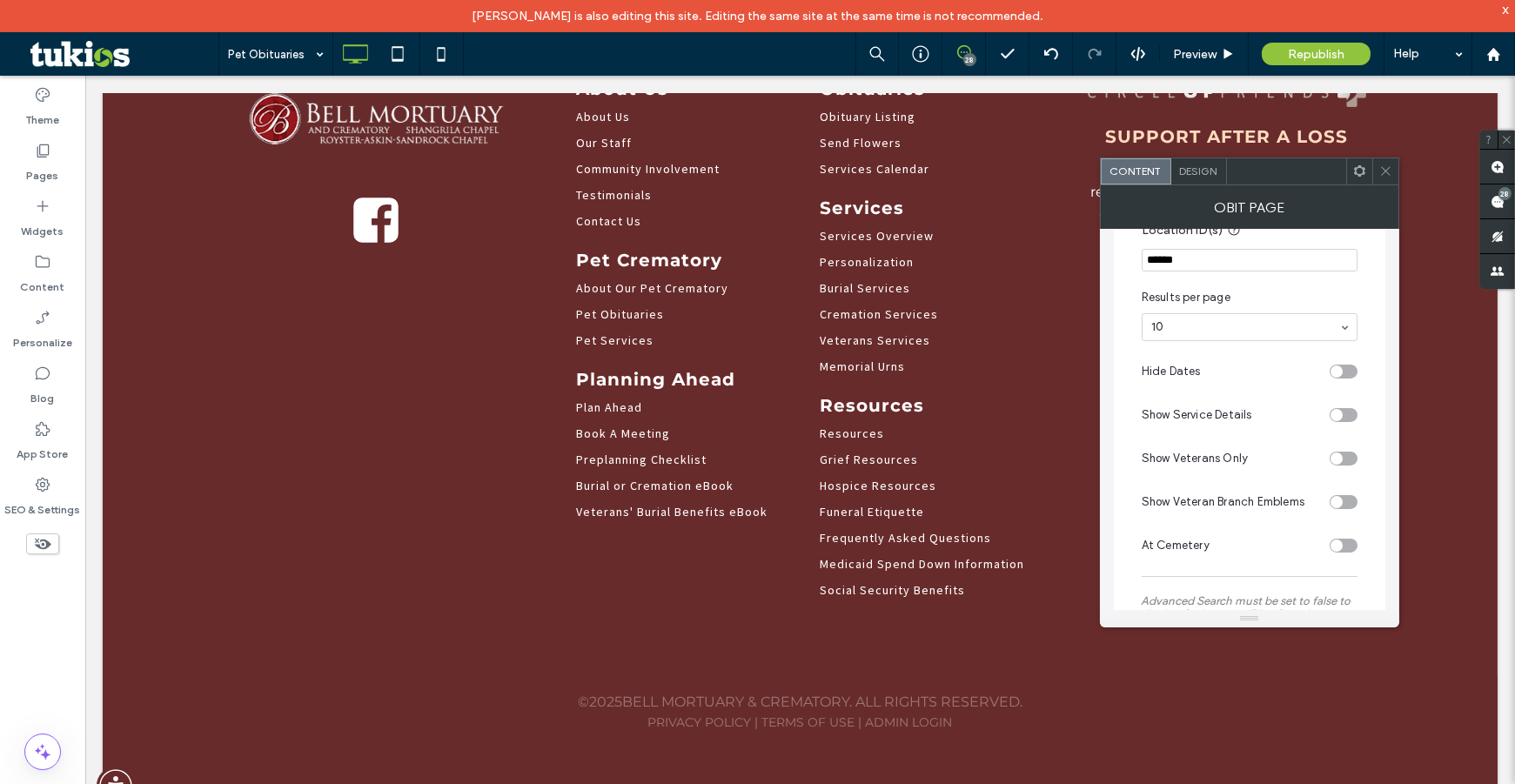
click at [1384, 173] on icon at bounding box center [1385, 171] width 13 height 13
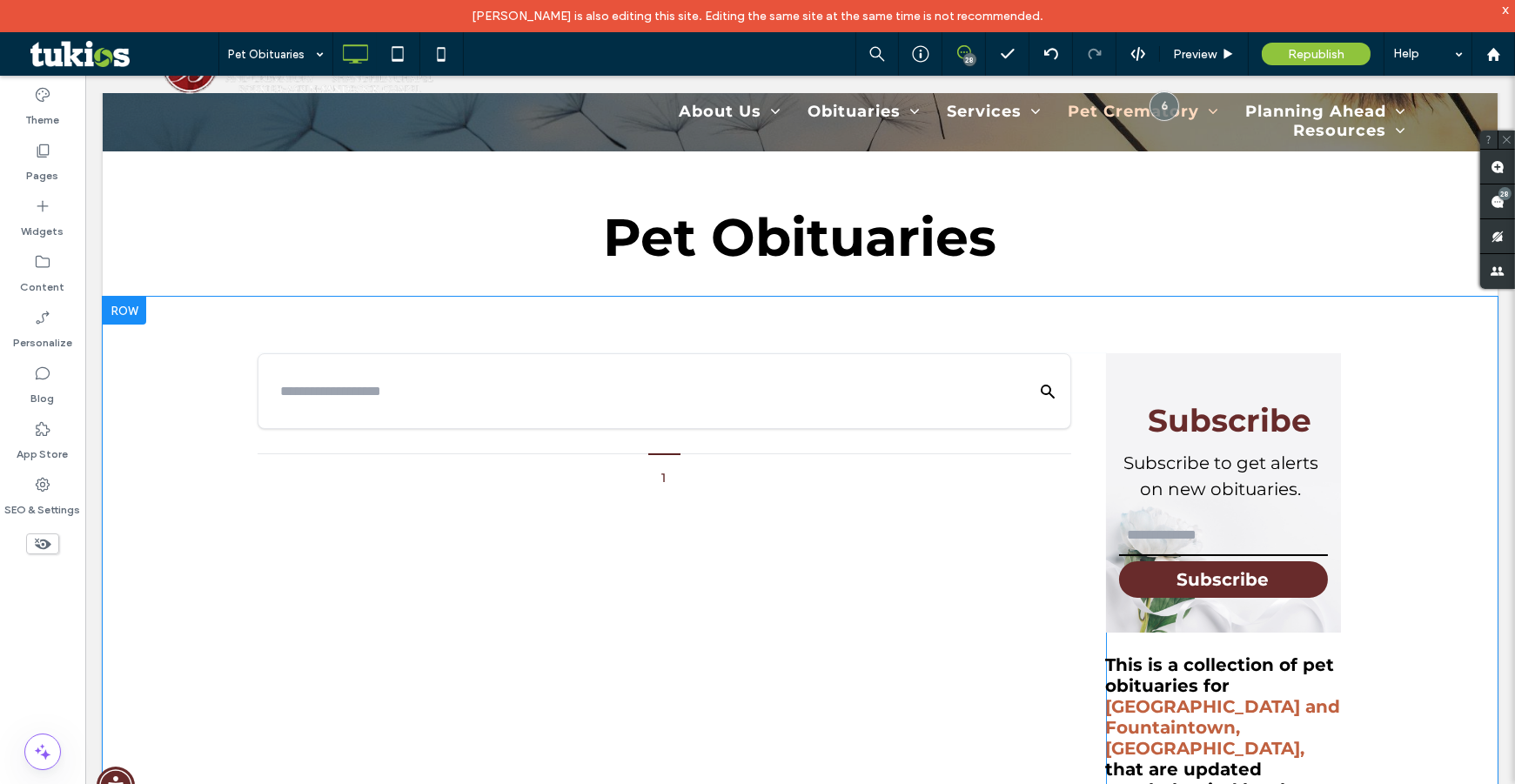
scroll to position [237, 0]
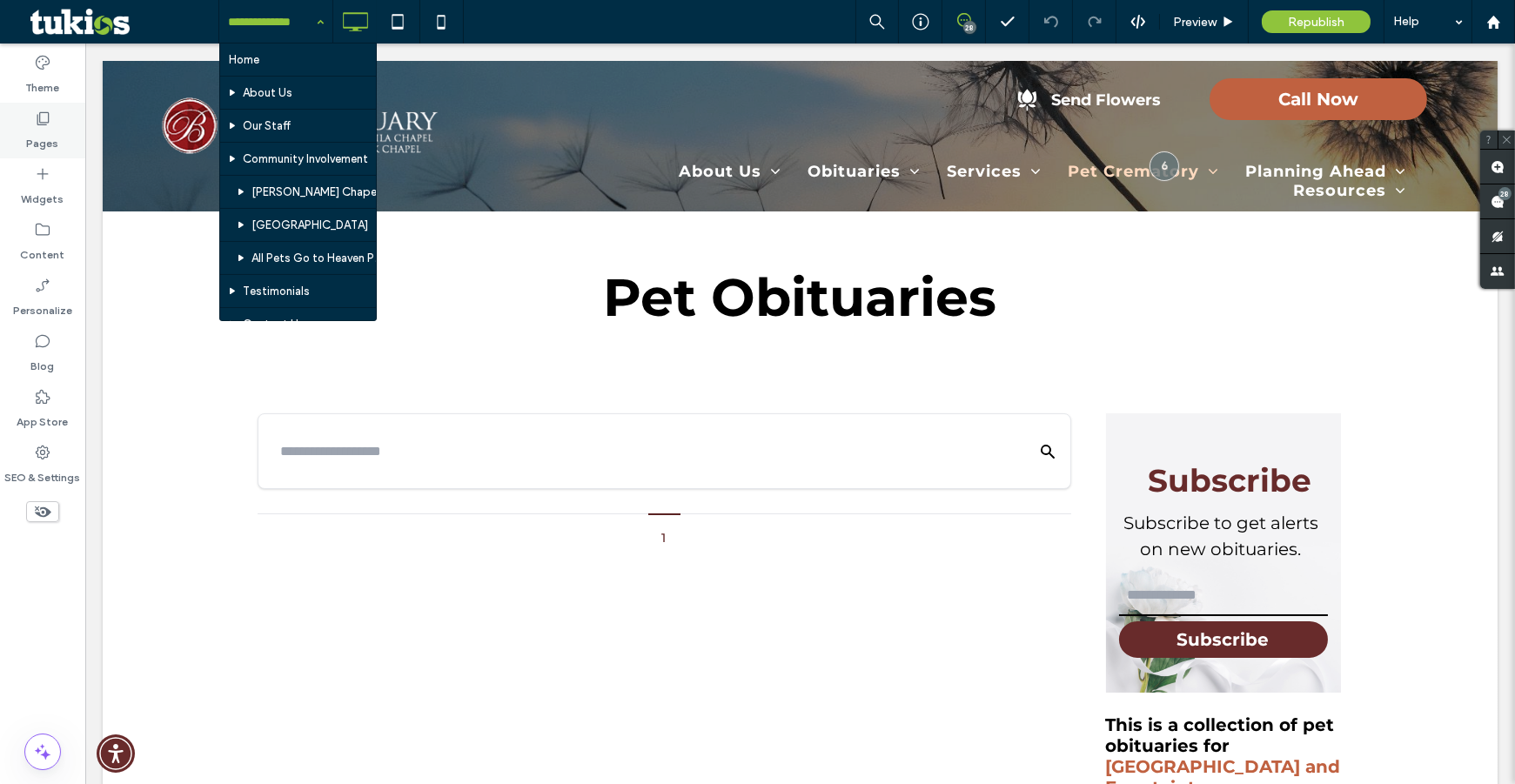
click at [55, 129] on label "Pages" at bounding box center [43, 138] width 32 height 24
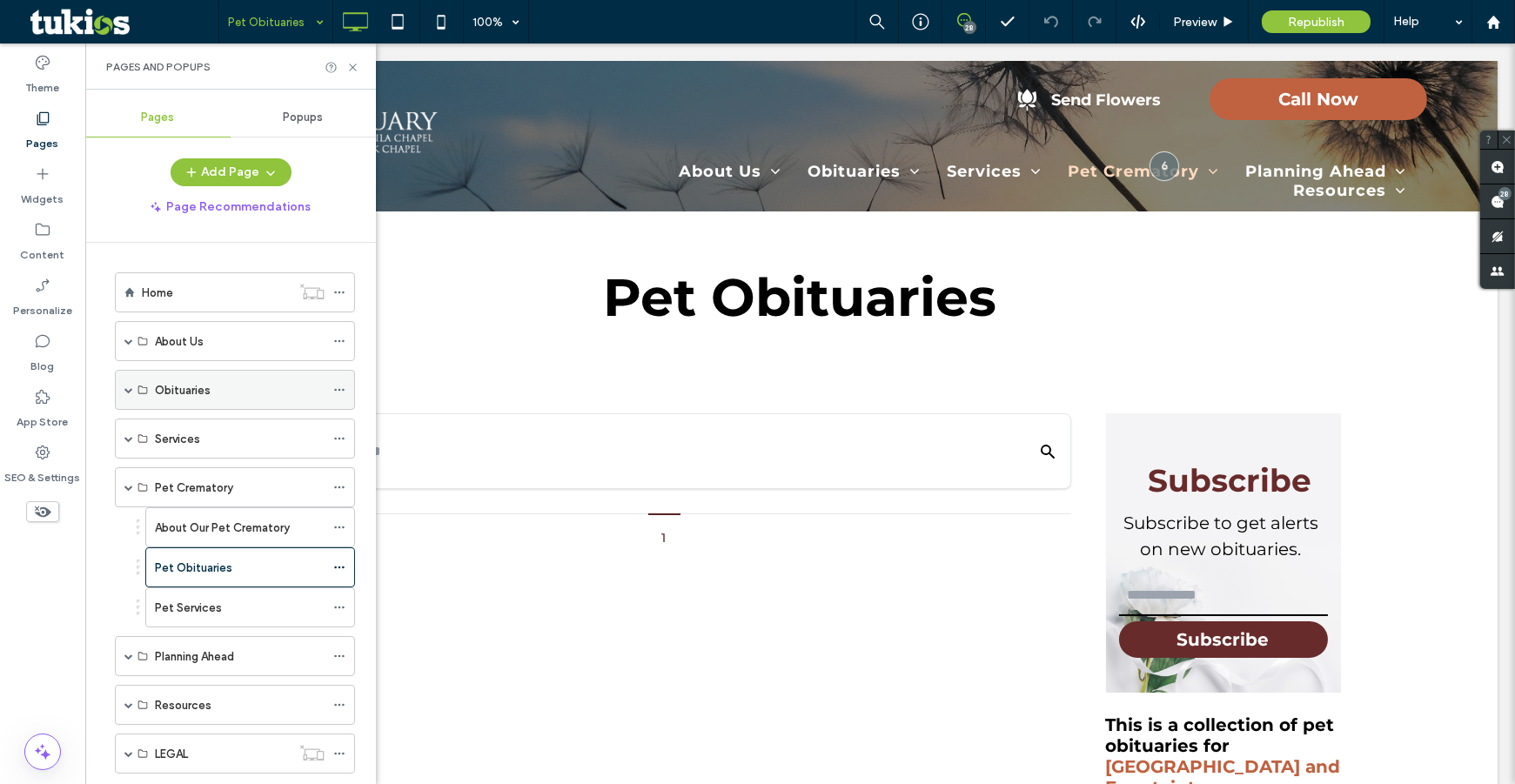
click at [131, 390] on span at bounding box center [129, 389] width 9 height 9
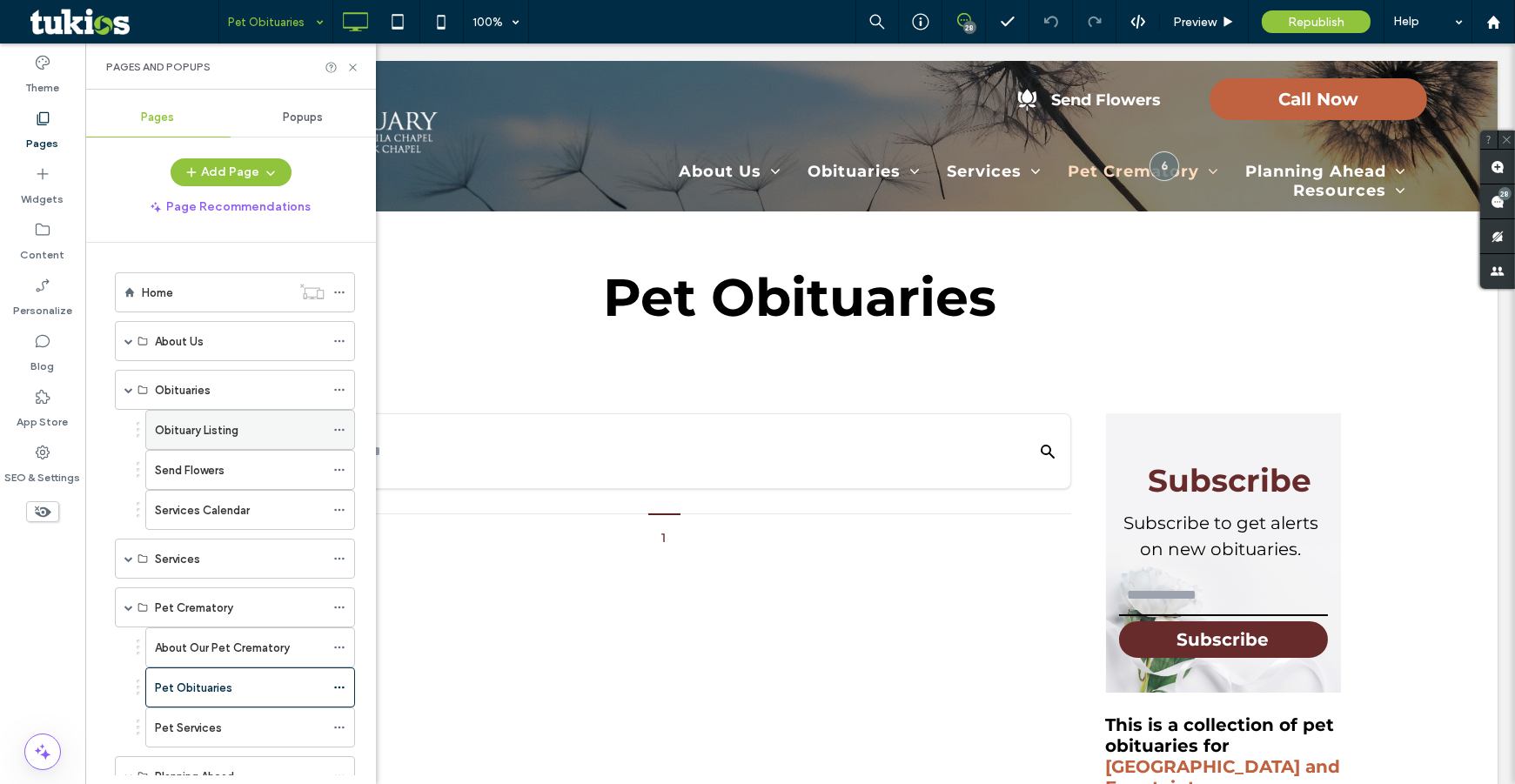
click at [234, 438] on div "Obituary Listing" at bounding box center [240, 429] width 170 height 38
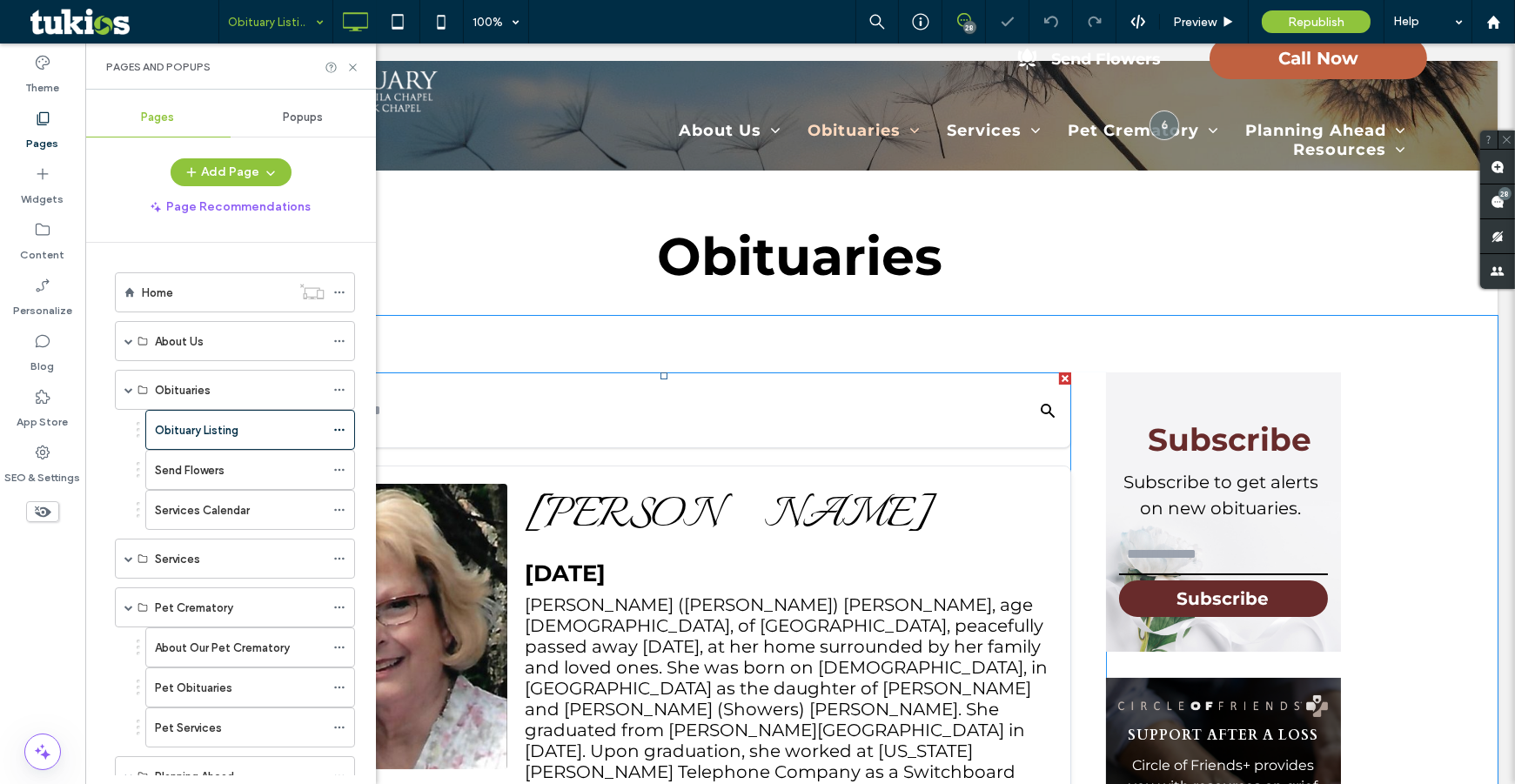
scroll to position [157, 0]
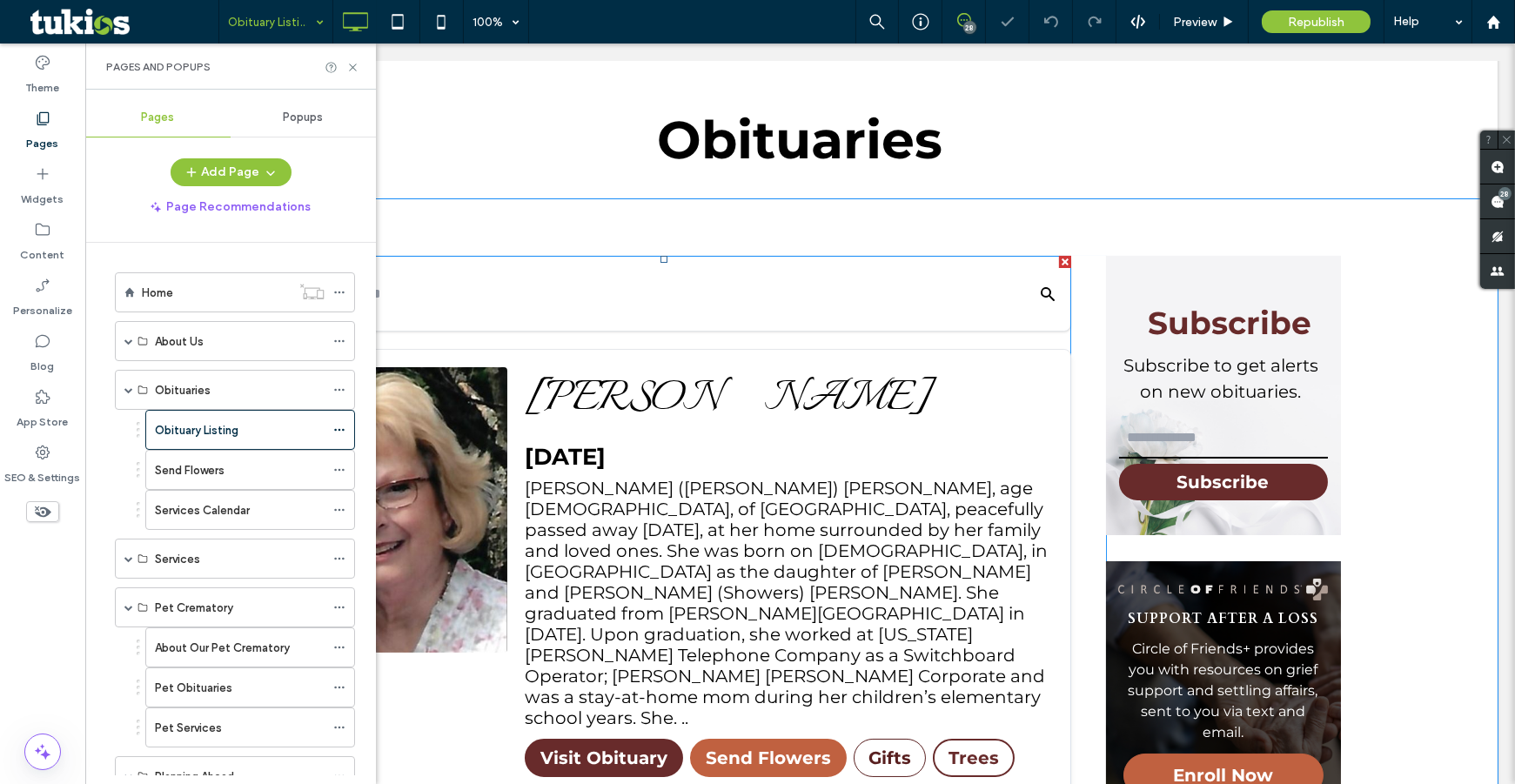
click at [613, 479] on div "[PERSON_NAME] ([PERSON_NAME]) [PERSON_NAME], age [DEMOGRAPHIC_DATA], of [GEOGRA…" at bounding box center [788, 603] width 528 height 251
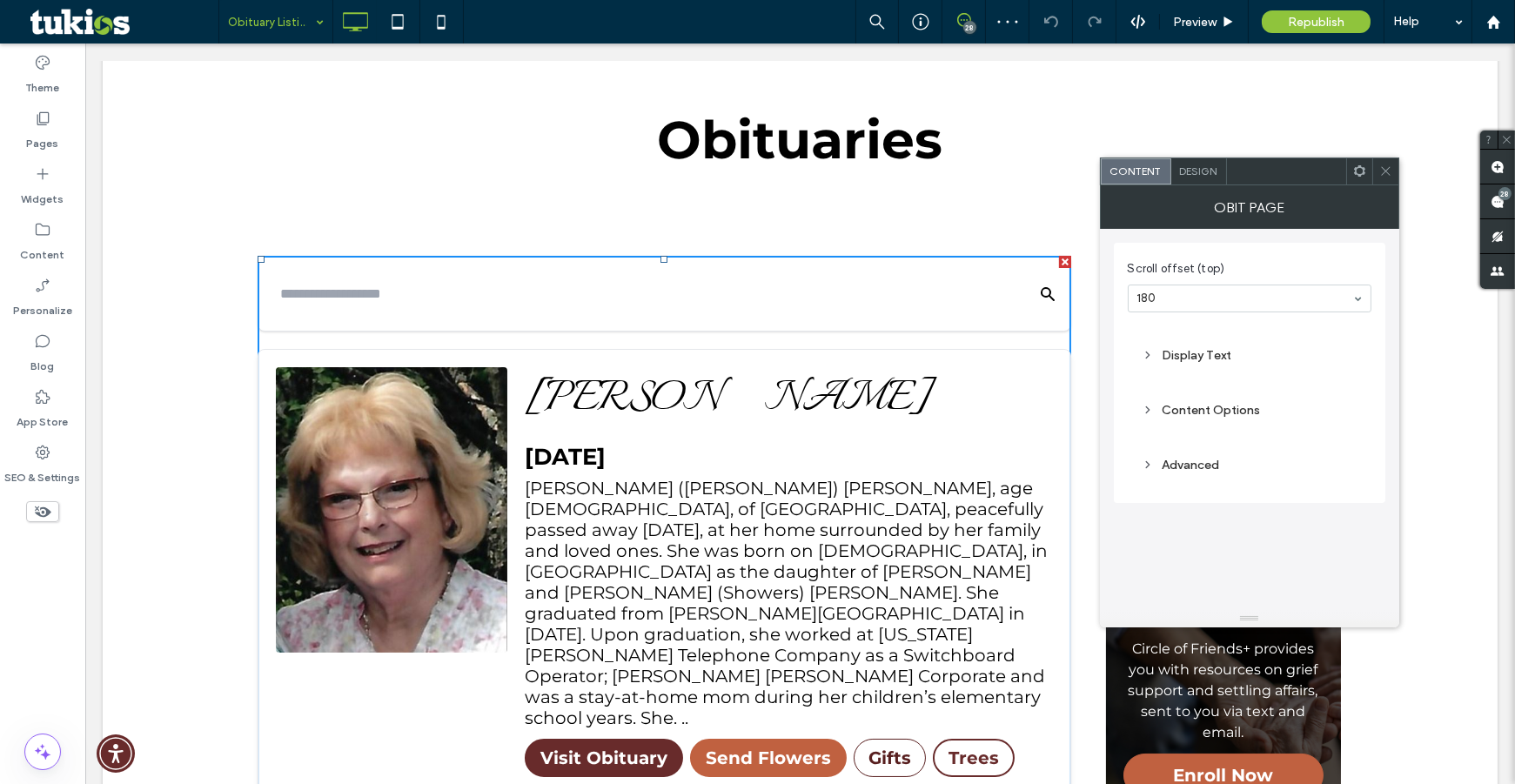
click at [1206, 409] on div "Content Options" at bounding box center [1249, 410] width 216 height 15
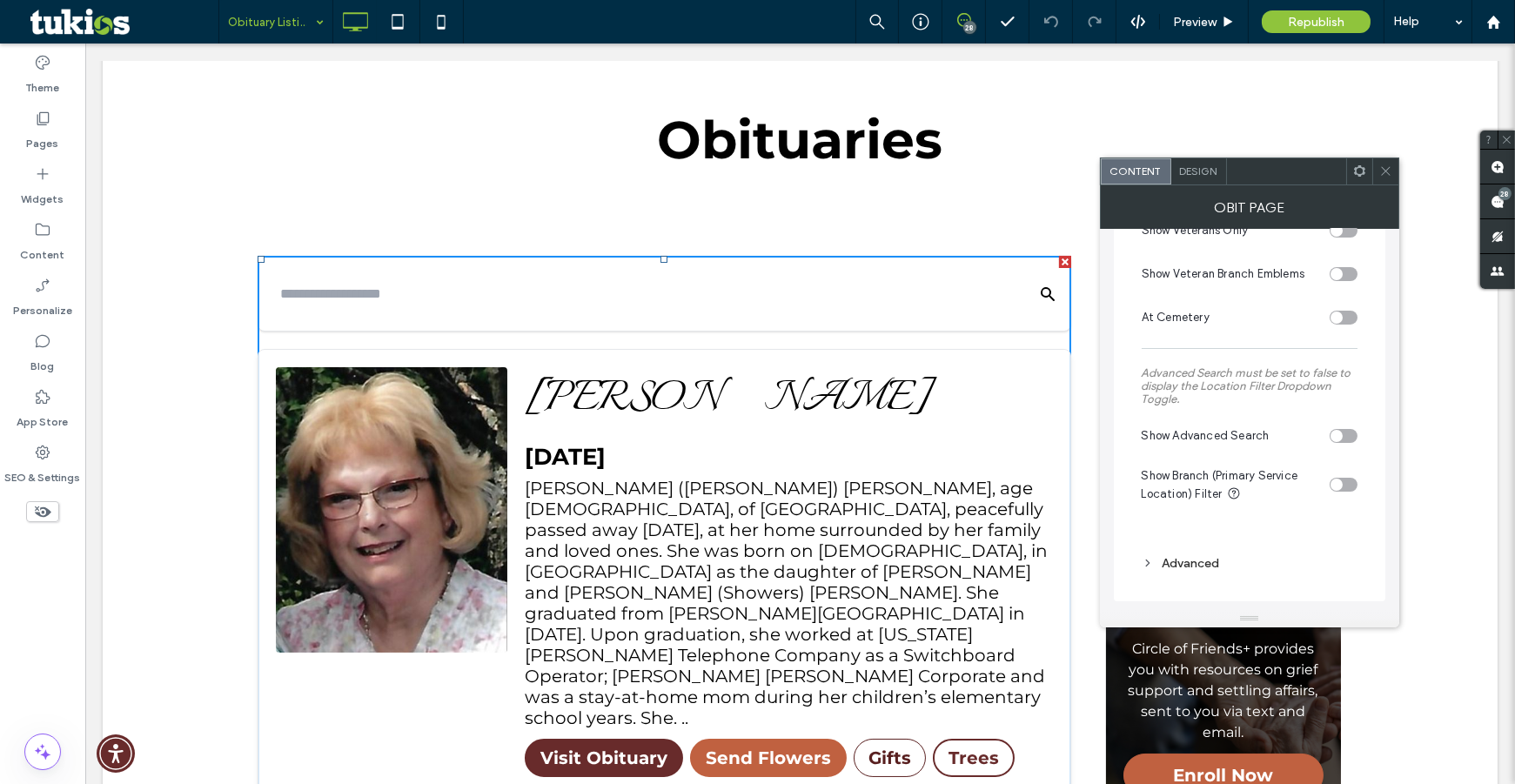
scroll to position [0, 0]
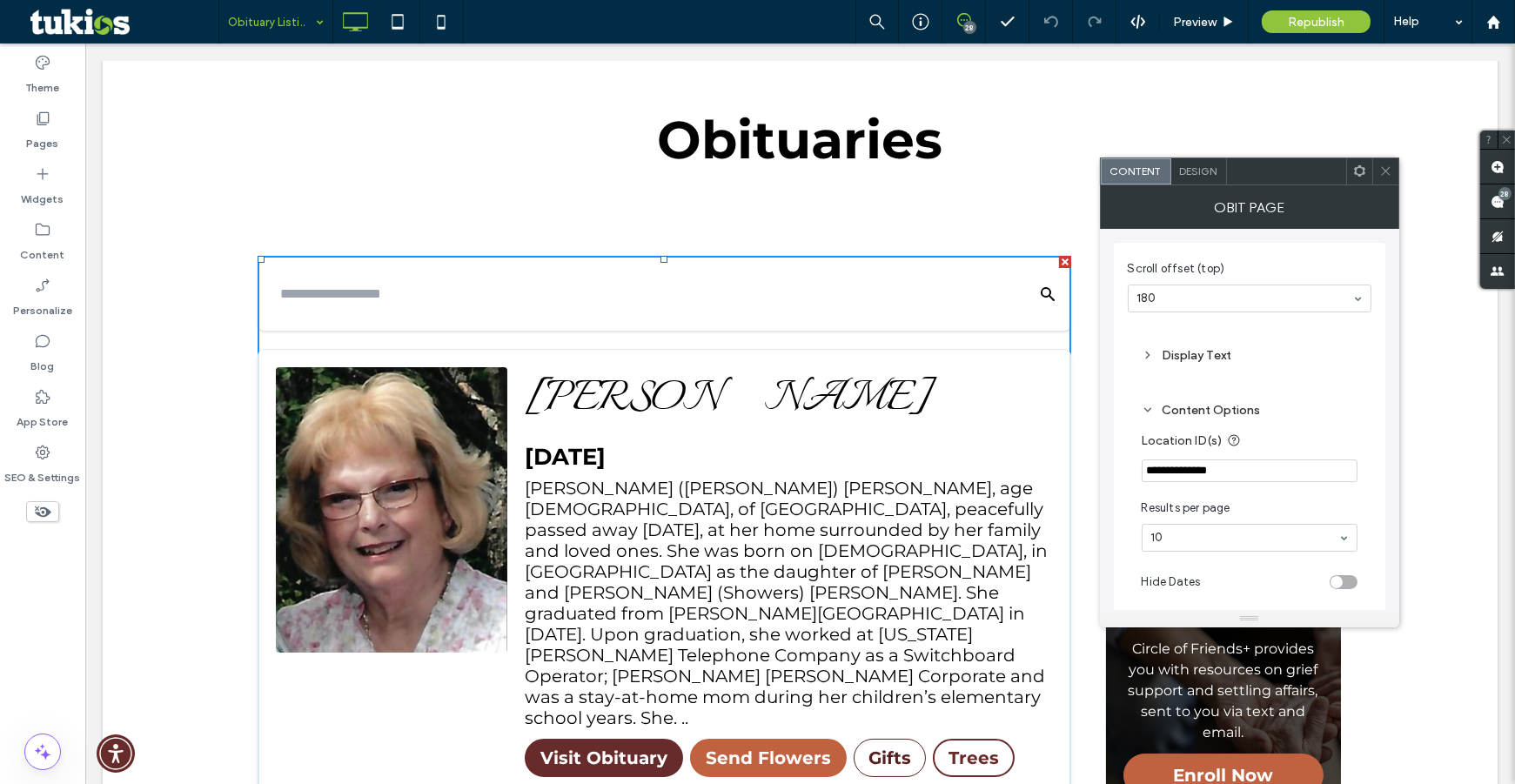
click at [1394, 171] on div at bounding box center [1385, 171] width 26 height 26
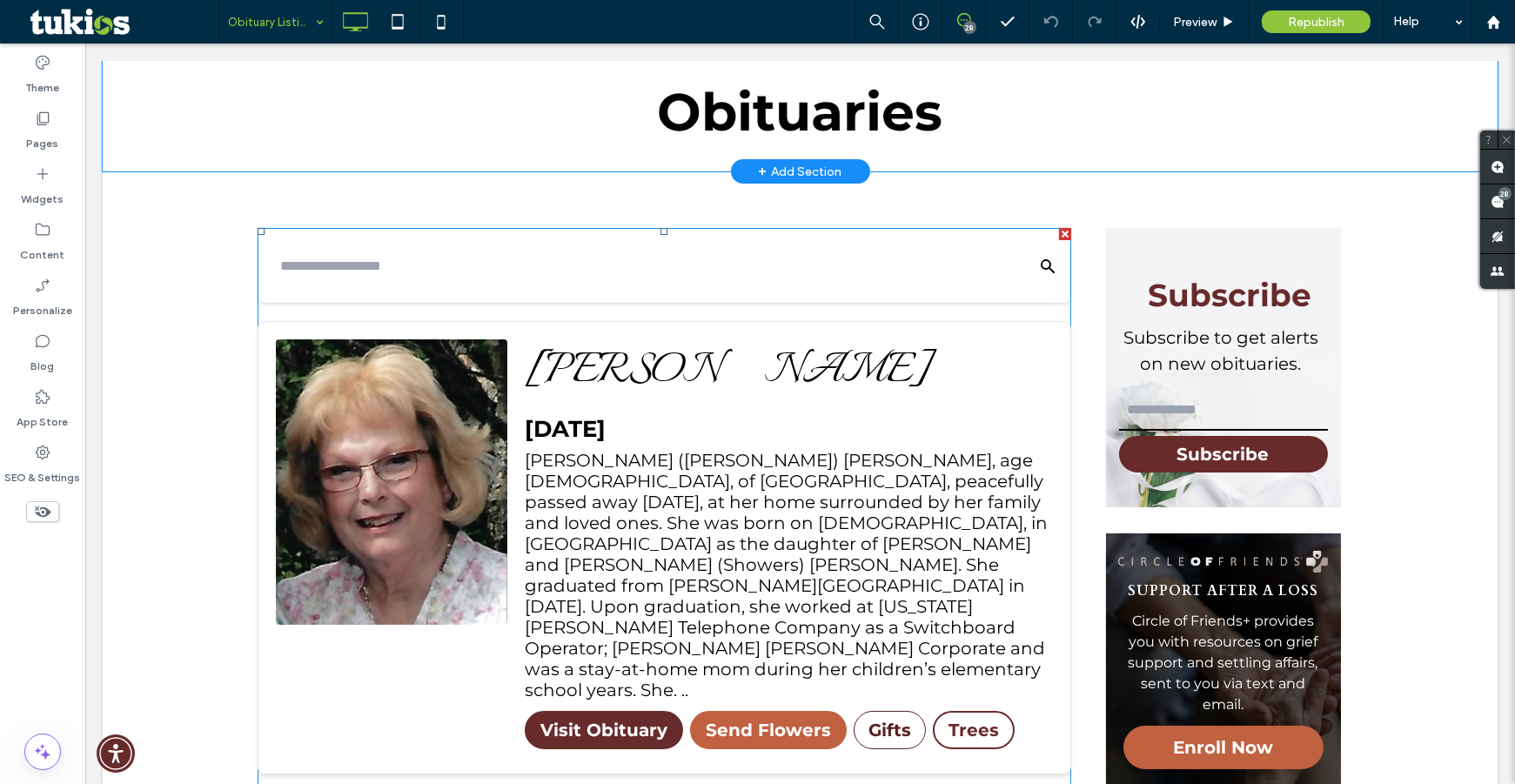
scroll to position [157, 0]
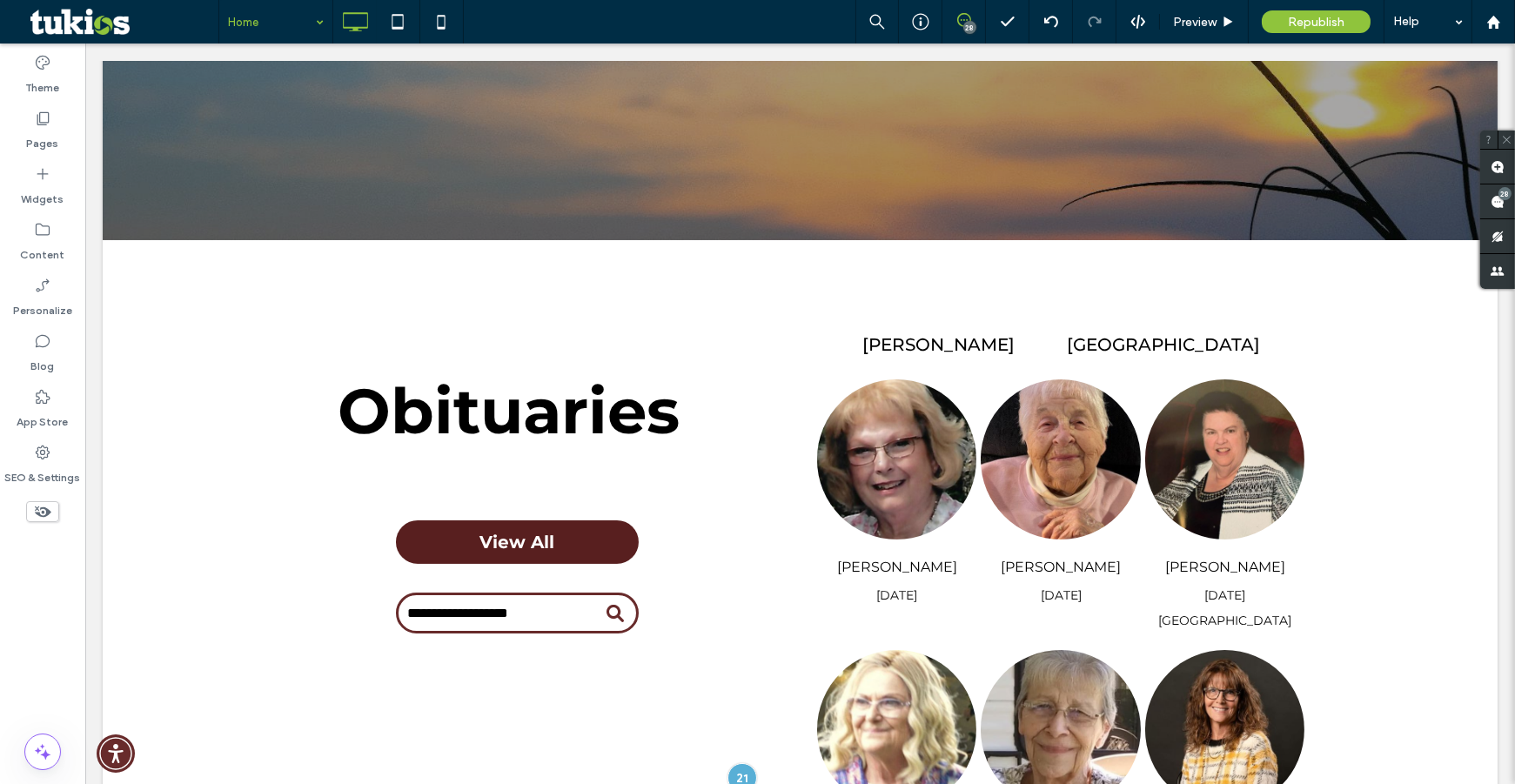
click at [771, 16] on div "Home 28 Preview Republish Help" at bounding box center [866, 21] width 1296 height 44
click at [1295, 22] on span "Republish" at bounding box center [1316, 21] width 57 height 15
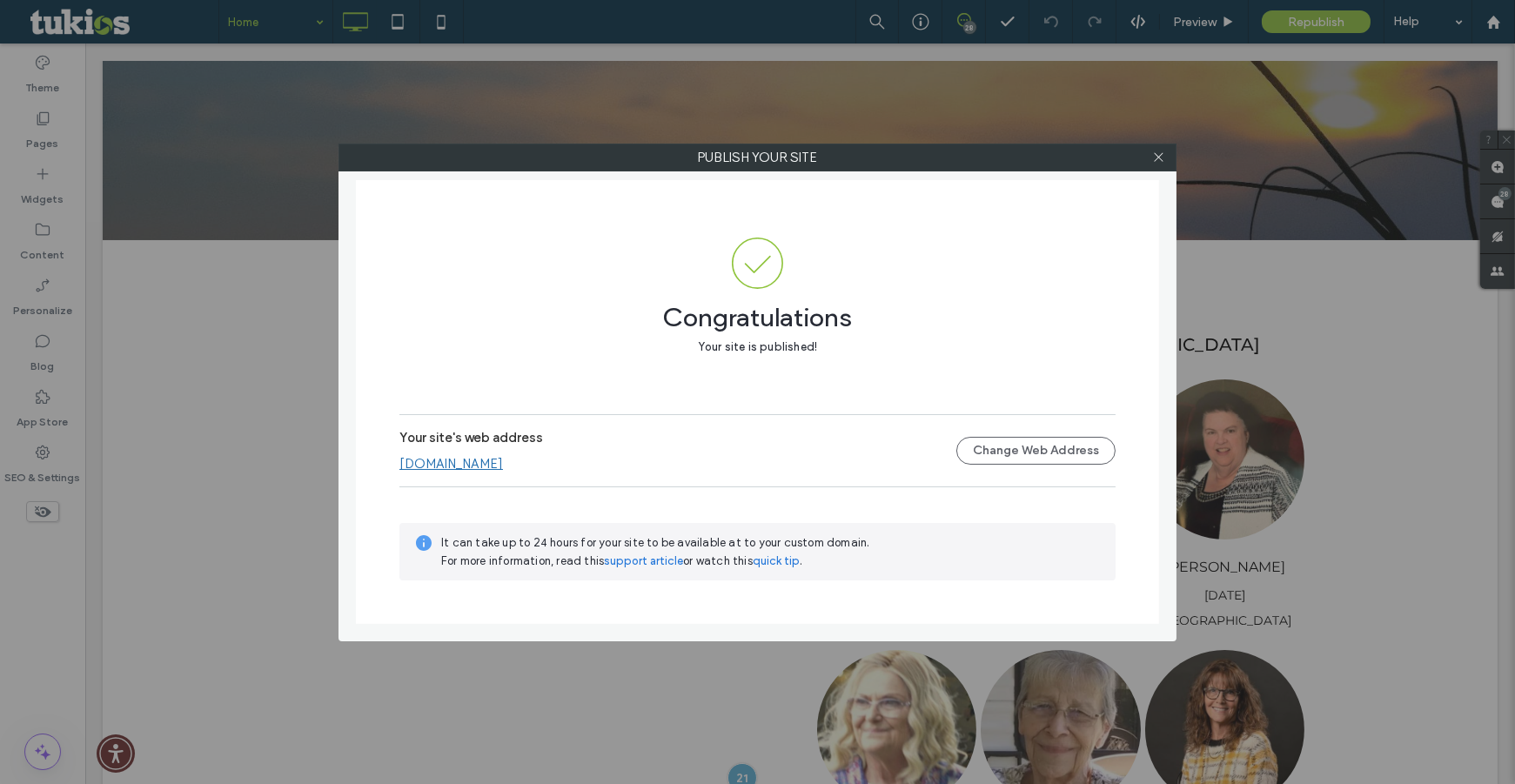
click at [1169, 159] on div at bounding box center [1158, 157] width 26 height 26
click at [1161, 157] on icon at bounding box center [1158, 156] width 13 height 13
